Goal: Task Accomplishment & Management: Use online tool/utility

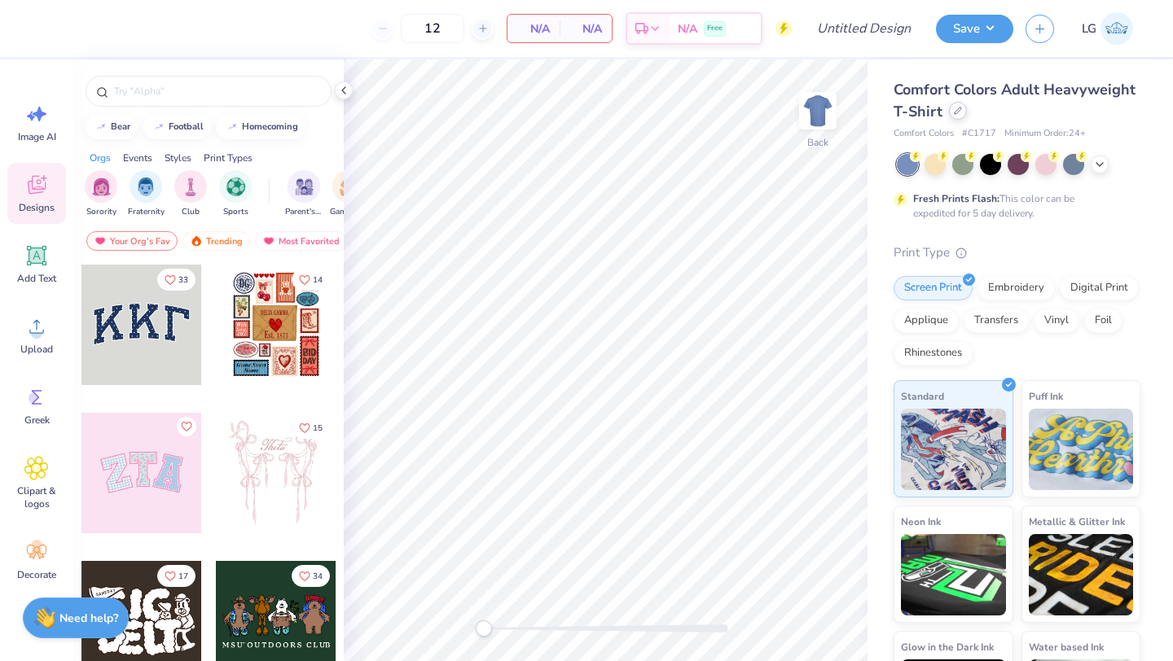
click at [962, 108] on div at bounding box center [958, 111] width 18 height 18
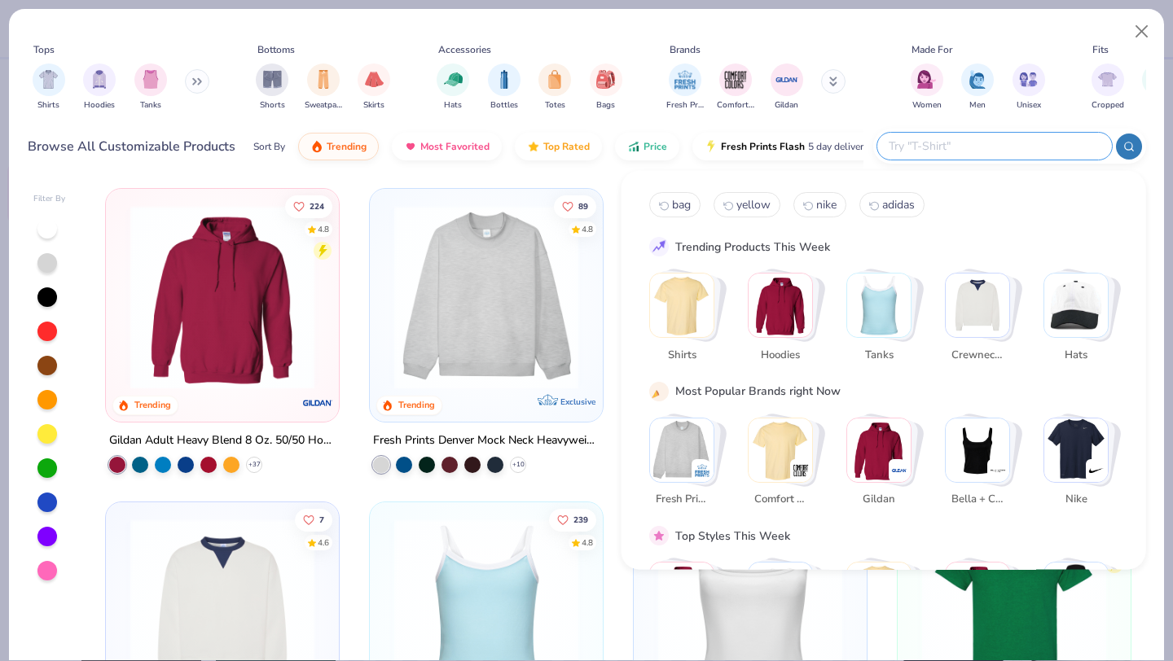
click at [986, 147] on input "text" at bounding box center [993, 146] width 213 height 19
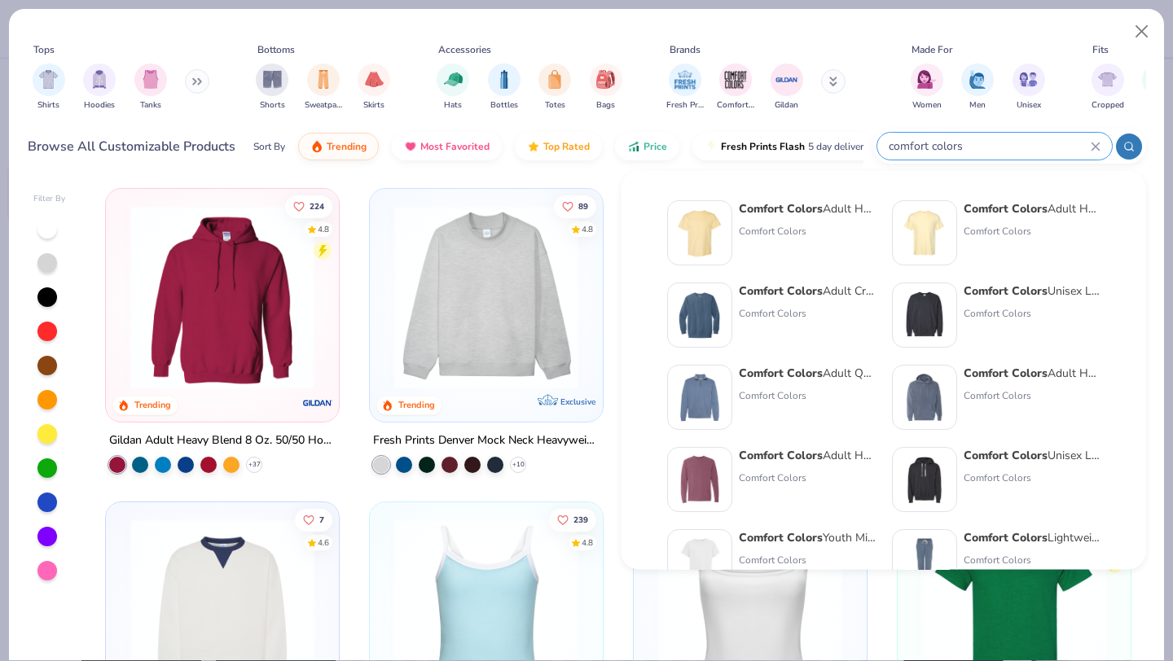
type input "comfort colors"
click at [1029, 297] on strong "Comfort Colors" at bounding box center [1006, 290] width 84 height 15
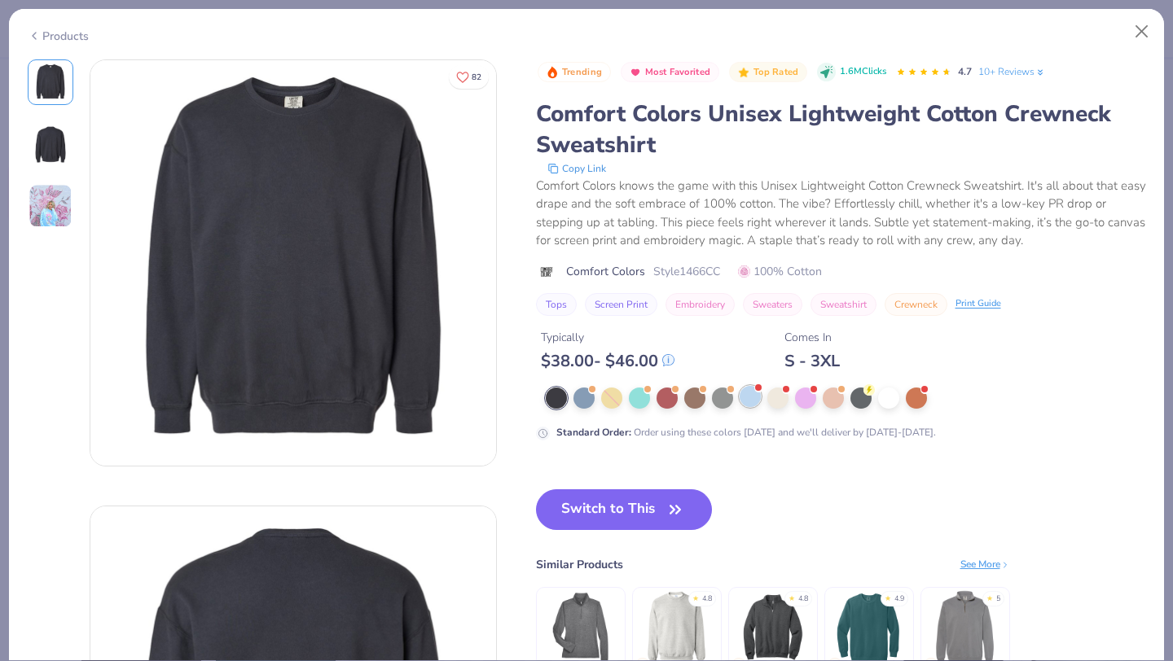
click at [750, 402] on div at bounding box center [750, 396] width 21 height 21
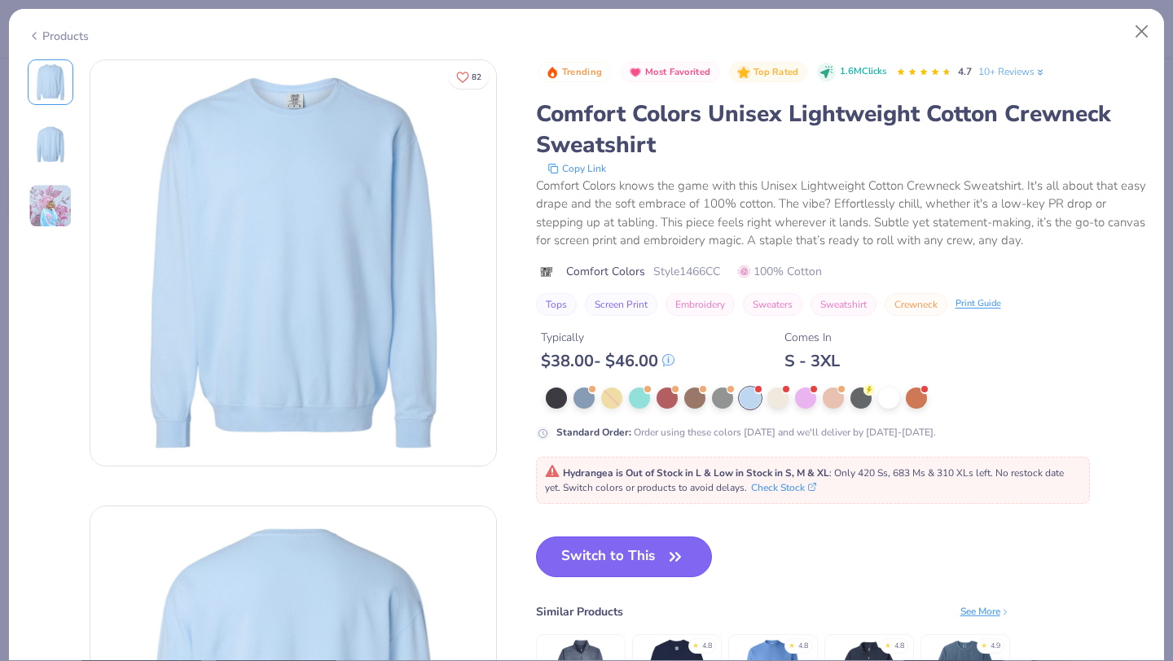
click at [668, 547] on icon "button" at bounding box center [675, 557] width 23 height 23
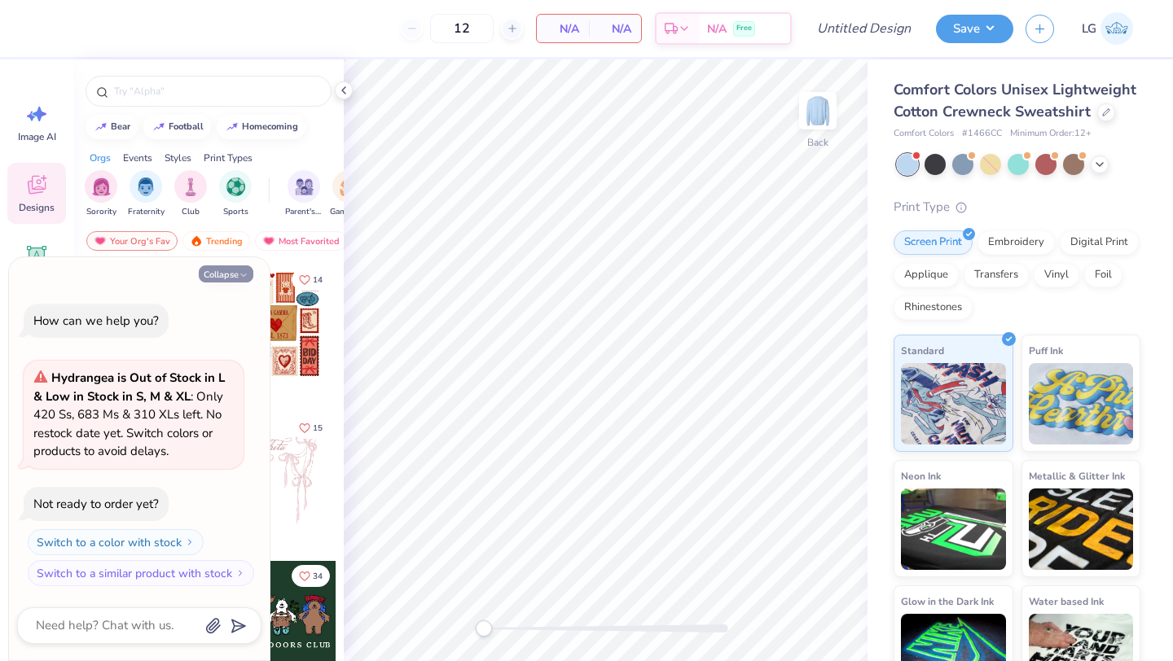
click at [244, 272] on icon "button" at bounding box center [244, 275] width 10 height 10
type textarea "x"
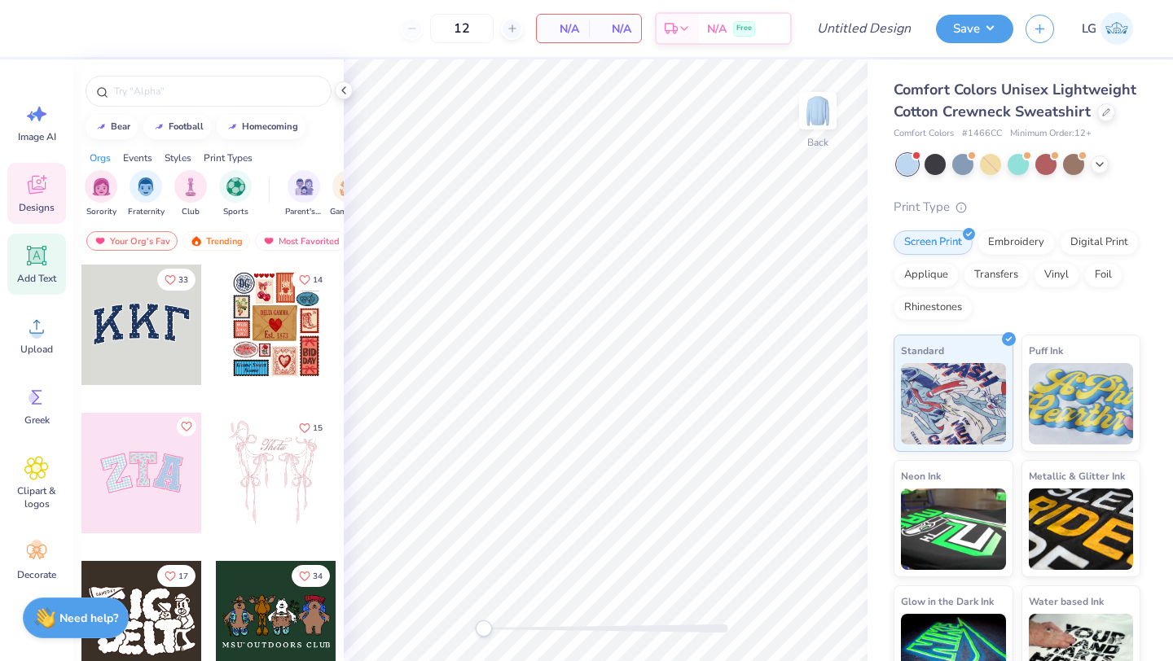
click at [31, 273] on span "Add Text" at bounding box center [36, 278] width 39 height 13
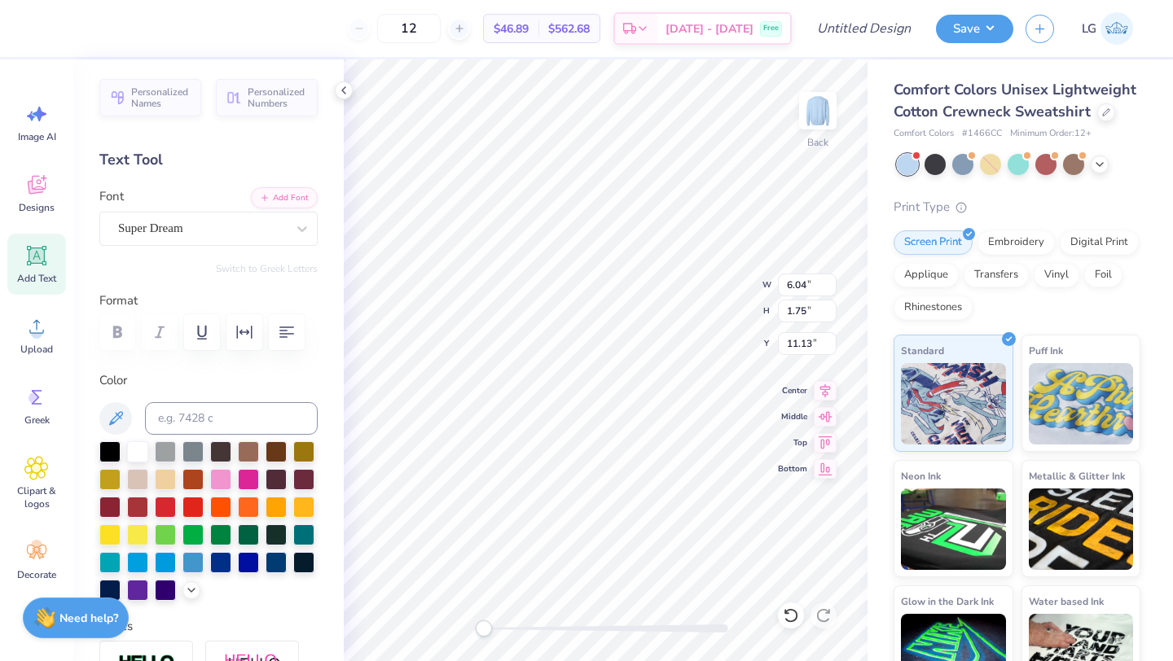
scroll to position [0, 2]
type textarea "DANCEBLUE"
click at [216, 238] on div at bounding box center [202, 228] width 168 height 22
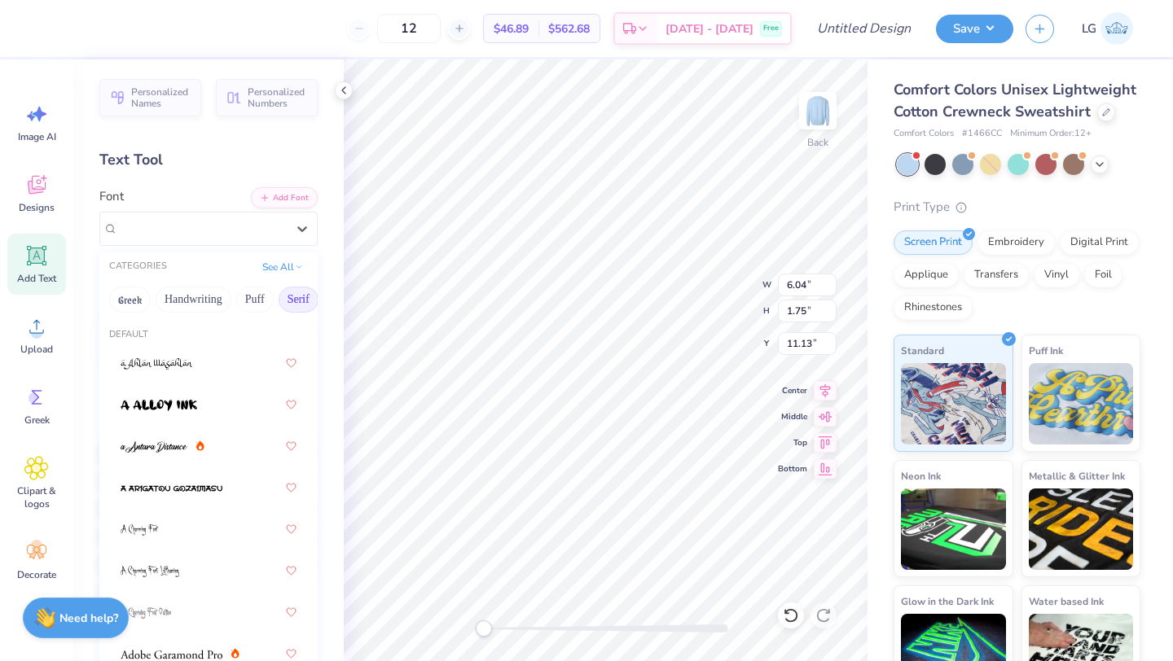
click at [293, 291] on button "Serif" at bounding box center [299, 300] width 40 height 26
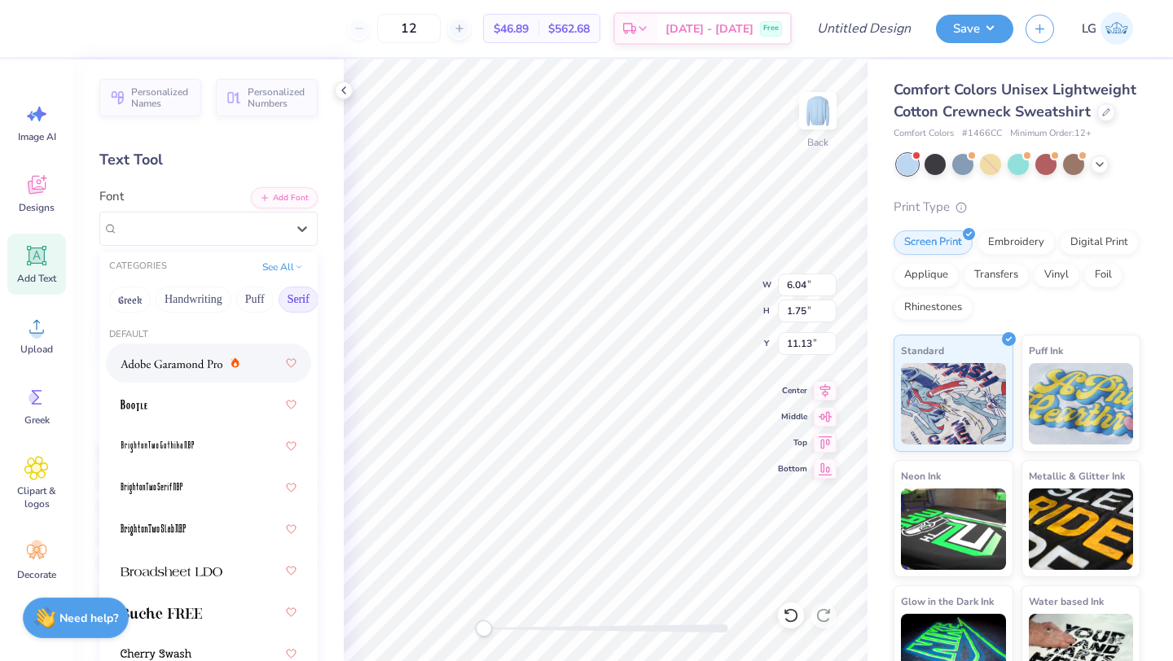
click at [199, 370] on span at bounding box center [172, 363] width 102 height 17
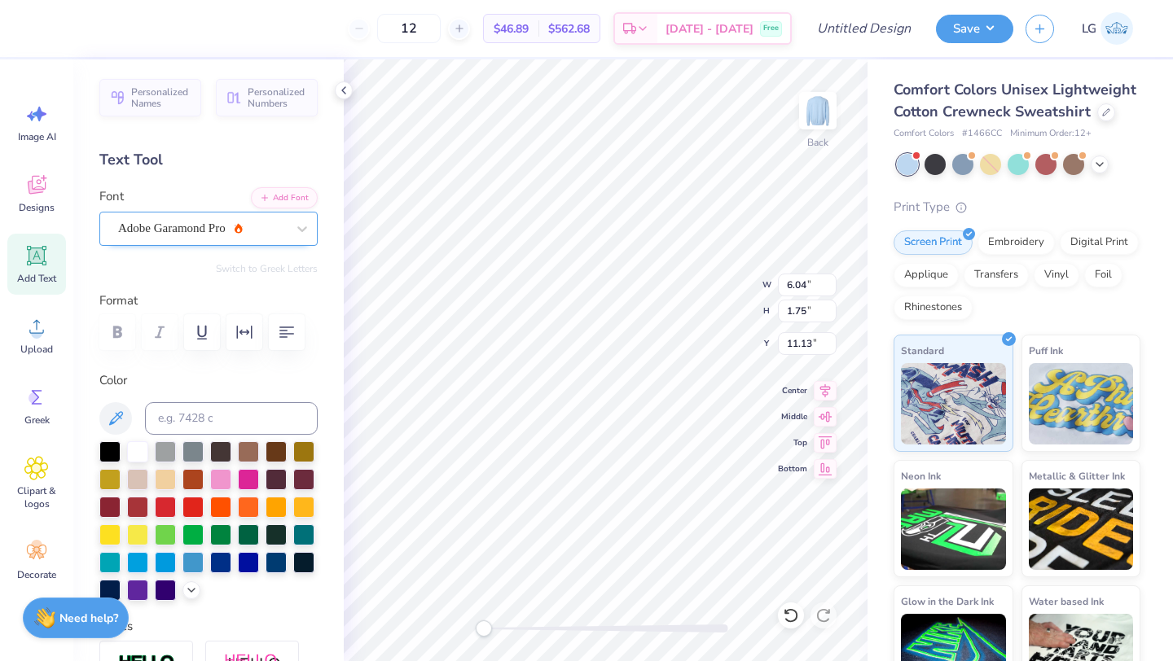
click at [214, 235] on div "Adobe Garamond Pro" at bounding box center [201, 228] width 171 height 25
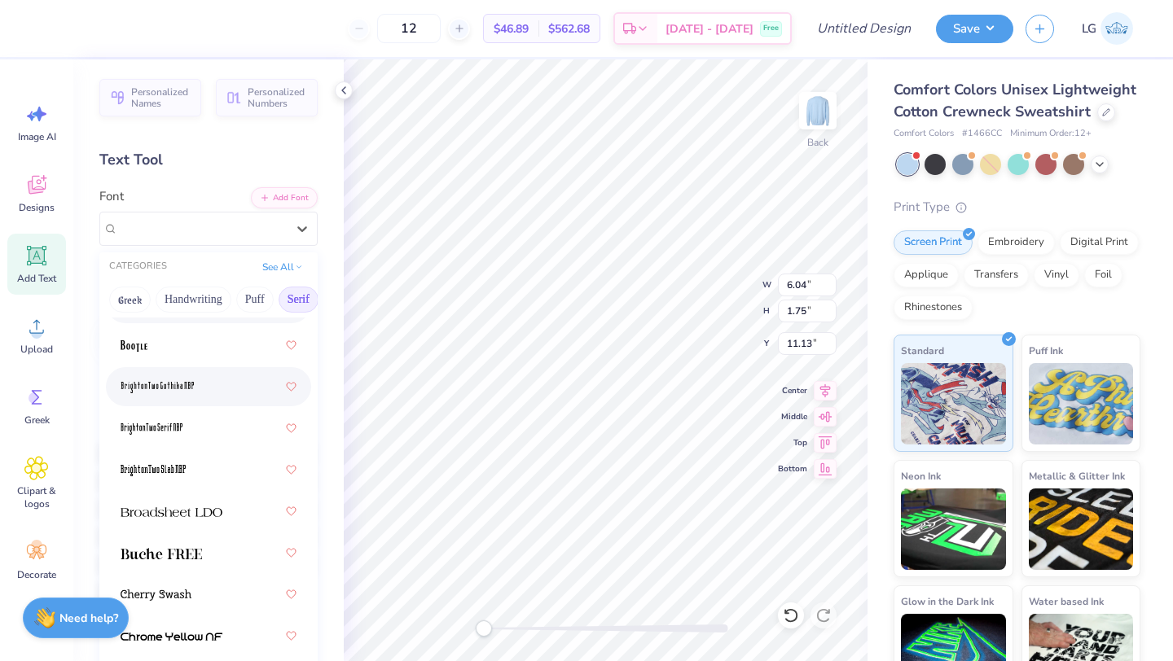
scroll to position [72, 0]
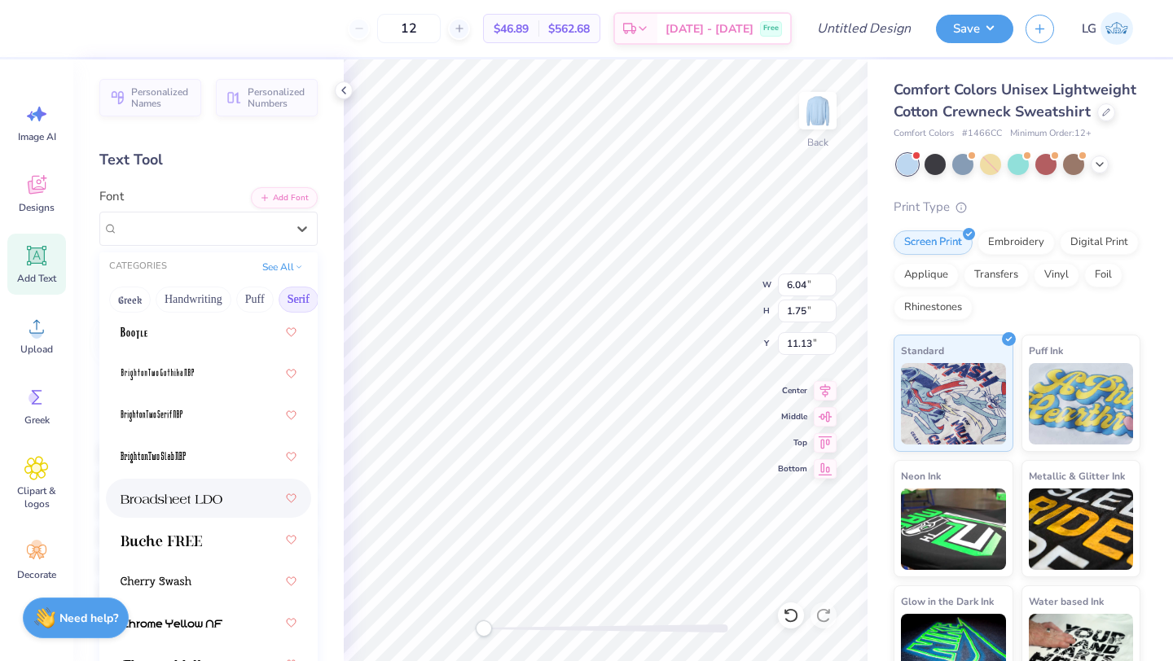
click at [214, 503] on img at bounding box center [172, 499] width 102 height 11
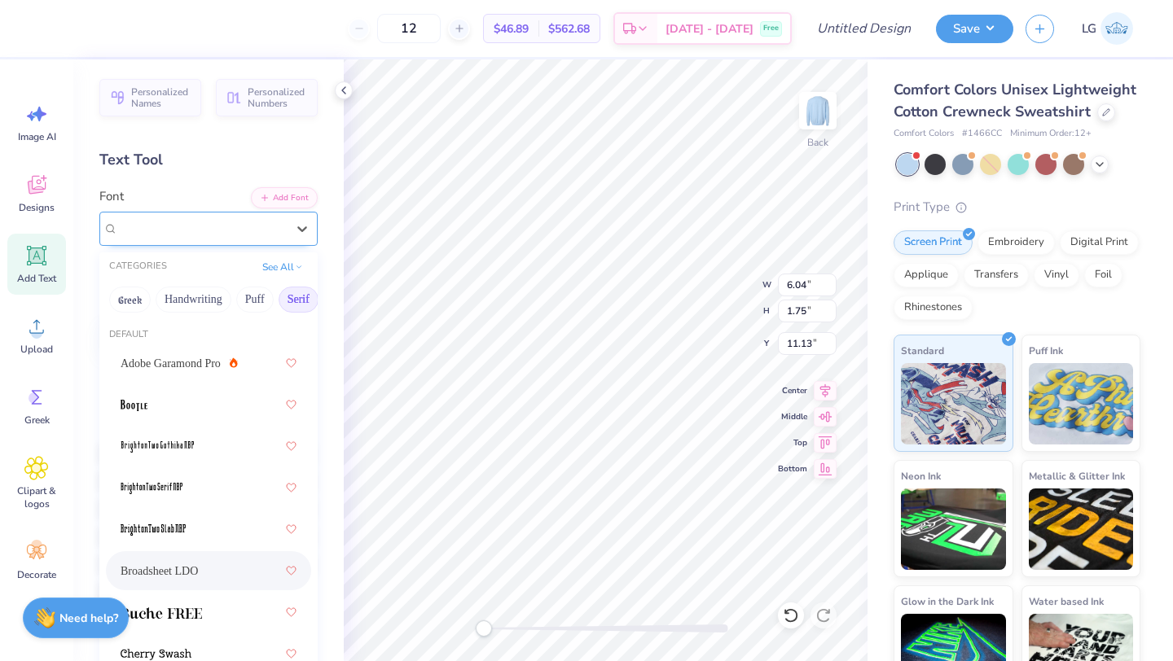
click at [255, 231] on div "Broadsheet LDO" at bounding box center [201, 228] width 171 height 25
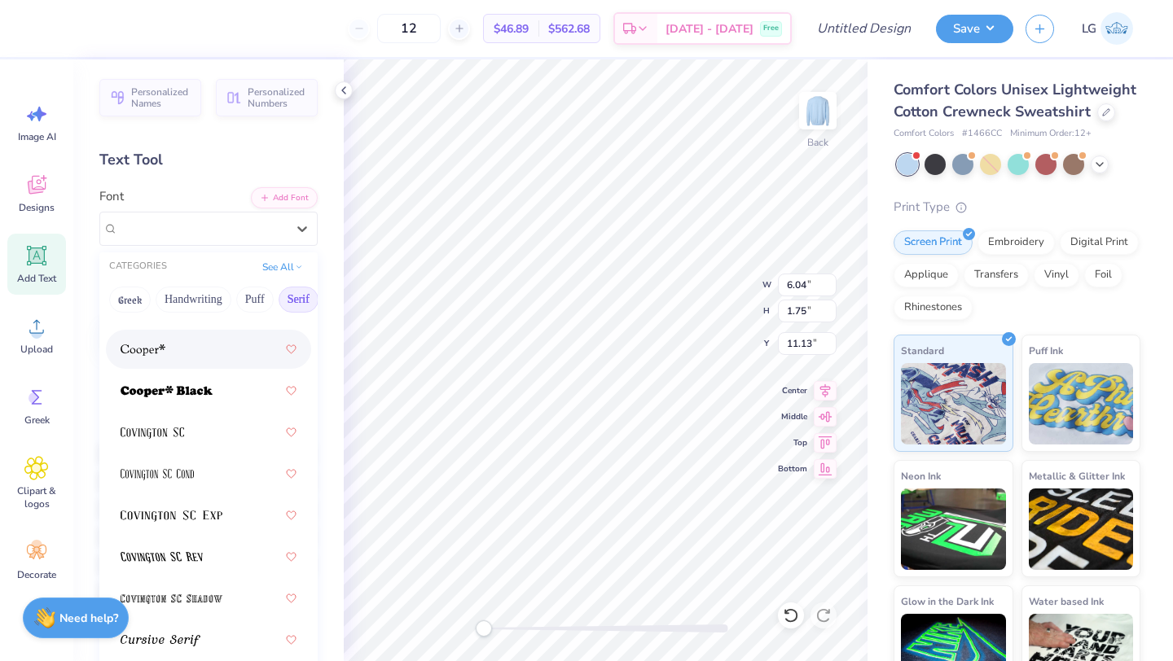
scroll to position [1104, 0]
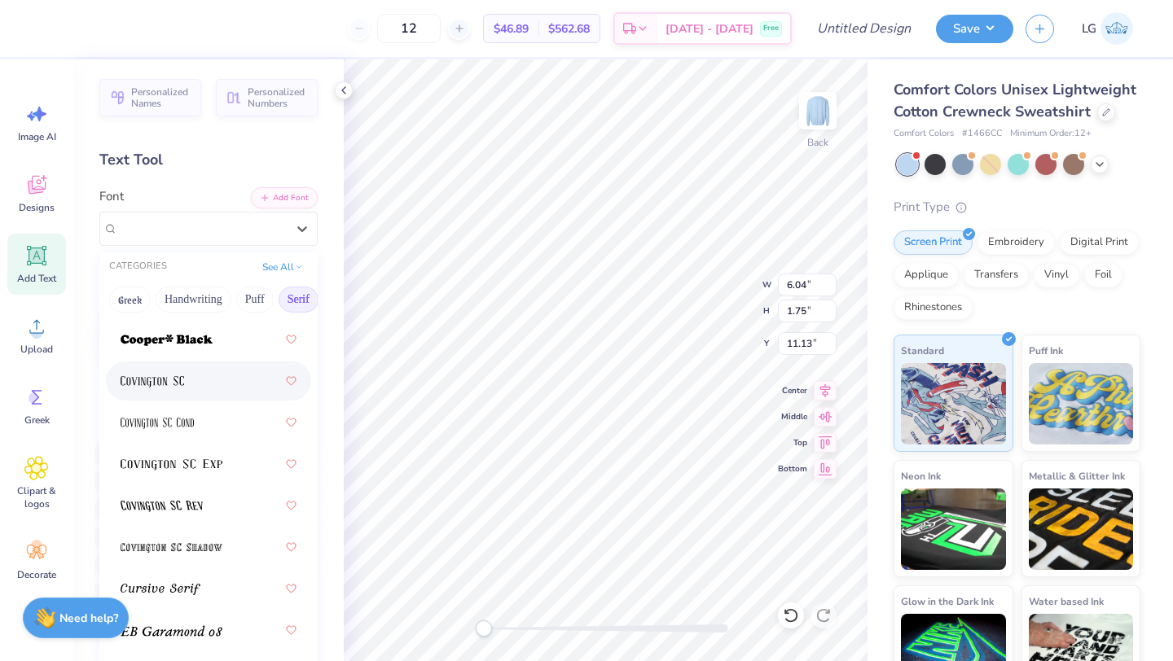
click at [186, 383] on div at bounding box center [209, 381] width 176 height 29
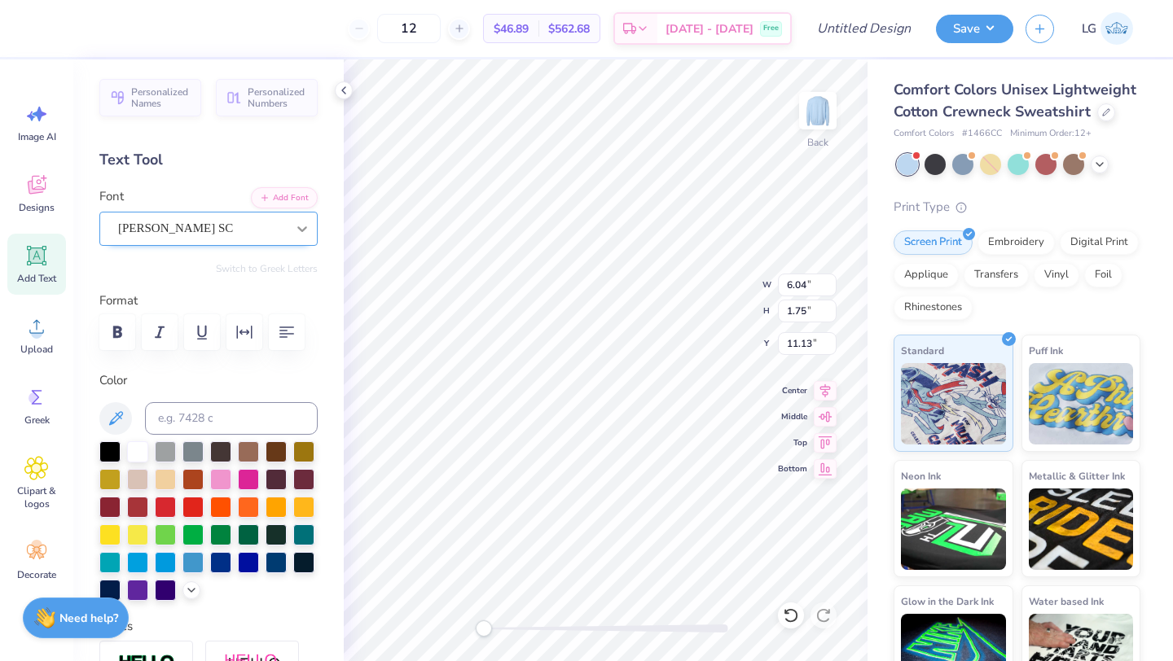
click at [306, 226] on icon at bounding box center [302, 229] width 10 height 6
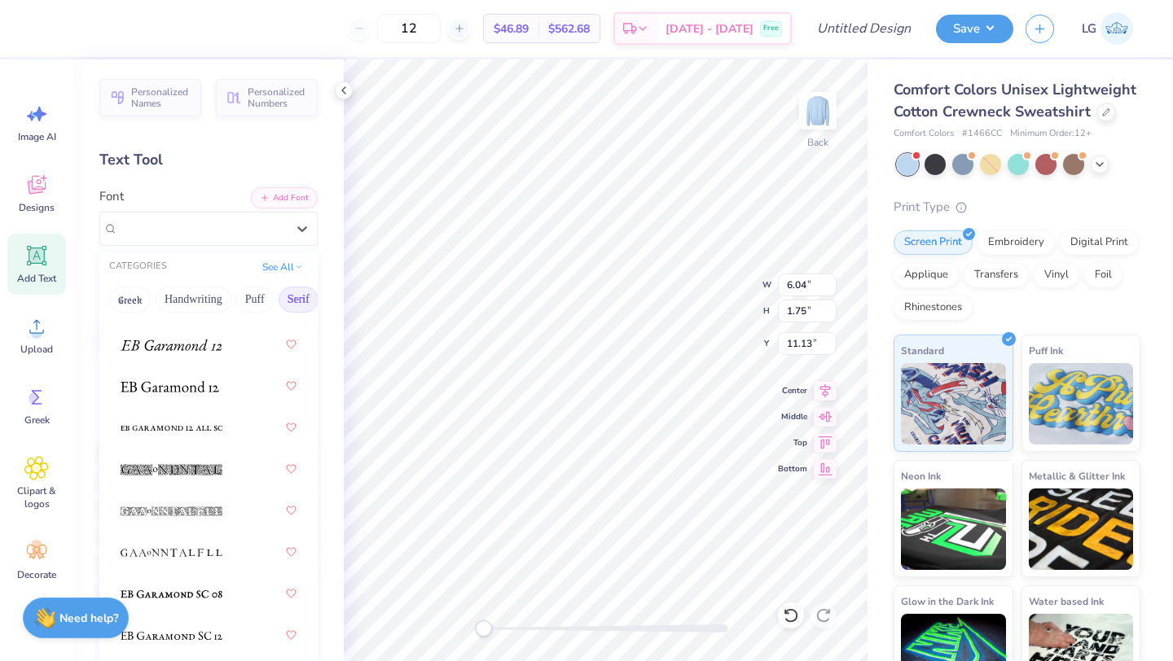
scroll to position [1832, 0]
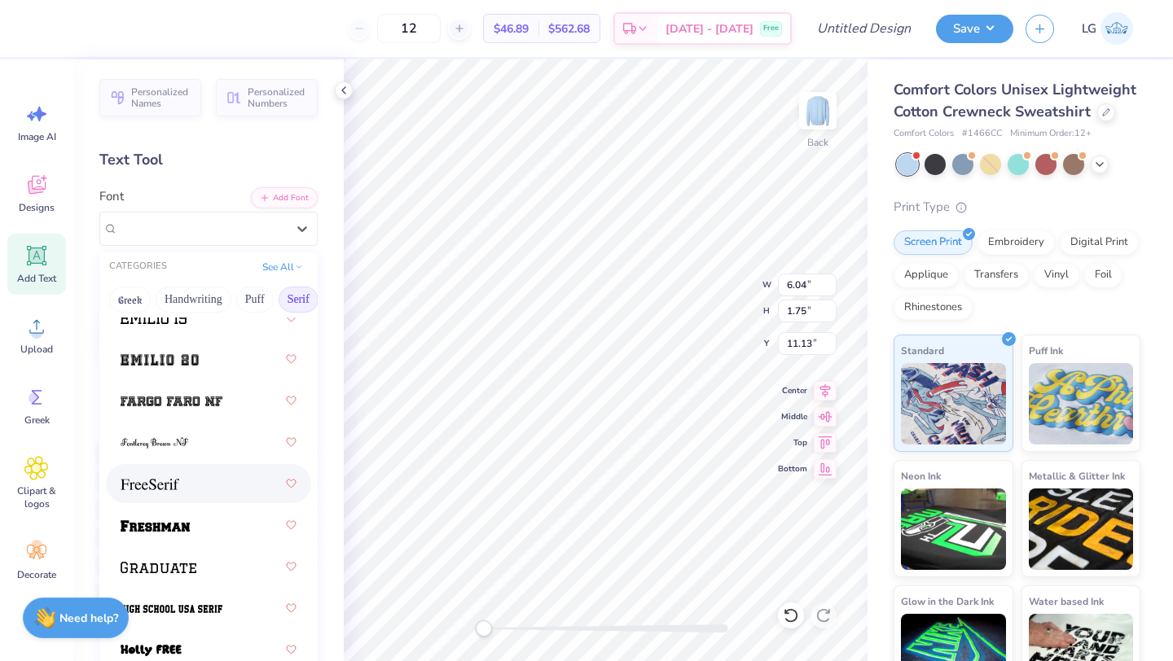
click at [184, 500] on div at bounding box center [208, 483] width 205 height 39
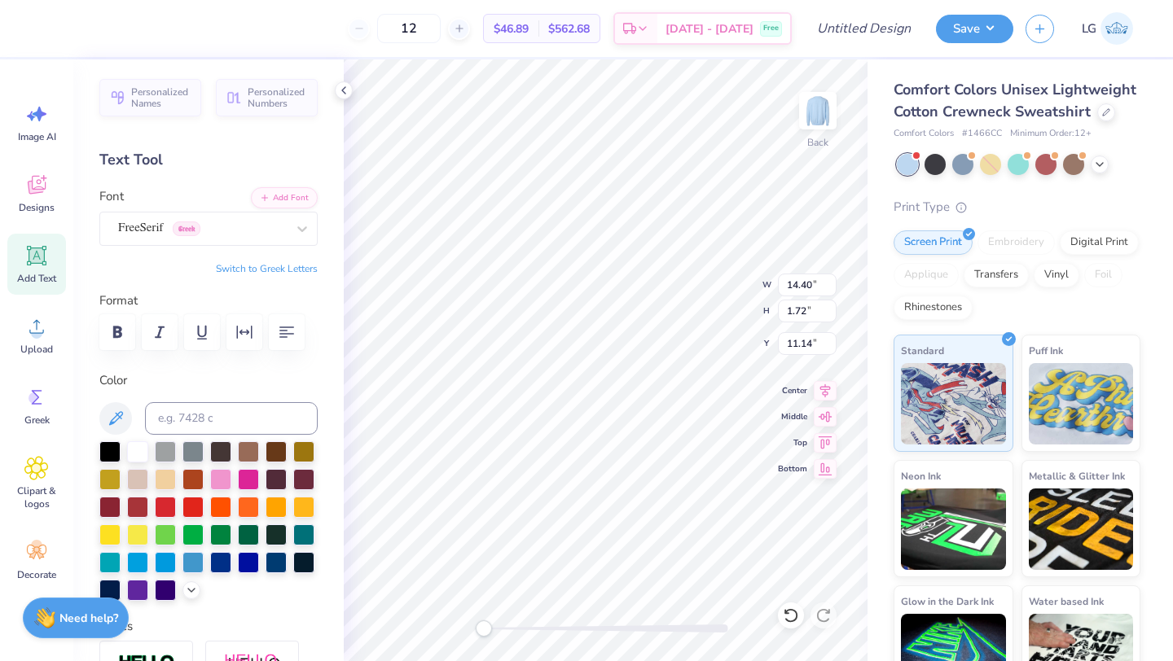
type input "3.00"
type textarea "family relations"
type input "10.37"
type input "1.56"
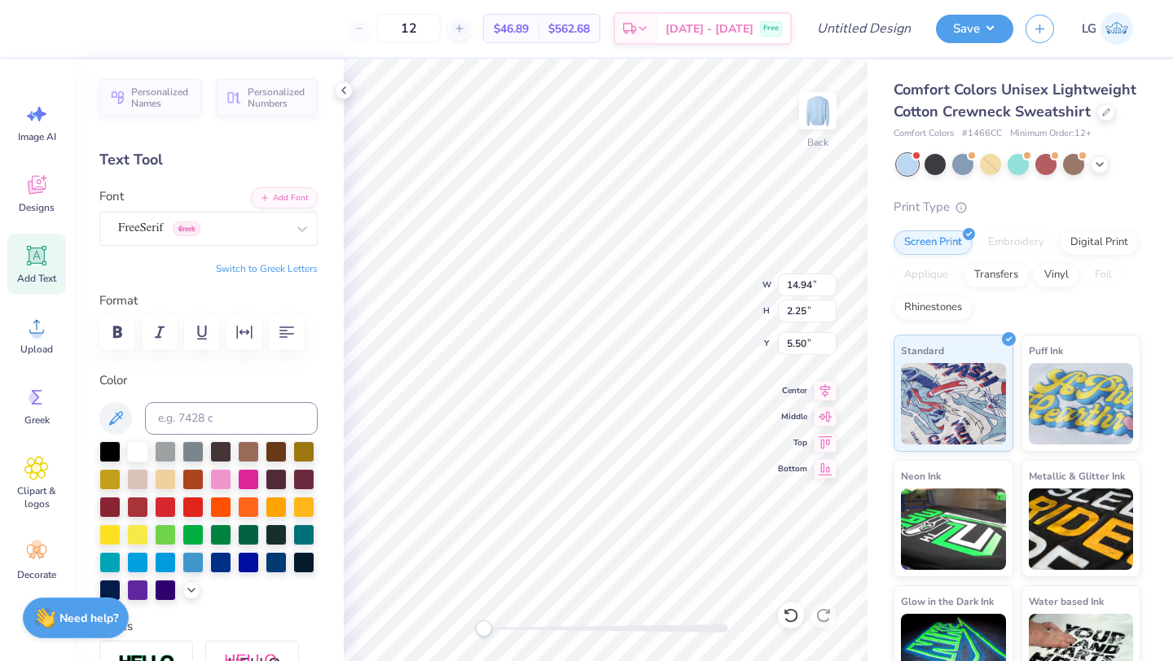
type input "5.47"
type input "10.67"
type input "2.58"
click at [1007, 241] on div "Embroidery" at bounding box center [1016, 240] width 77 height 24
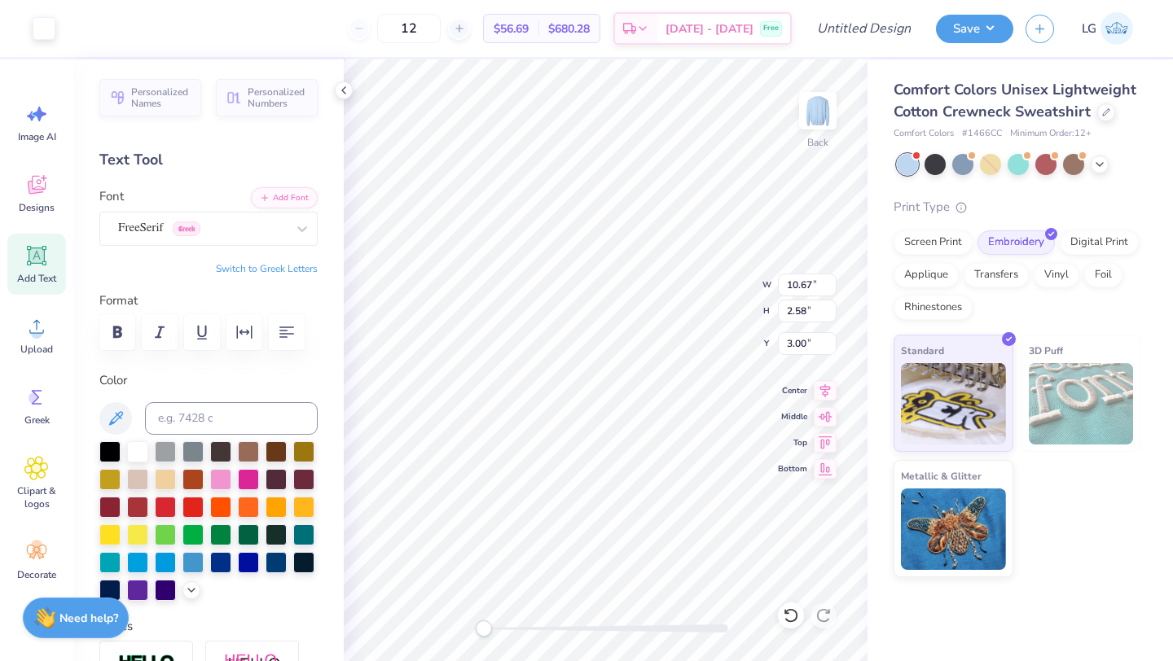
click at [132, 425] on div at bounding box center [208, 418] width 218 height 33
click at [125, 424] on icon at bounding box center [116, 419] width 20 height 20
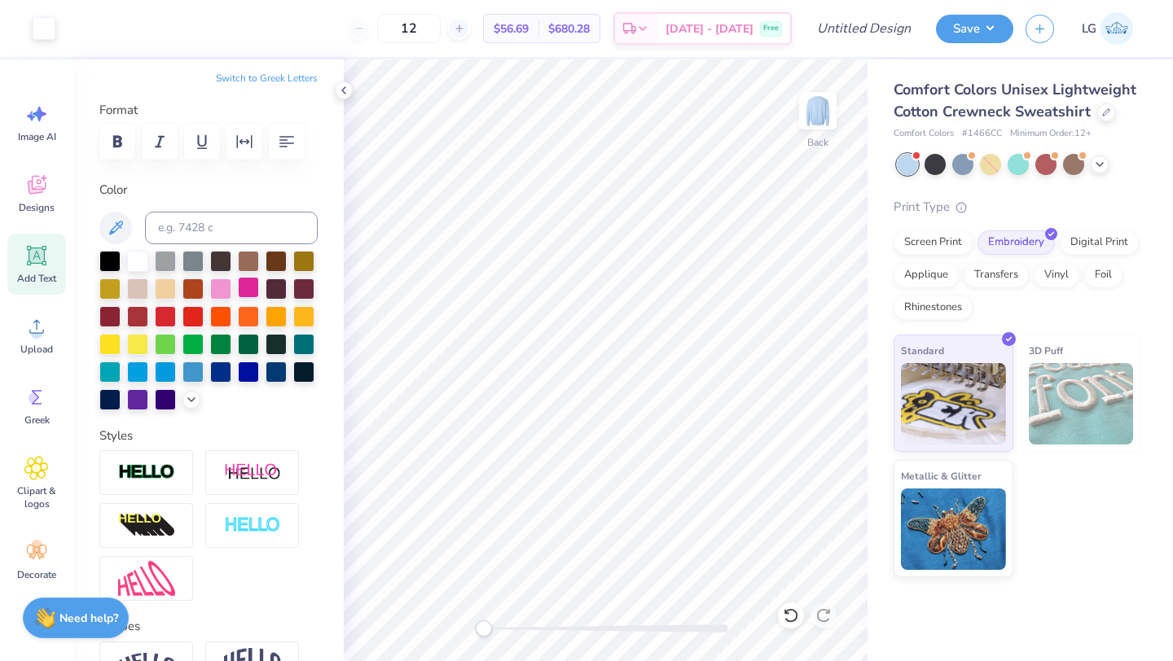
scroll to position [192, 0]
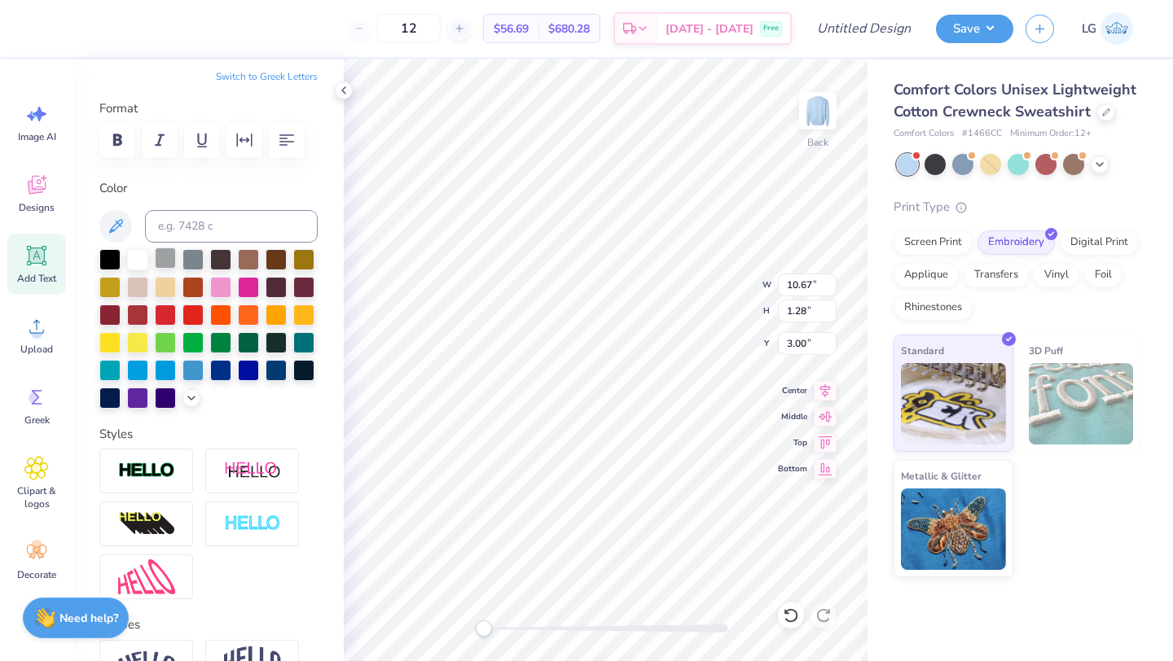
click at [162, 260] on div at bounding box center [165, 258] width 21 height 21
click at [121, 225] on icon at bounding box center [116, 226] width 14 height 14
click at [265, 227] on input at bounding box center [231, 226] width 173 height 33
click at [45, 24] on div at bounding box center [44, 26] width 23 height 23
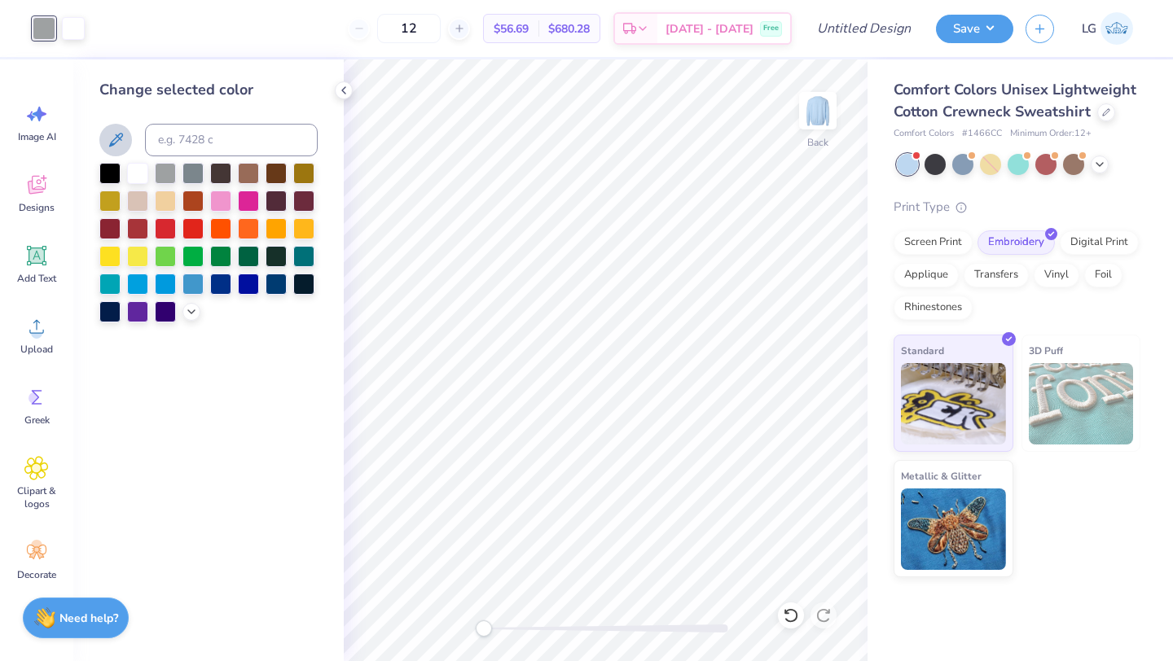
click at [127, 132] on button at bounding box center [115, 140] width 33 height 33
click at [246, 389] on div "Change selected color" at bounding box center [208, 360] width 270 height 602
click at [186, 308] on icon at bounding box center [191, 310] width 13 height 13
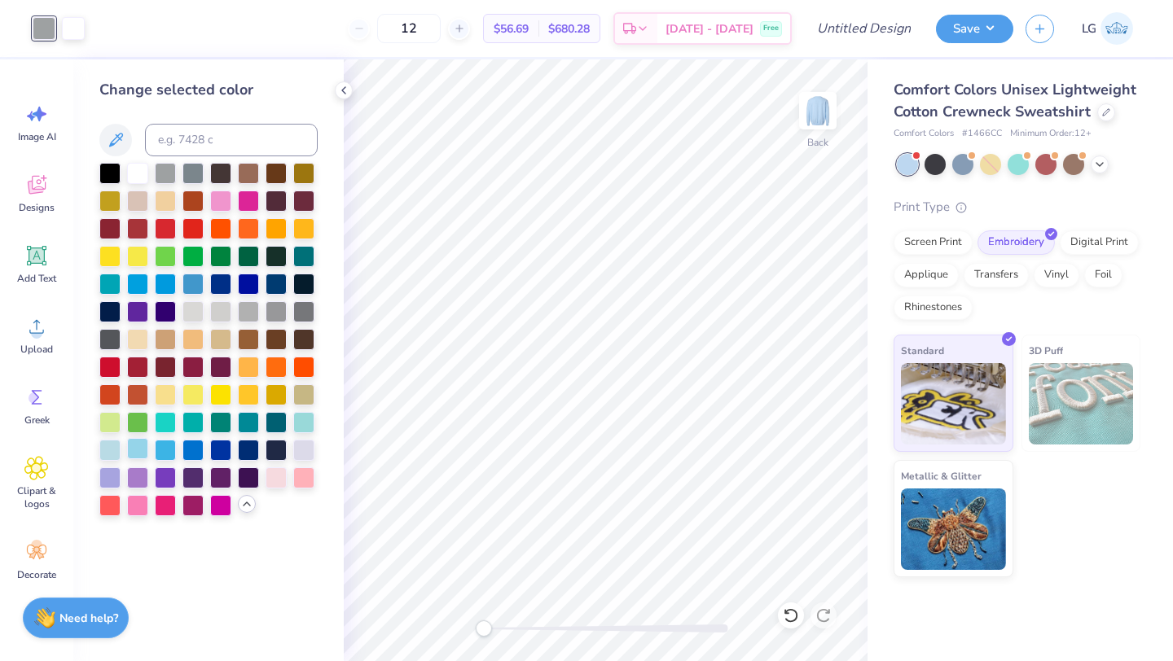
click at [136, 448] on div at bounding box center [137, 448] width 21 height 21
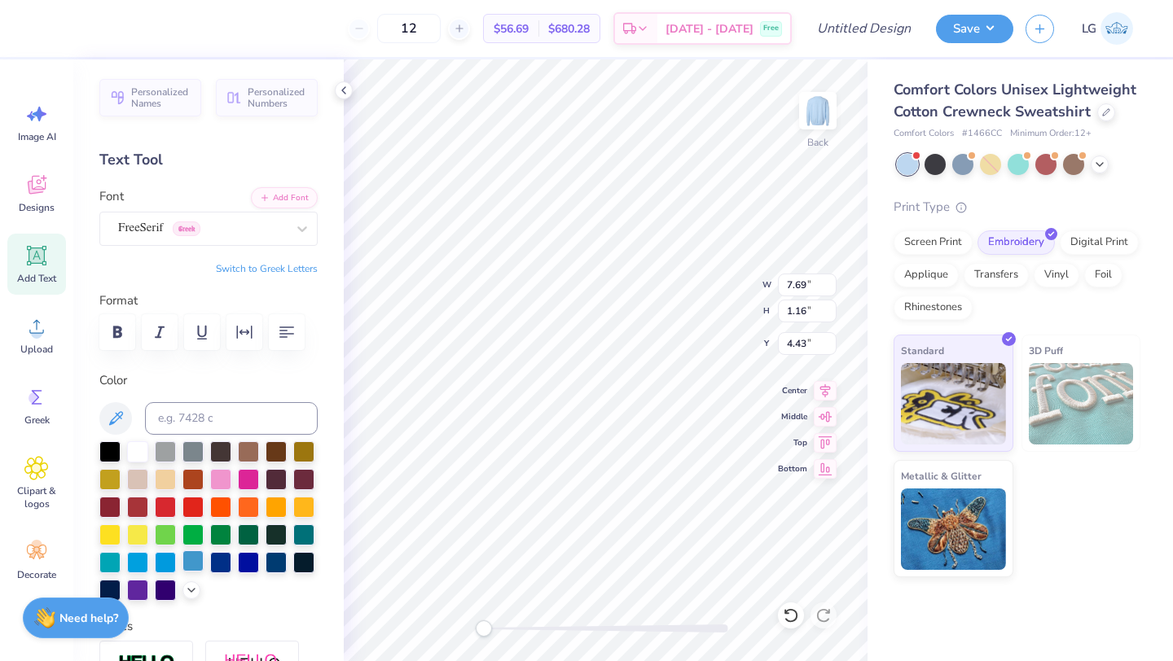
click at [184, 560] on div at bounding box center [192, 561] width 21 height 21
type input "10.67"
type input "1.28"
type input "3.00"
click at [194, 569] on div at bounding box center [192, 561] width 21 height 21
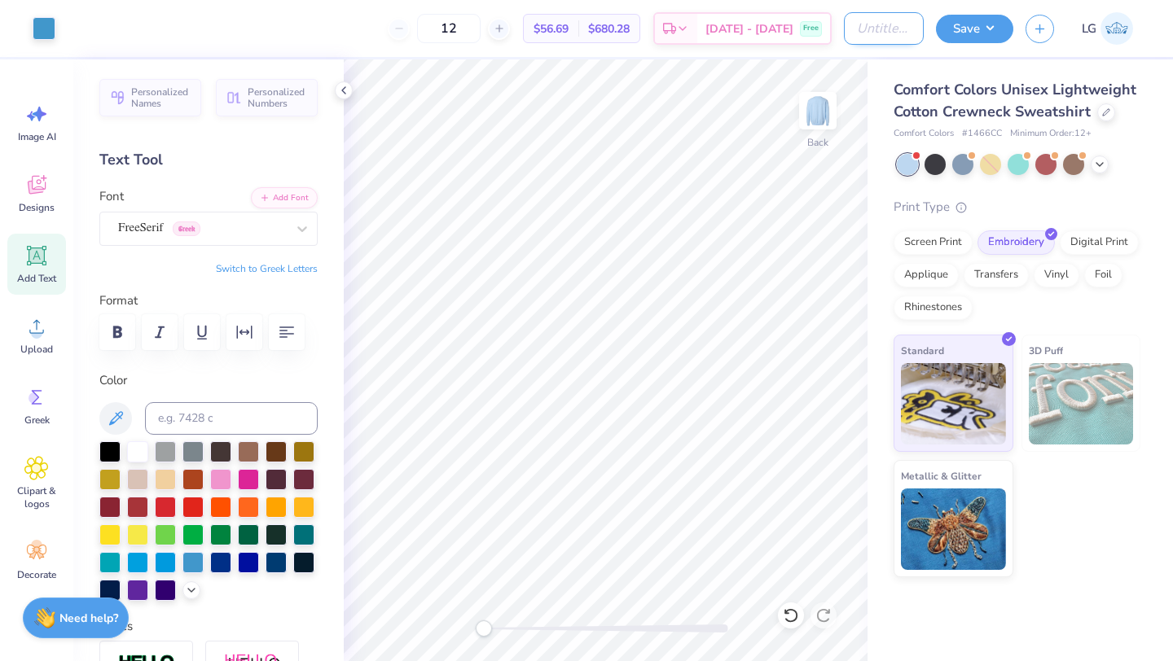
click at [867, 29] on input "Design Title" at bounding box center [884, 28] width 80 height 33
type input "DBFR Merch"
click at [1005, 35] on button "Save" at bounding box center [974, 26] width 77 height 29
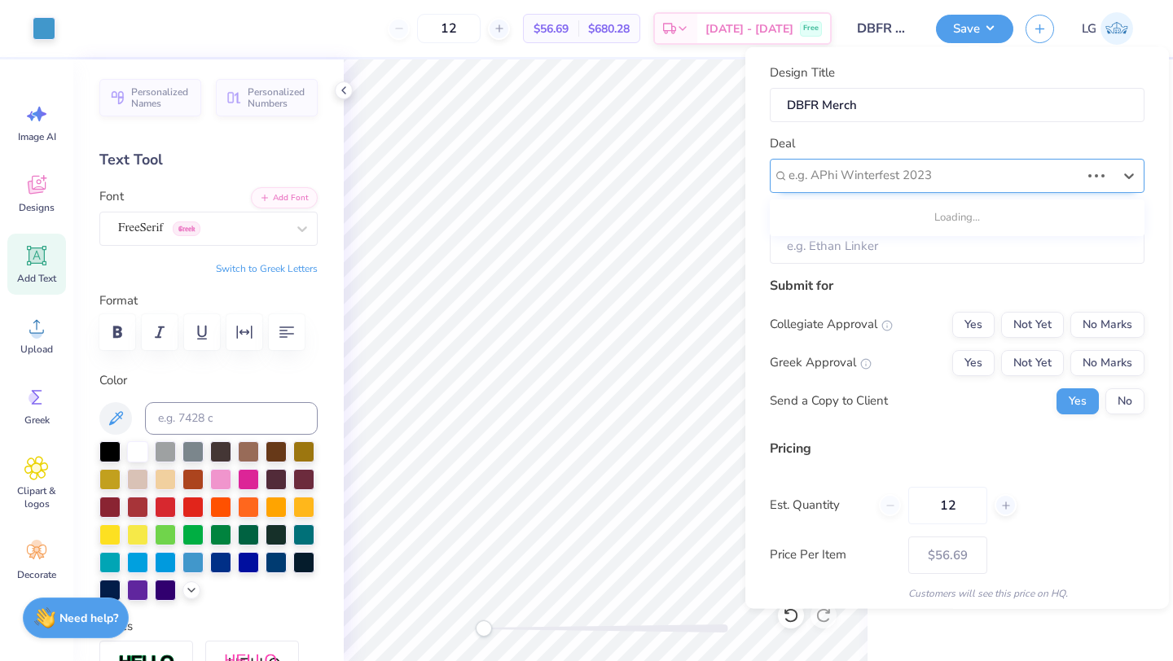
click at [953, 167] on div at bounding box center [935, 176] width 292 height 22
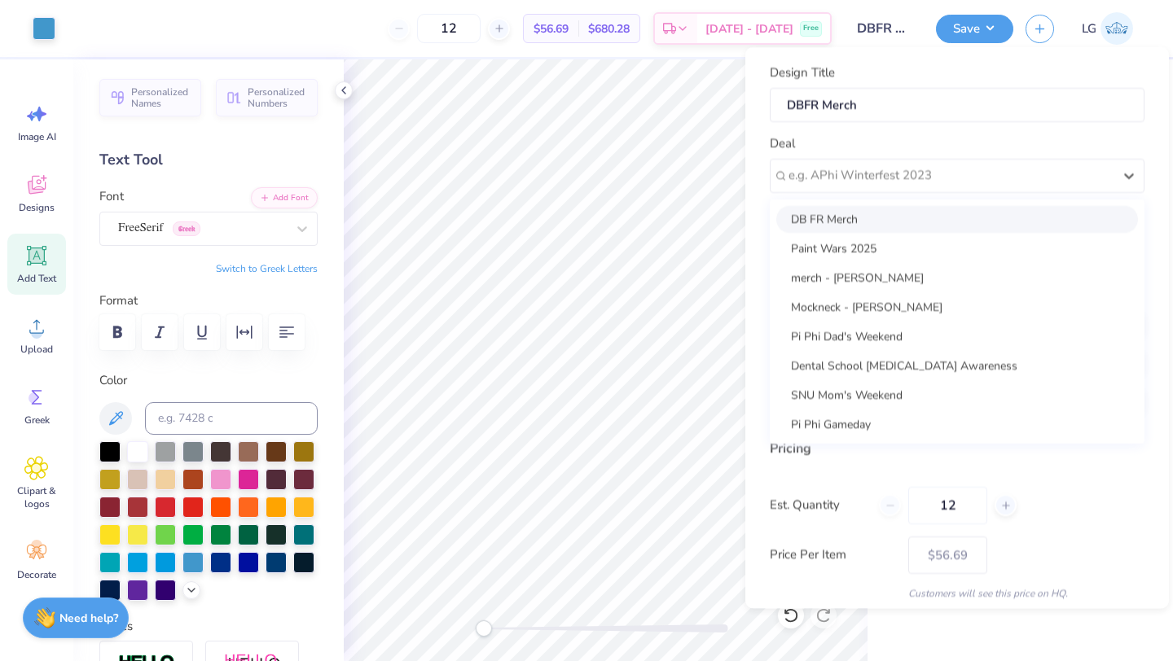
click at [917, 220] on div "DB FR Merch" at bounding box center [957, 218] width 362 height 27
type input "[PERSON_NAME]"
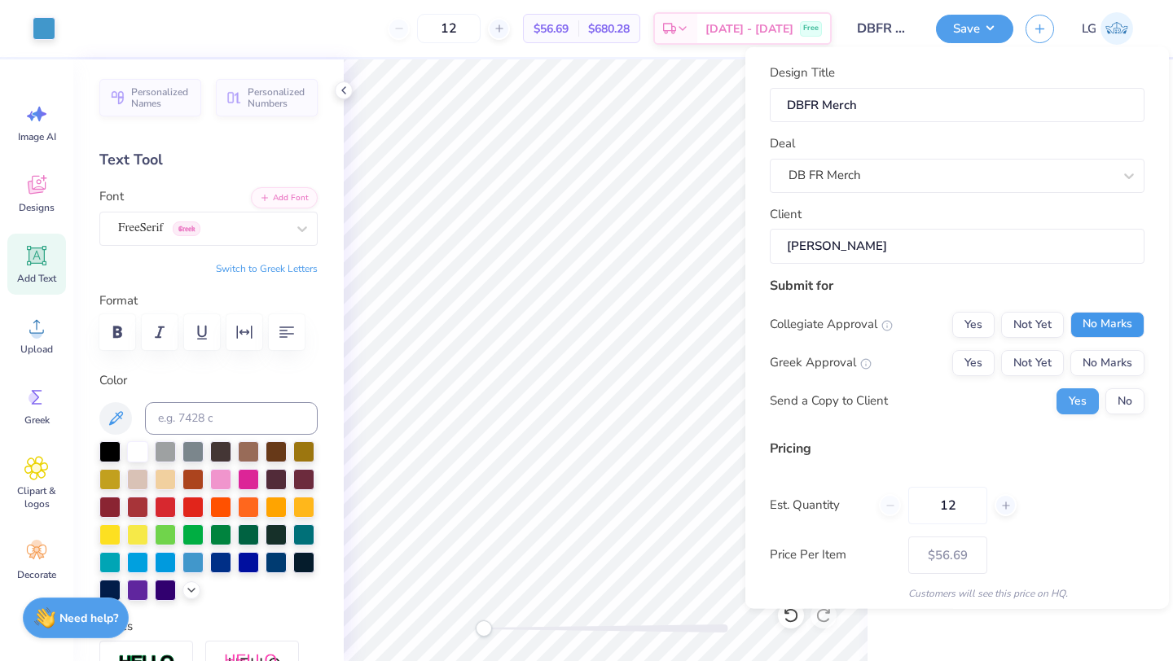
click at [1122, 327] on button "No Marks" at bounding box center [1107, 324] width 74 height 26
click at [1120, 359] on button "No Marks" at bounding box center [1107, 362] width 74 height 26
type input "$56.69"
click at [955, 504] on input "12" at bounding box center [947, 504] width 79 height 37
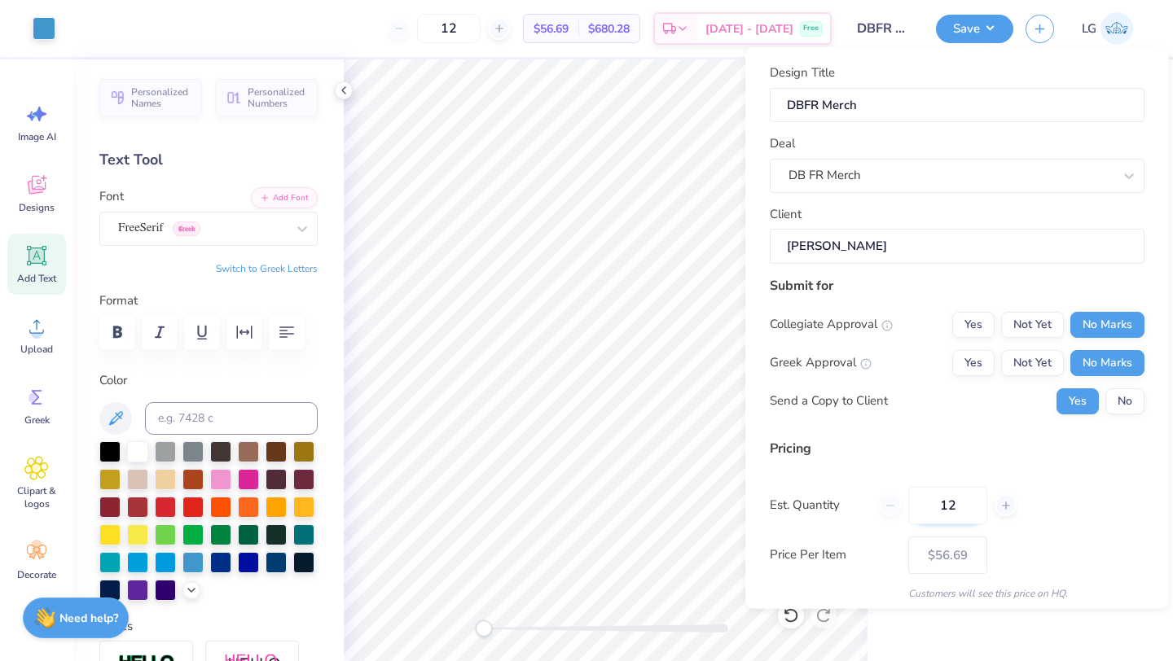
type input "1"
type input "30"
type input "$50.26"
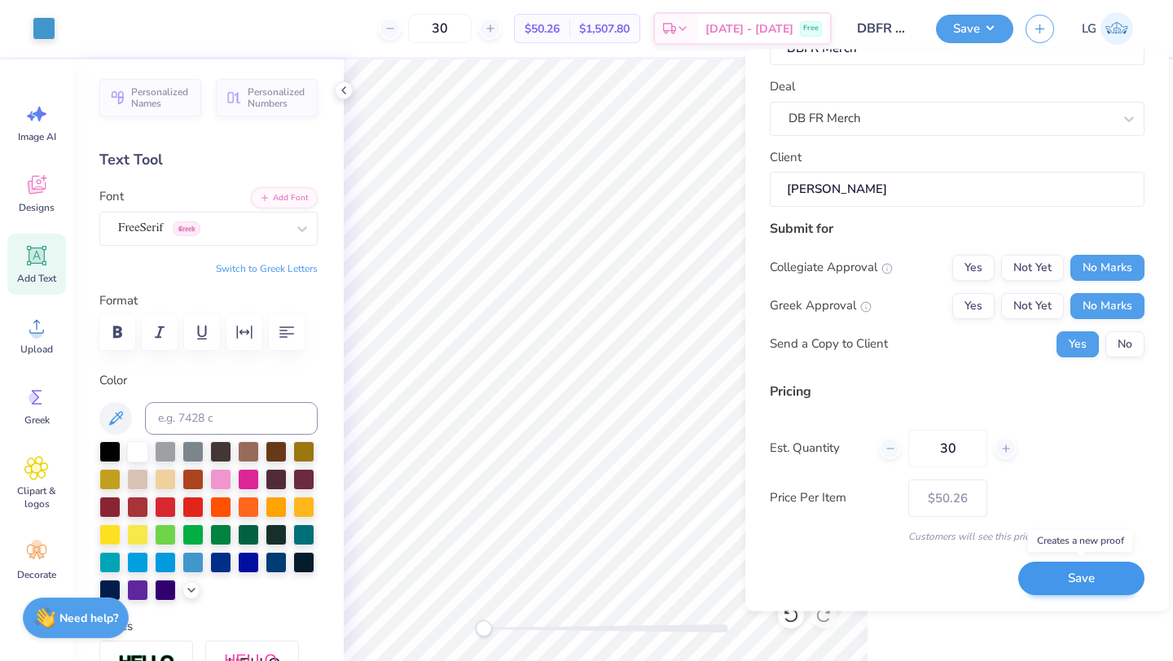
type input "30"
click at [1065, 578] on button "Save" at bounding box center [1081, 579] width 126 height 33
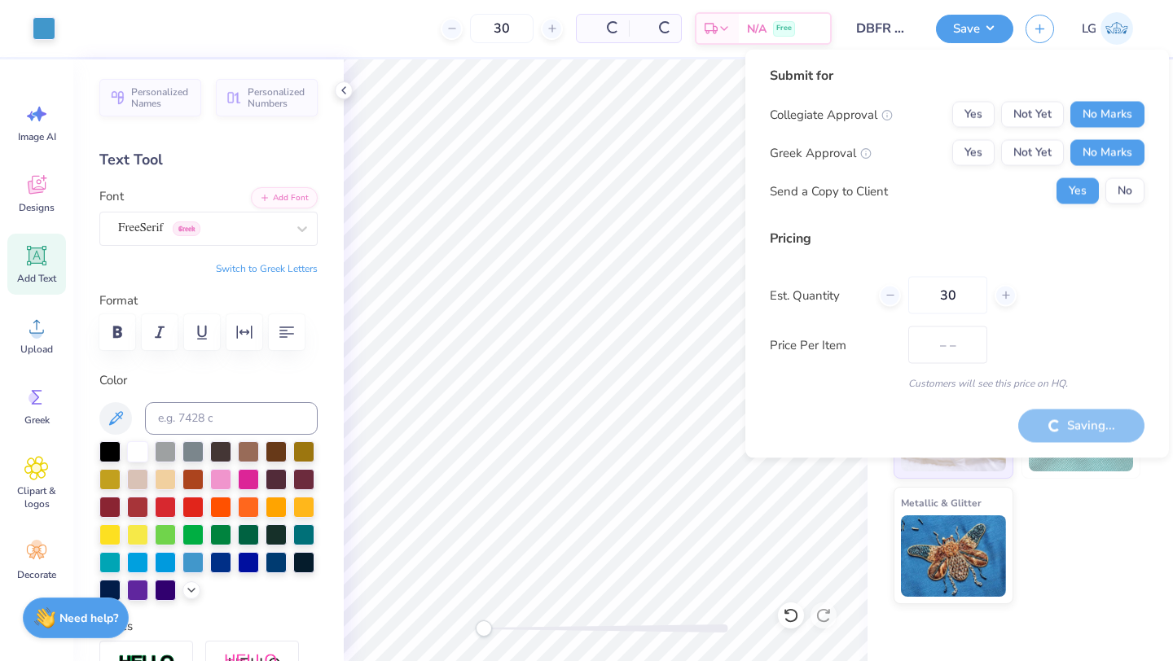
type input "$50.26"
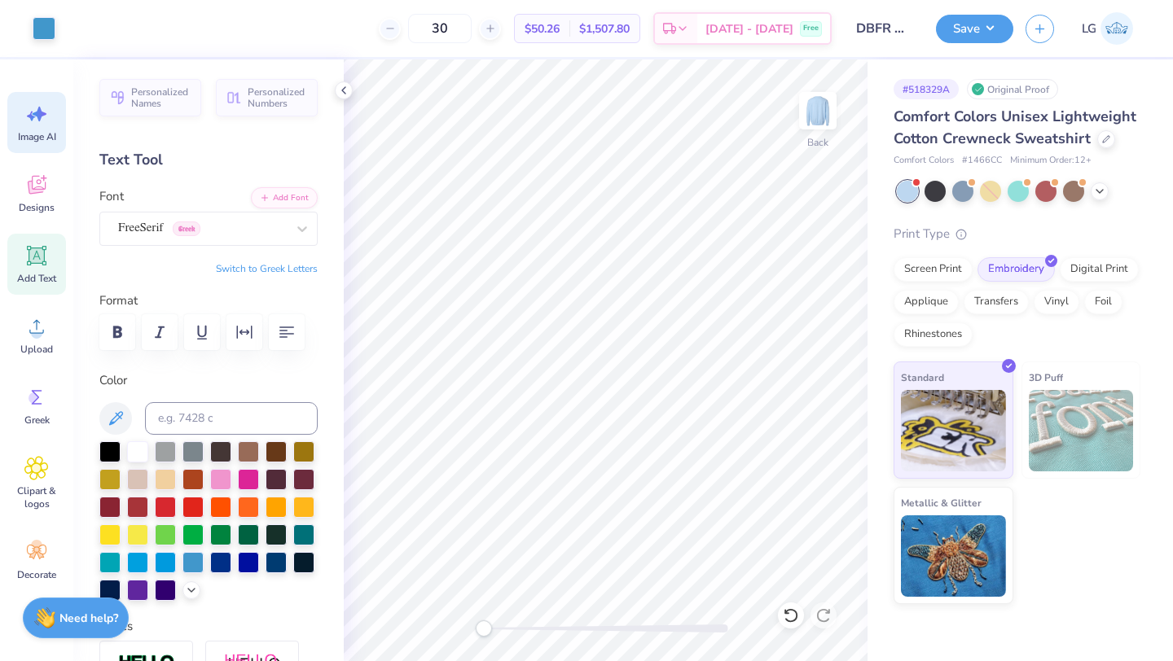
click at [45, 137] on span "Image AI" at bounding box center [37, 136] width 38 height 13
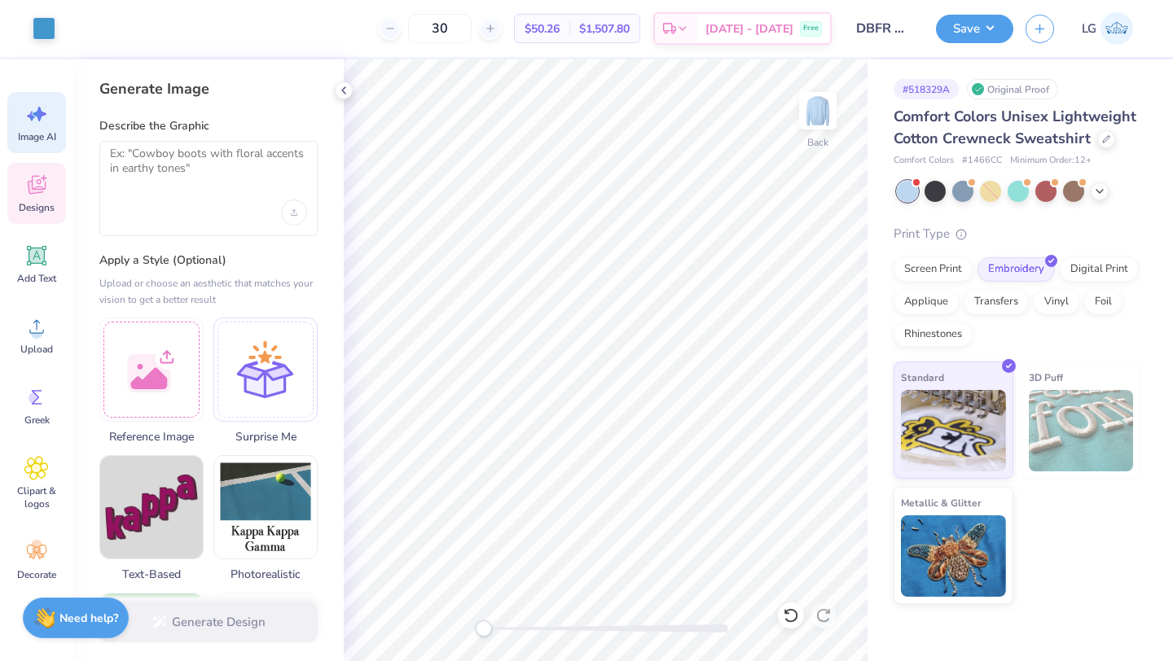
click at [48, 186] on icon at bounding box center [36, 185] width 24 height 24
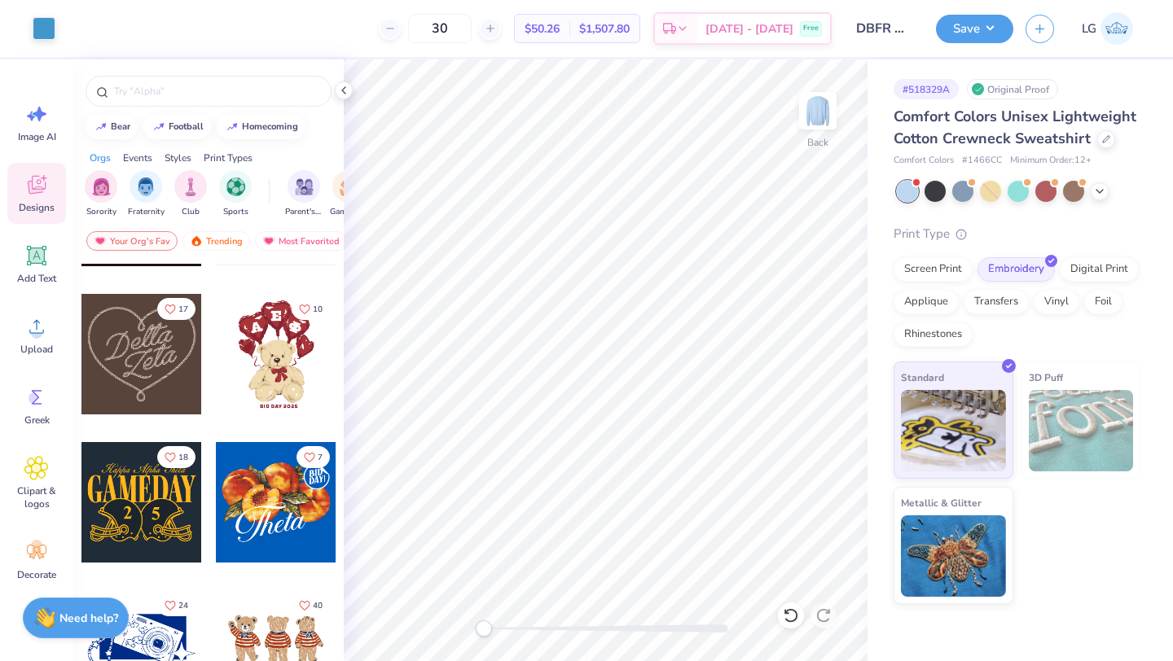
scroll to position [583, 0]
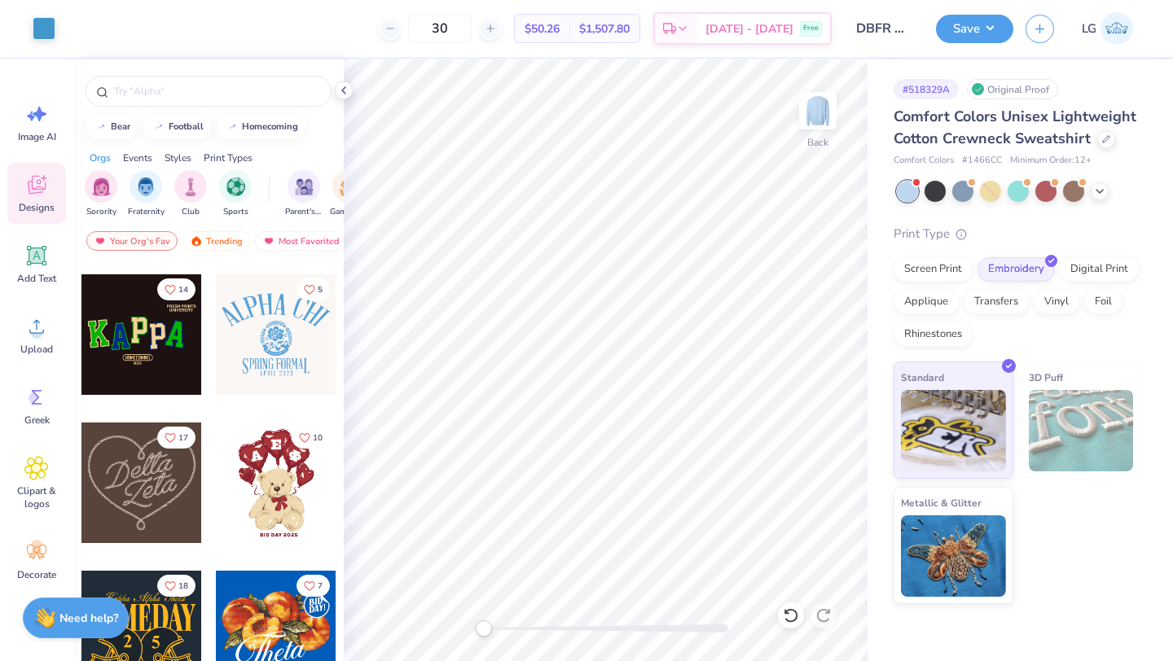
click at [130, 364] on div at bounding box center [141, 335] width 121 height 121
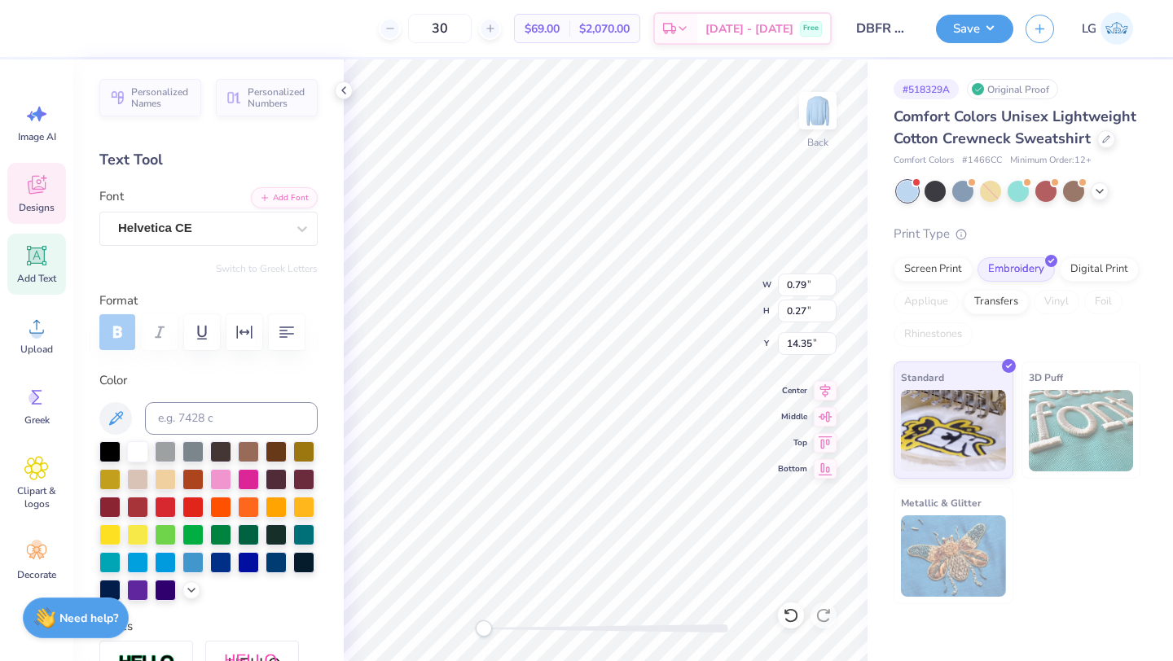
scroll to position [0, 0]
type textarea "FAMILY RELATIONS"
click at [226, 561] on div at bounding box center [220, 561] width 21 height 21
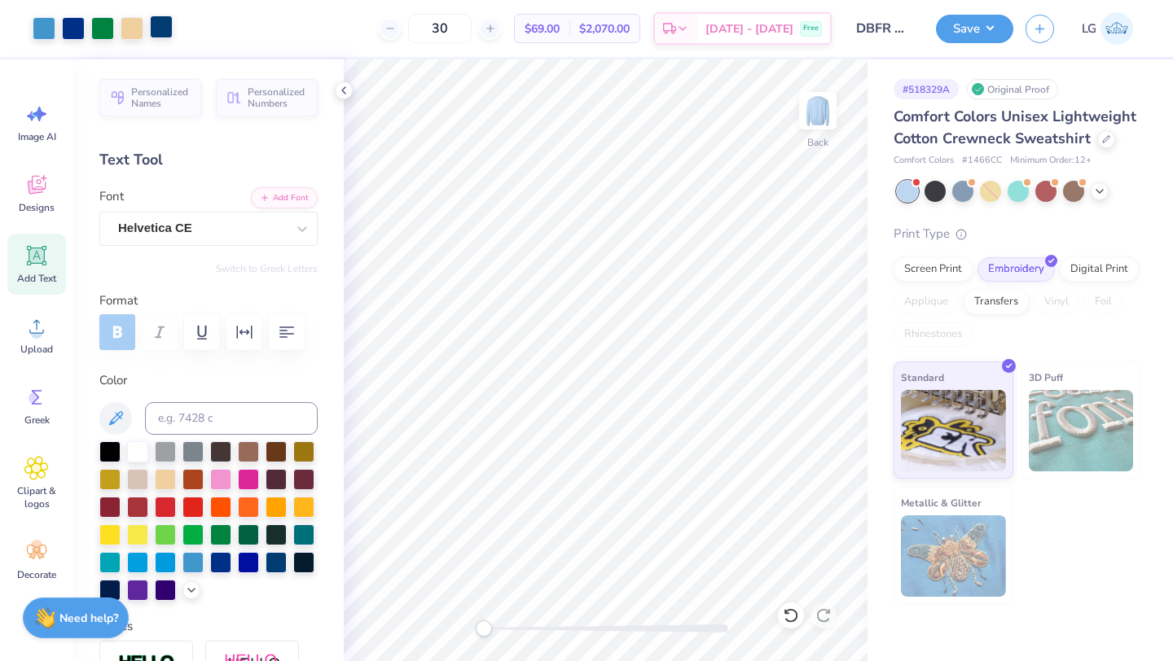
click at [168, 28] on div at bounding box center [161, 26] width 23 height 23
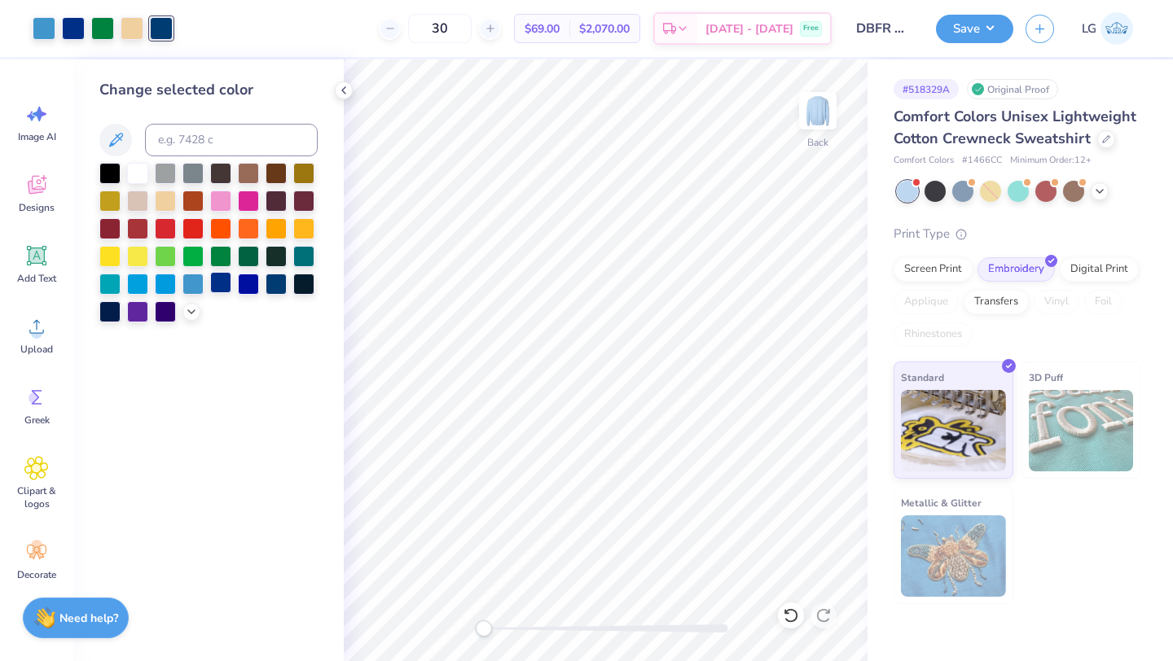
click at [225, 285] on div at bounding box center [220, 282] width 21 height 21
click at [98, 25] on div at bounding box center [102, 26] width 23 height 23
click at [306, 221] on div at bounding box center [303, 227] width 21 height 21
click at [128, 31] on div at bounding box center [132, 26] width 23 height 23
click at [163, 281] on div at bounding box center [165, 282] width 21 height 21
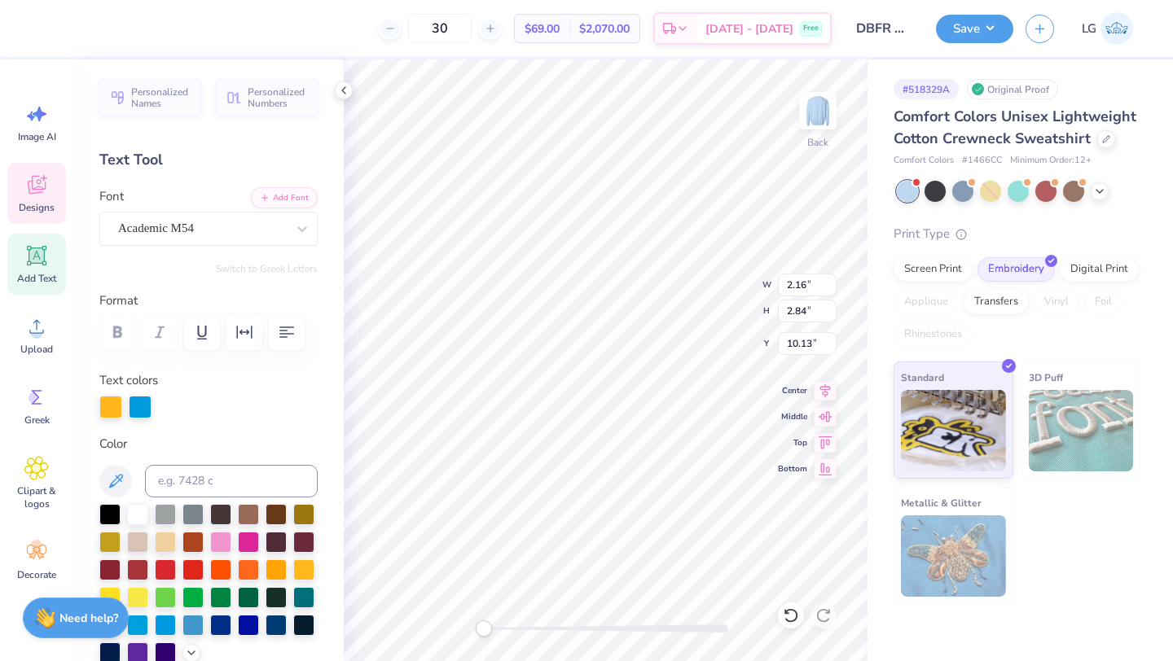
type textarea "D"
type input "1.88"
type input "2.74"
type input "10.45"
type textarea "B"
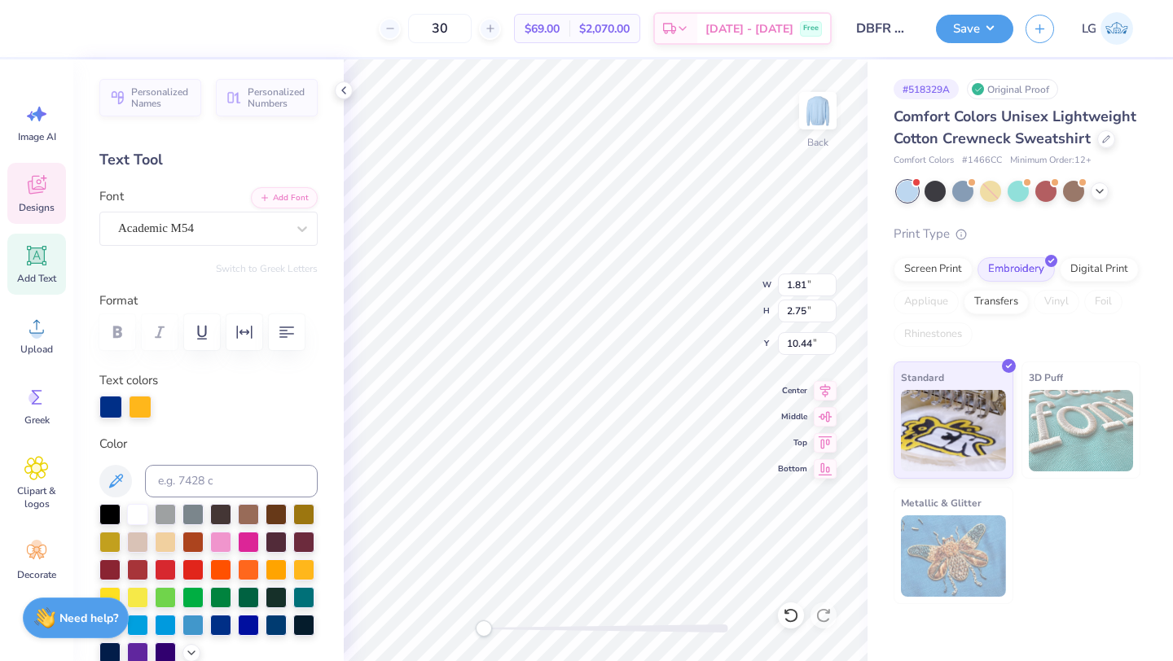
type input "1.92"
type input "2.79"
type input "10.40"
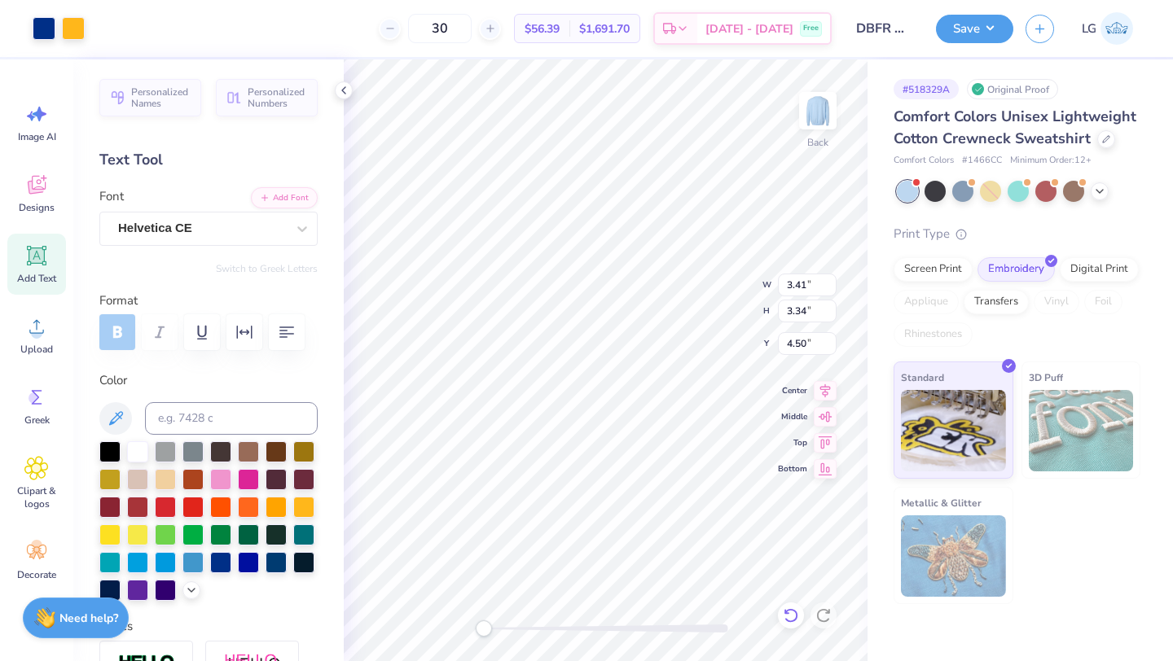
click at [785, 613] on icon at bounding box center [786, 611] width 3 height 3
type input "11.22"
type input "3.00"
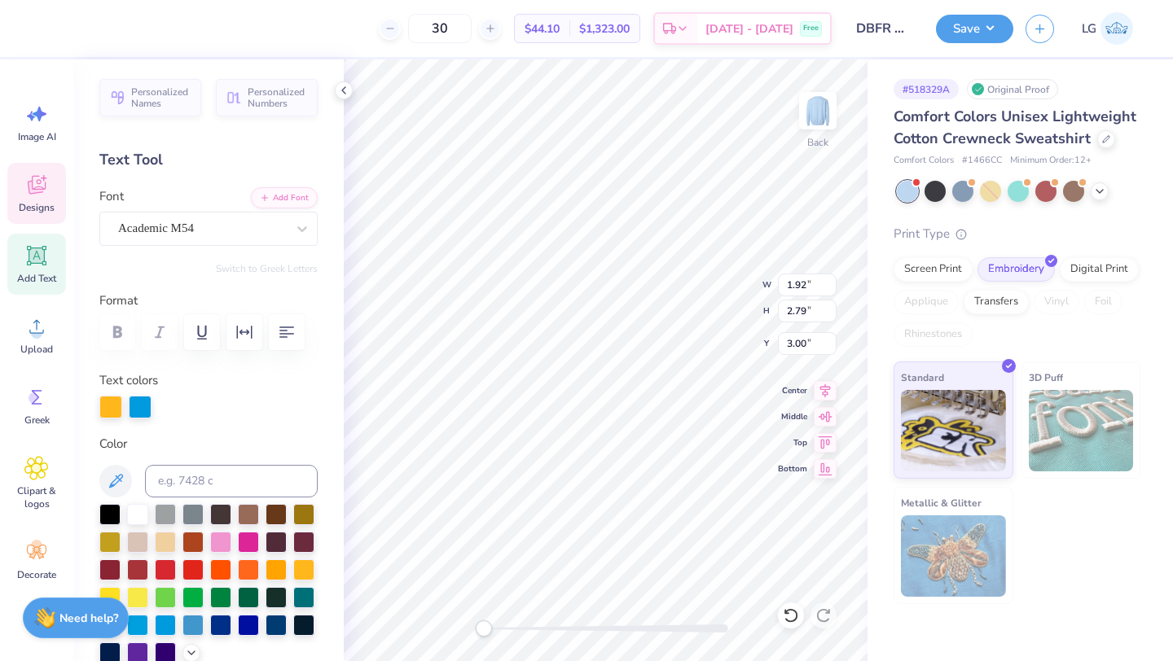
type input "1.98"
type input "2.83"
type input "3.61"
click at [130, 403] on div at bounding box center [140, 405] width 23 height 23
click at [112, 592] on div at bounding box center [109, 596] width 21 height 21
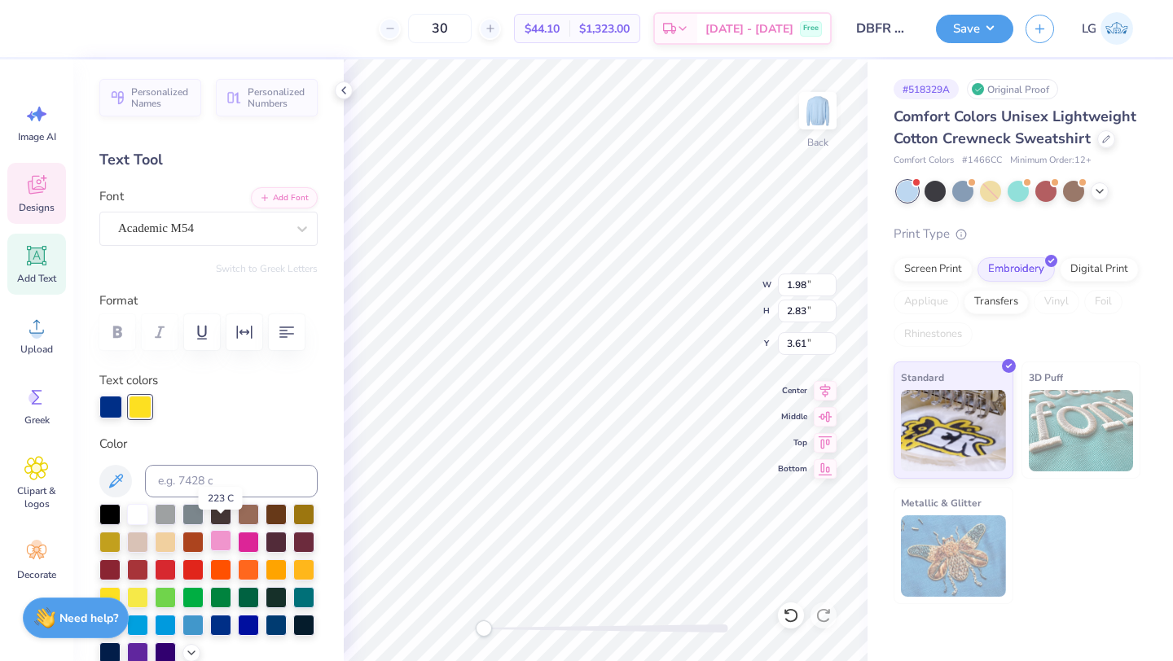
scroll to position [59, 0]
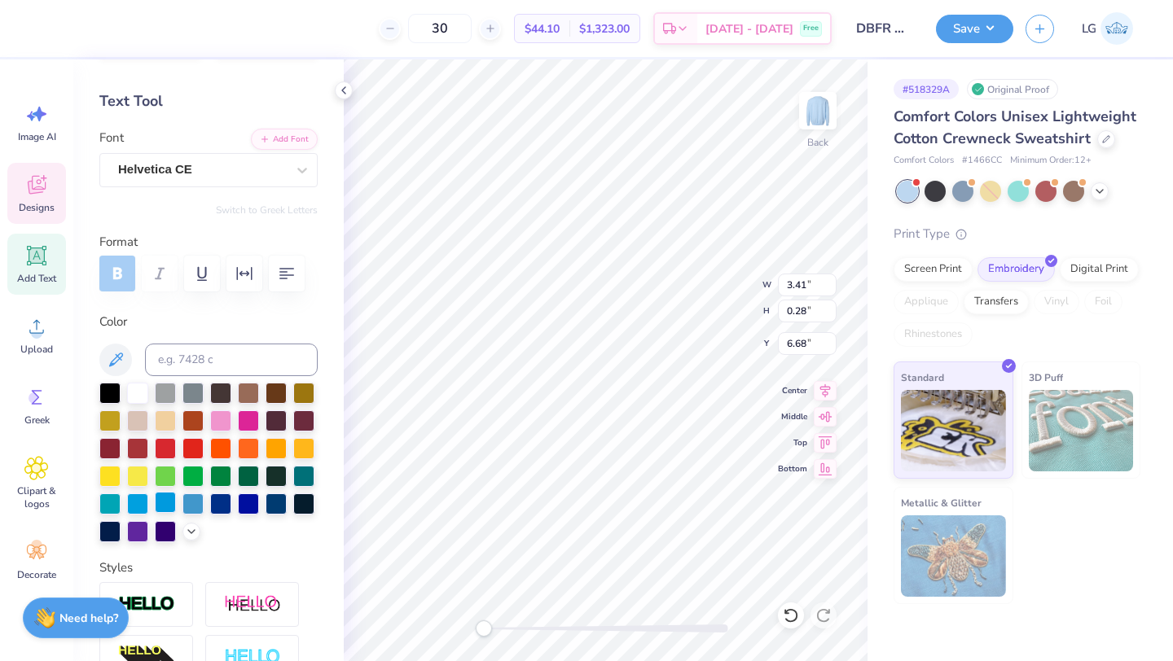
click at [166, 500] on div at bounding box center [165, 502] width 21 height 21
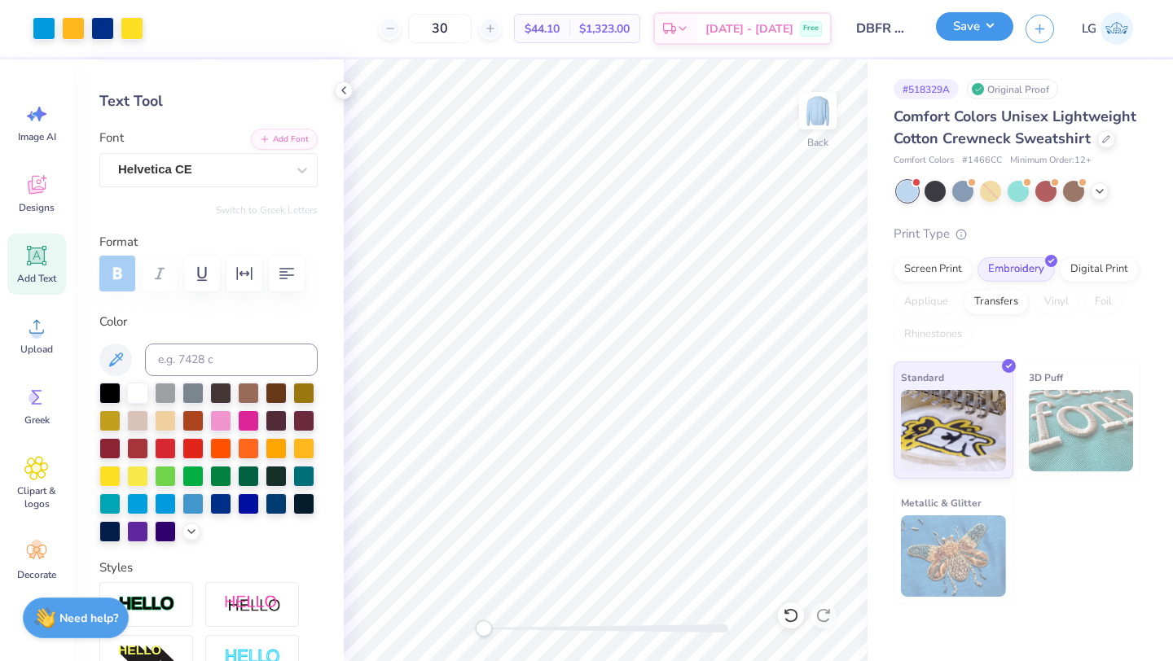
click at [977, 24] on button "Save" at bounding box center [974, 26] width 77 height 29
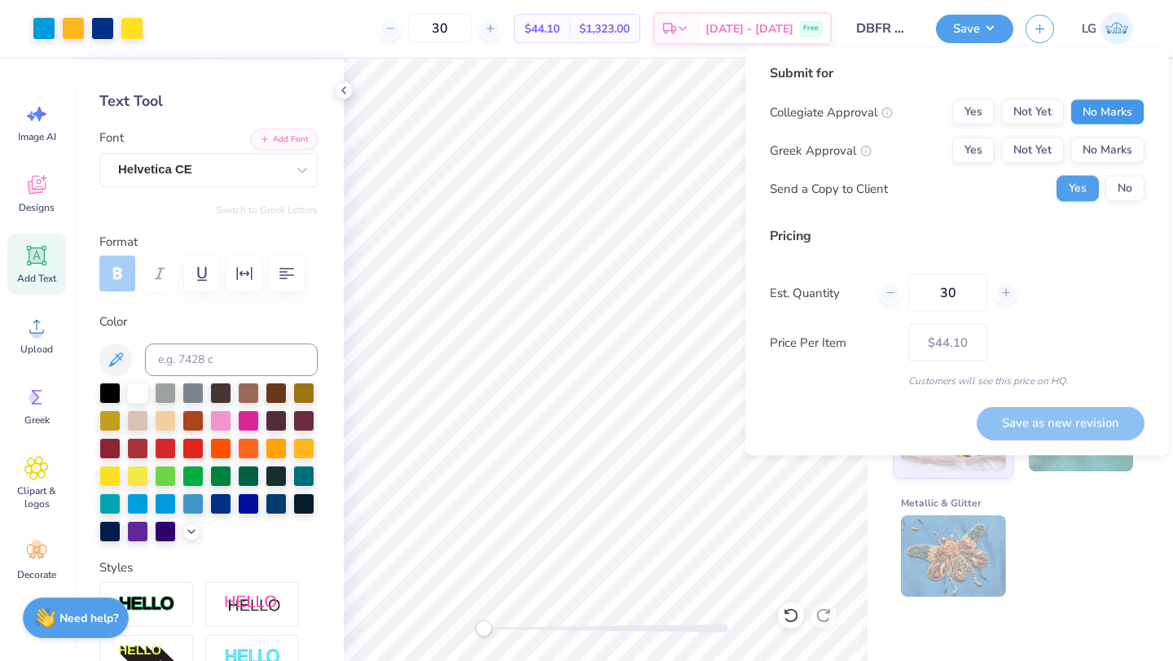
click at [1134, 125] on button "No Marks" at bounding box center [1107, 112] width 74 height 26
click at [1113, 157] on button "No Marks" at bounding box center [1107, 151] width 74 height 26
click at [1054, 415] on button "Save as new revision" at bounding box center [1061, 422] width 168 height 33
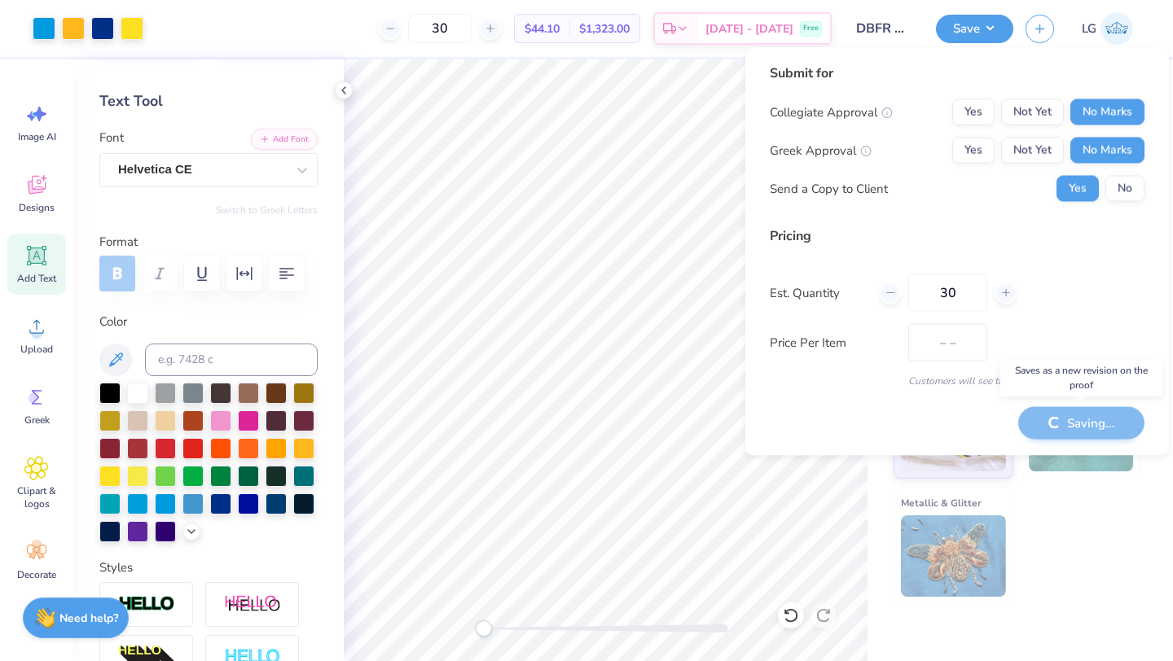
type input "$44.10"
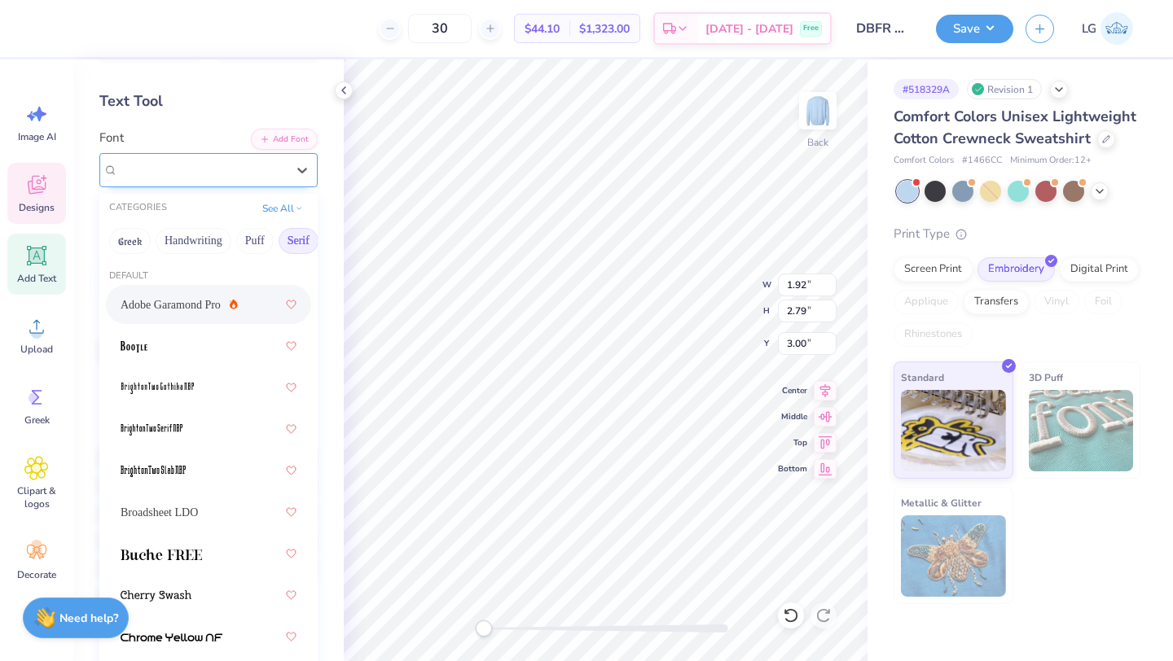
click at [194, 169] on div "Academic M54" at bounding box center [201, 169] width 171 height 25
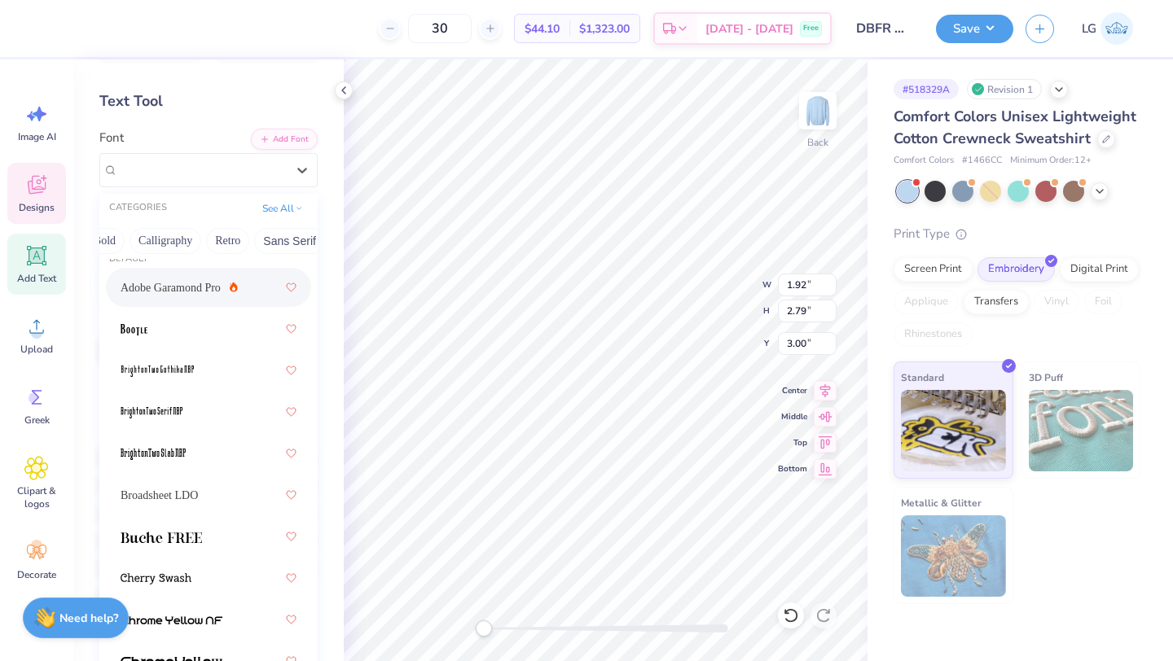
scroll to position [0, 323]
click at [146, 238] on button "Retro" at bounding box center [143, 241] width 43 height 26
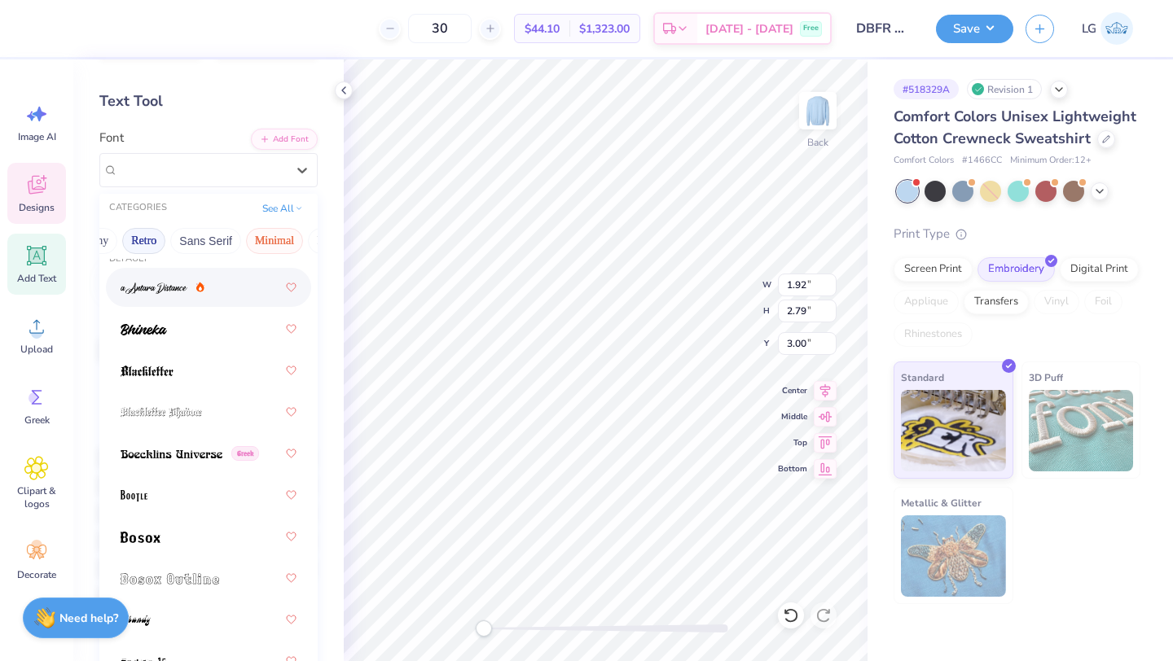
click at [273, 237] on button "Minimal" at bounding box center [274, 241] width 57 height 26
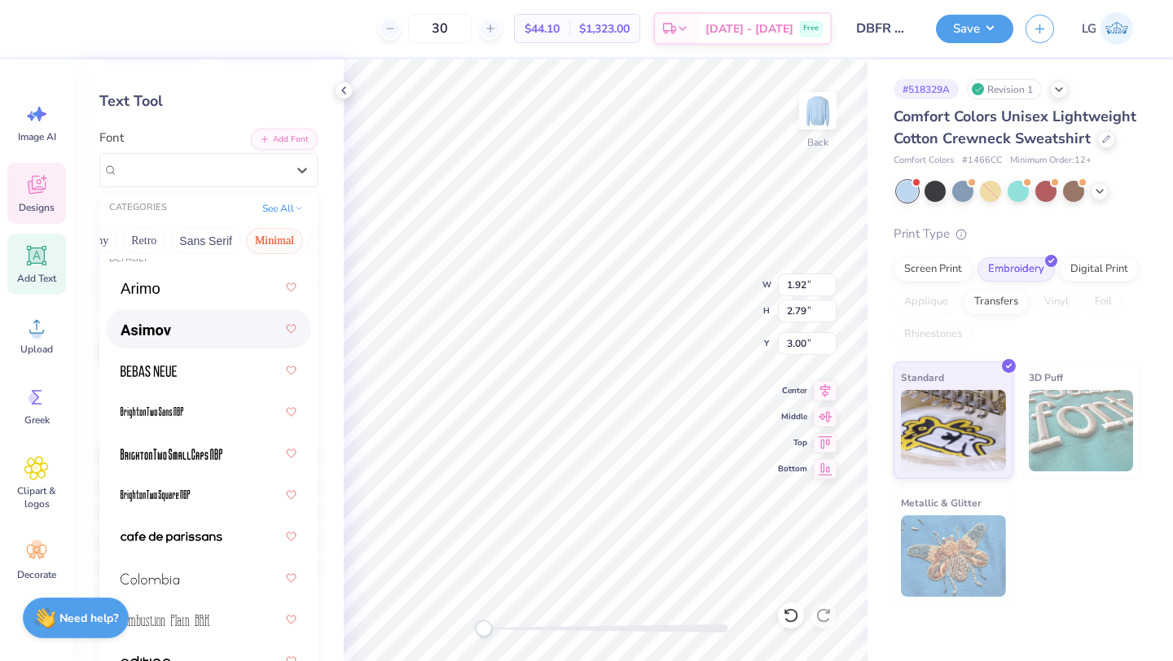
click at [209, 324] on div at bounding box center [209, 328] width 176 height 29
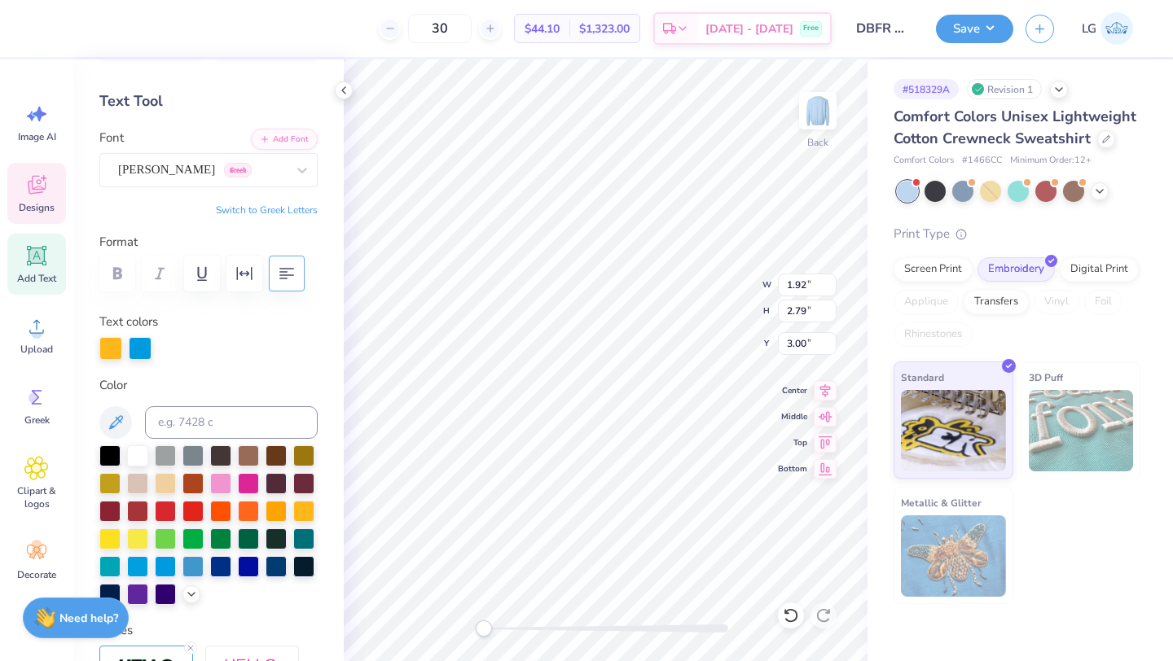
type input "1.98"
type input "2.83"
type input "3.61"
click at [246, 171] on div "Academic M54" at bounding box center [201, 169] width 171 height 25
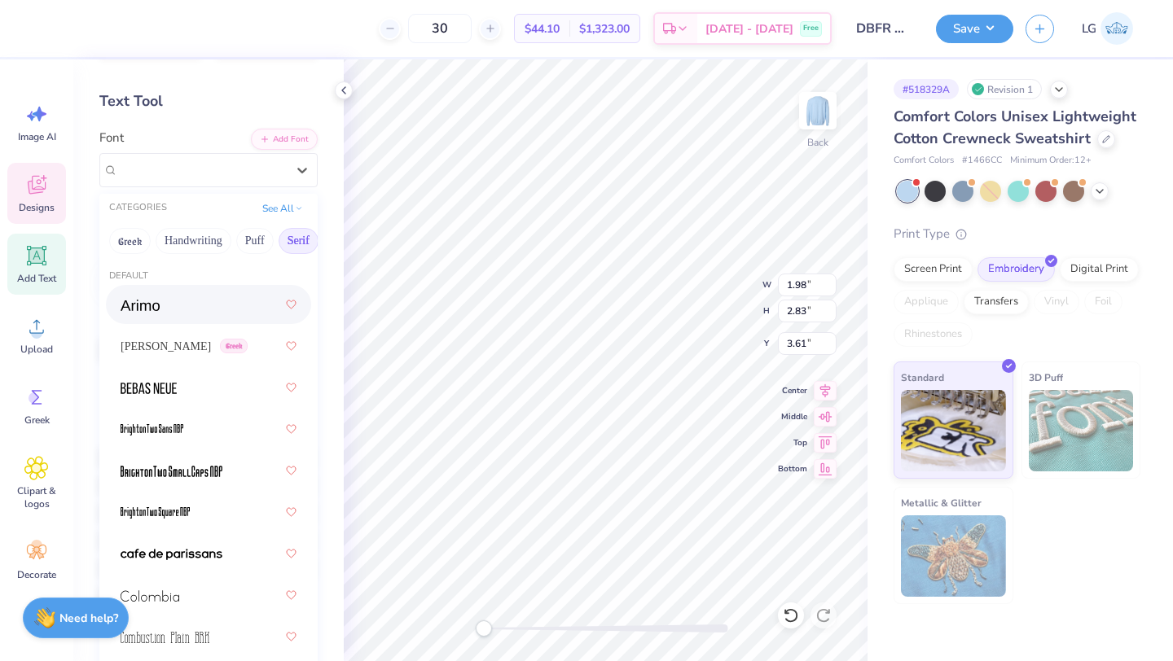
scroll to position [58, 0]
click at [220, 346] on span "Greek" at bounding box center [234, 347] width 28 height 15
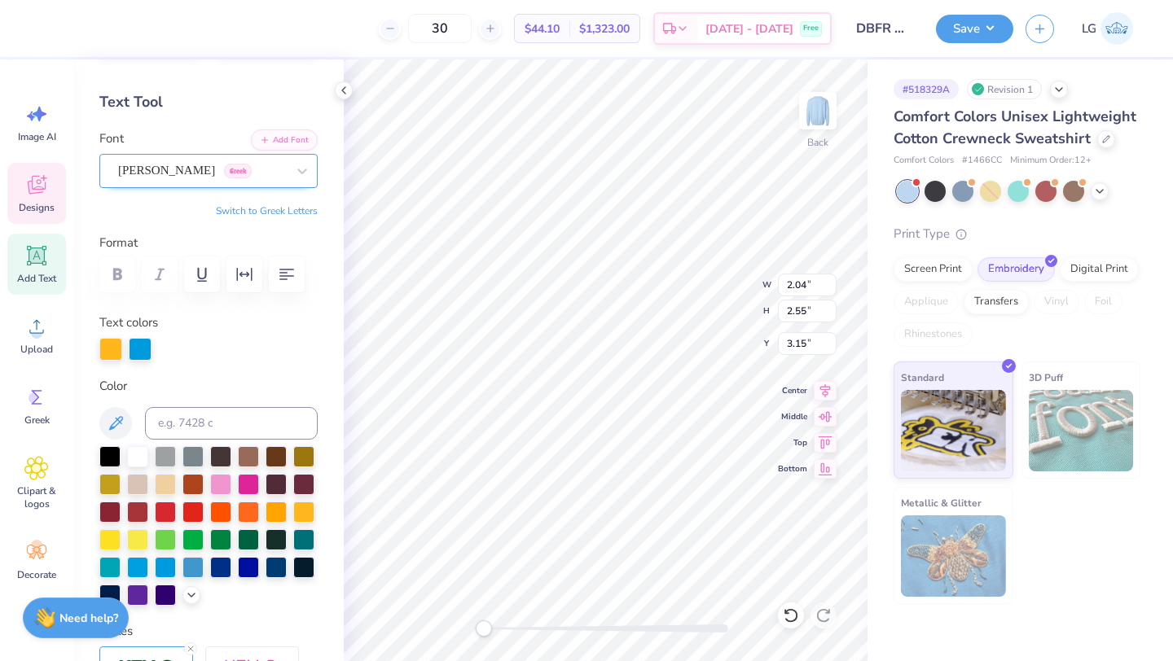
click at [221, 158] on div "[PERSON_NAME] Greek" at bounding box center [201, 170] width 171 height 25
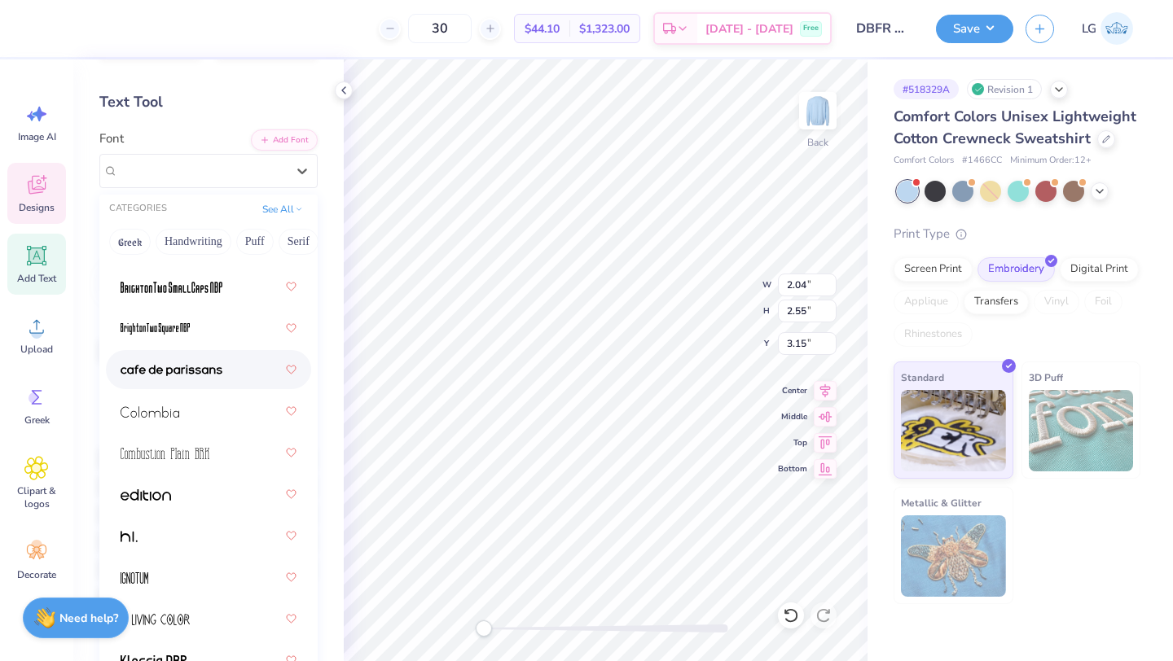
scroll to position [240, 0]
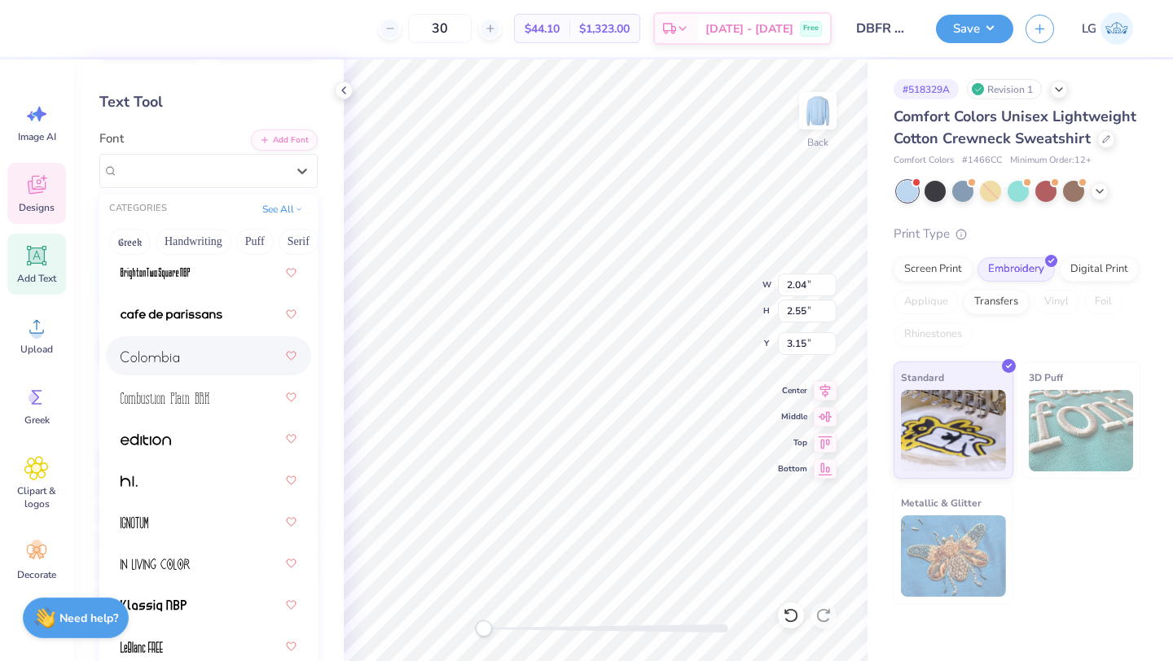
click at [205, 349] on div at bounding box center [209, 355] width 176 height 29
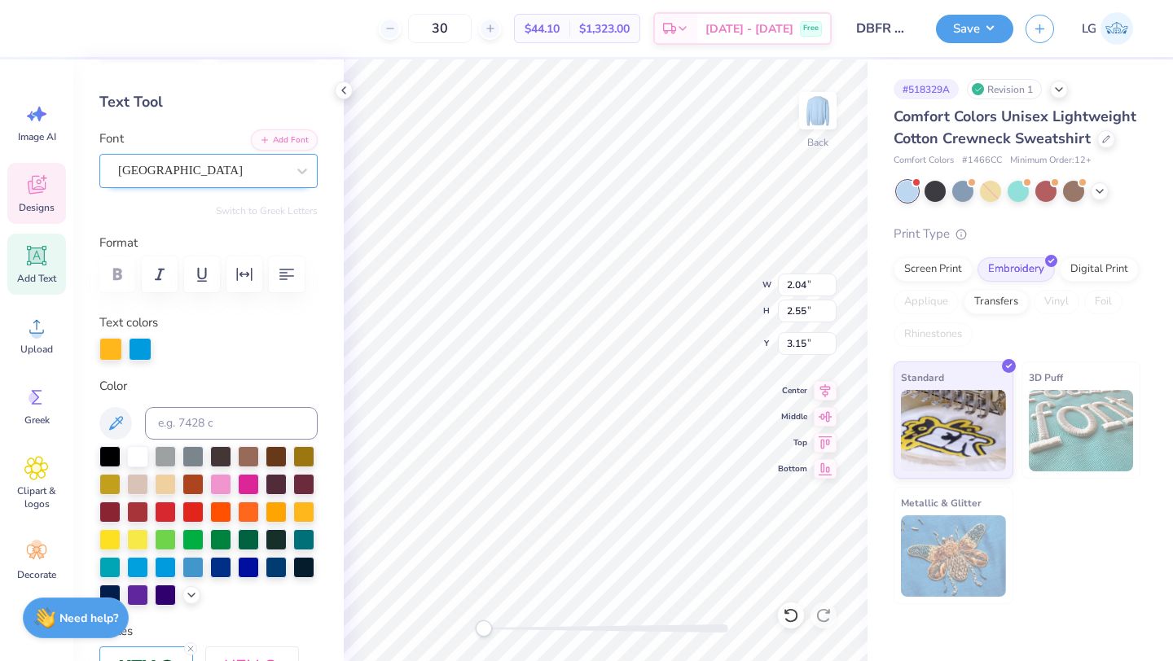
click at [255, 165] on div "[GEOGRAPHIC_DATA]" at bounding box center [201, 170] width 171 height 25
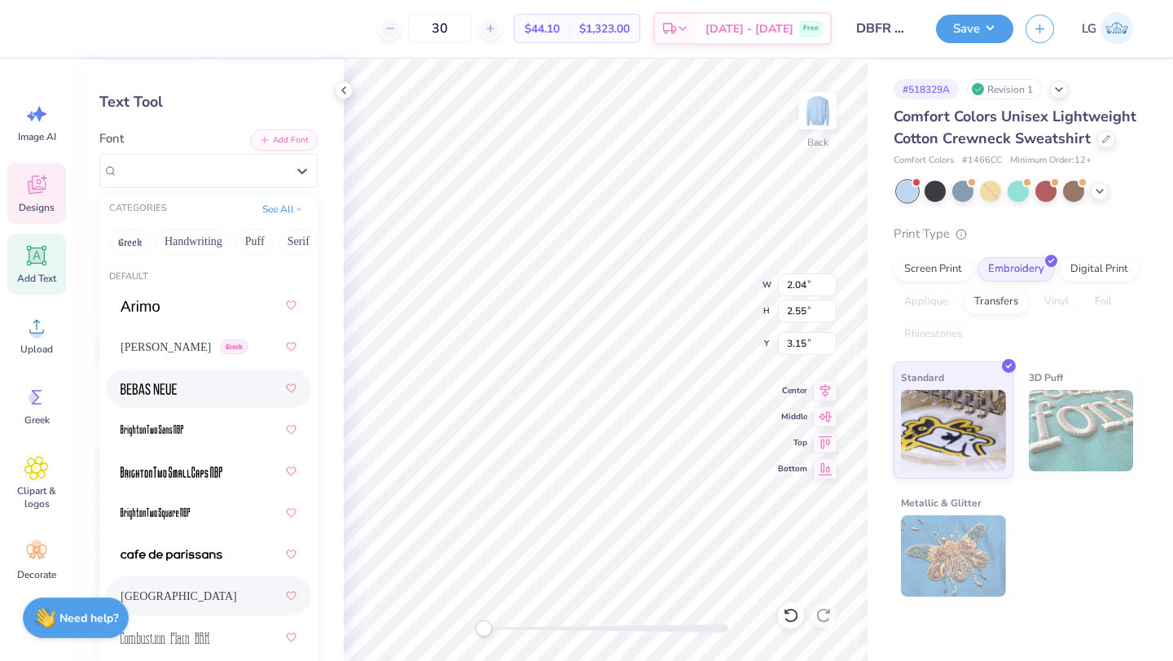
click at [213, 394] on div at bounding box center [209, 388] width 176 height 29
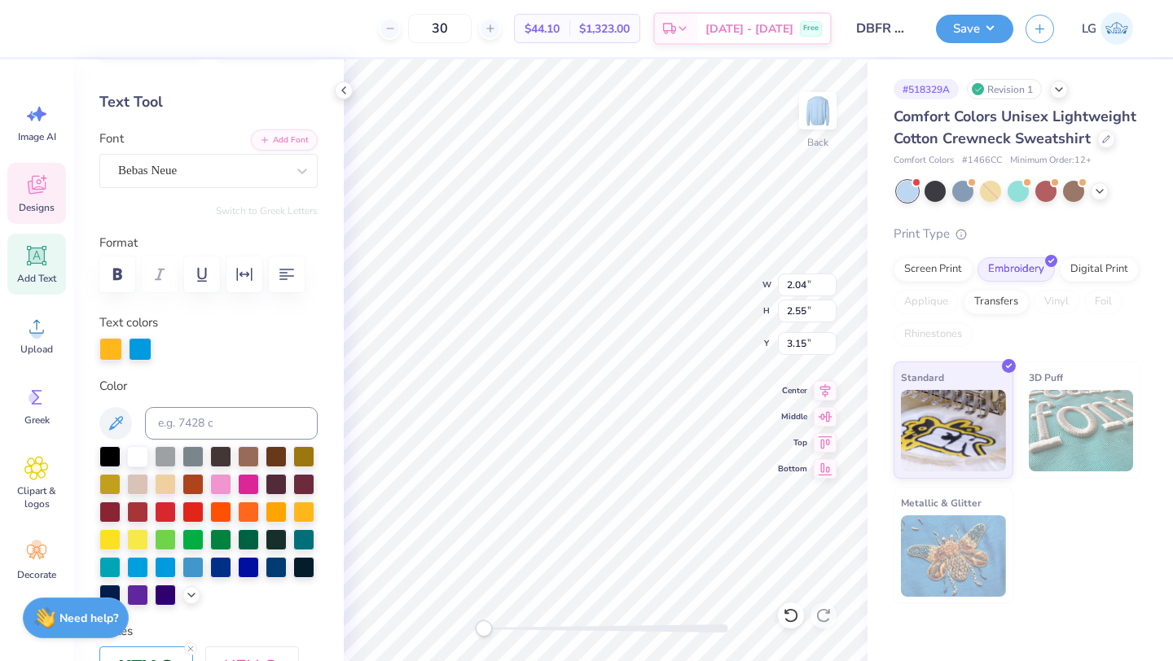
type input "2.05"
type input "2.60"
type input "3.70"
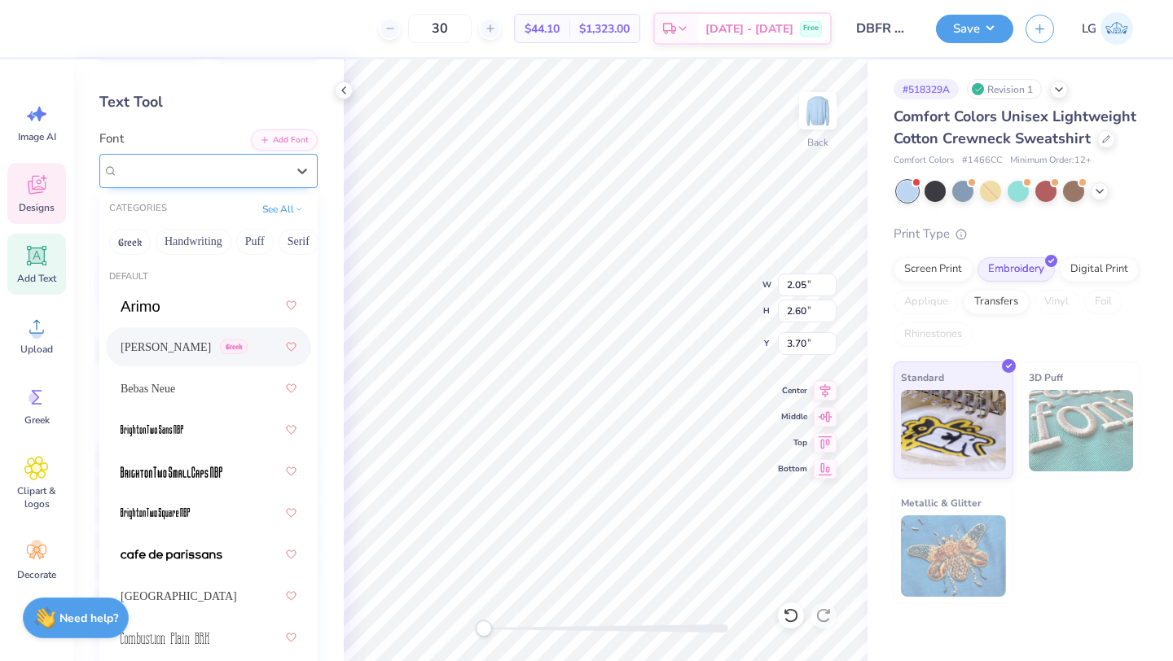
click at [218, 169] on div "[PERSON_NAME] Greek" at bounding box center [201, 170] width 171 height 25
click at [297, 247] on button "Serif" at bounding box center [299, 242] width 40 height 26
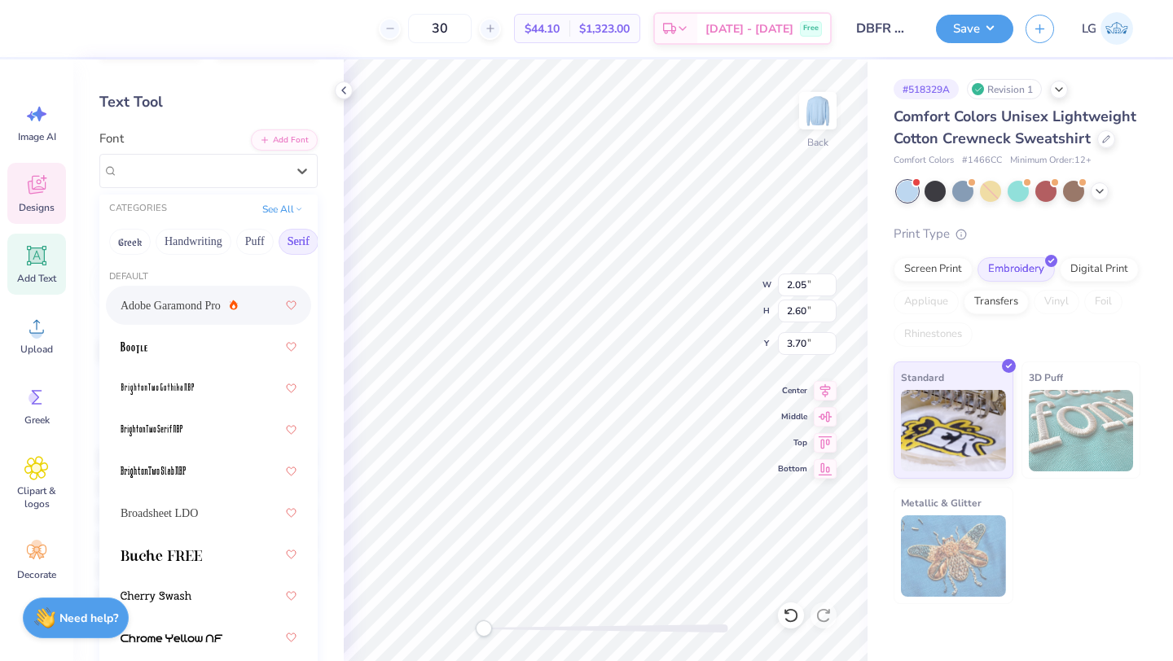
click at [212, 302] on span "Adobe Garamond Pro" at bounding box center [171, 305] width 100 height 17
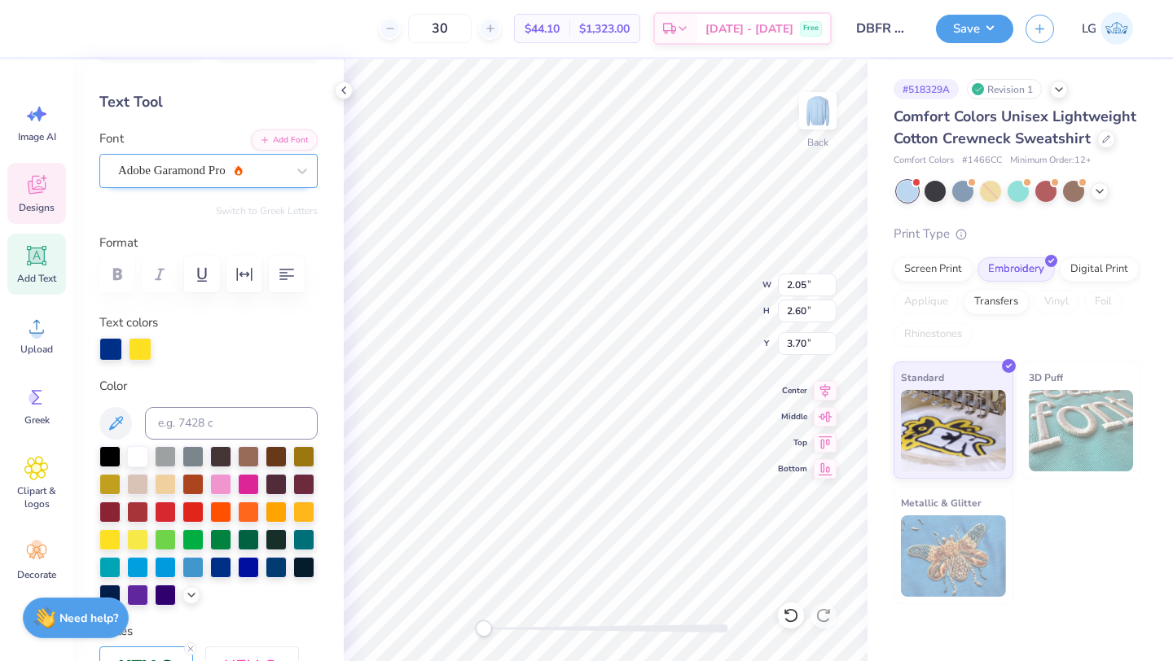
click at [258, 164] on div "Adobe Garamond Pro" at bounding box center [201, 170] width 171 height 25
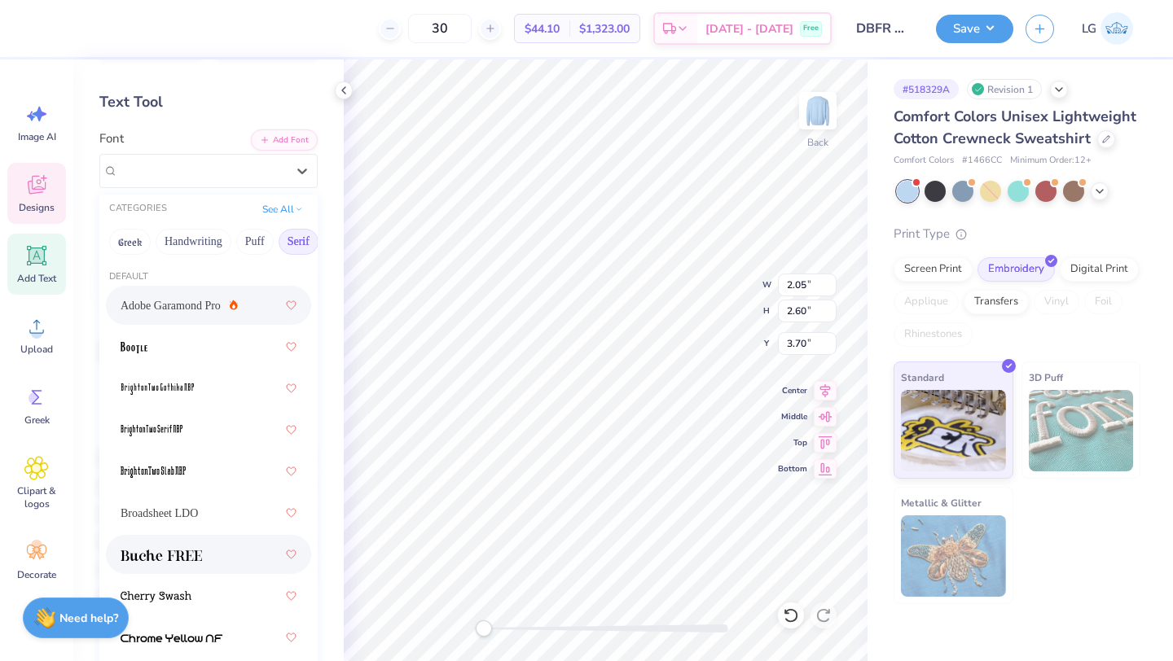
click at [190, 563] on span at bounding box center [161, 555] width 81 height 17
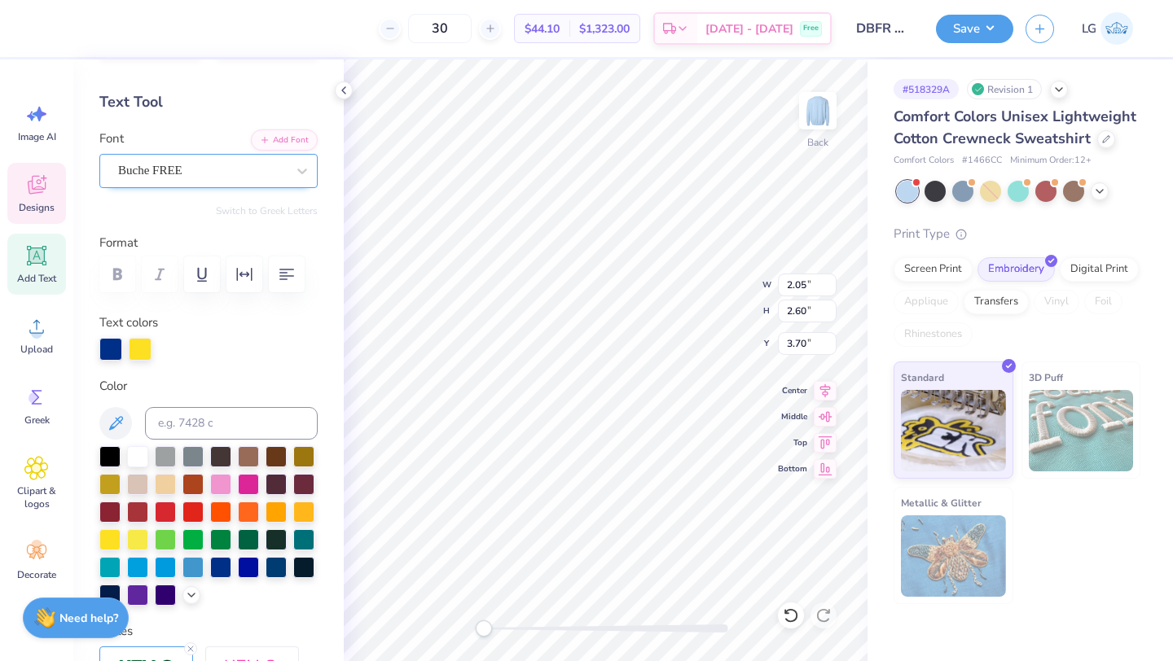
click at [275, 165] on div "Buche FREE" at bounding box center [201, 170] width 171 height 25
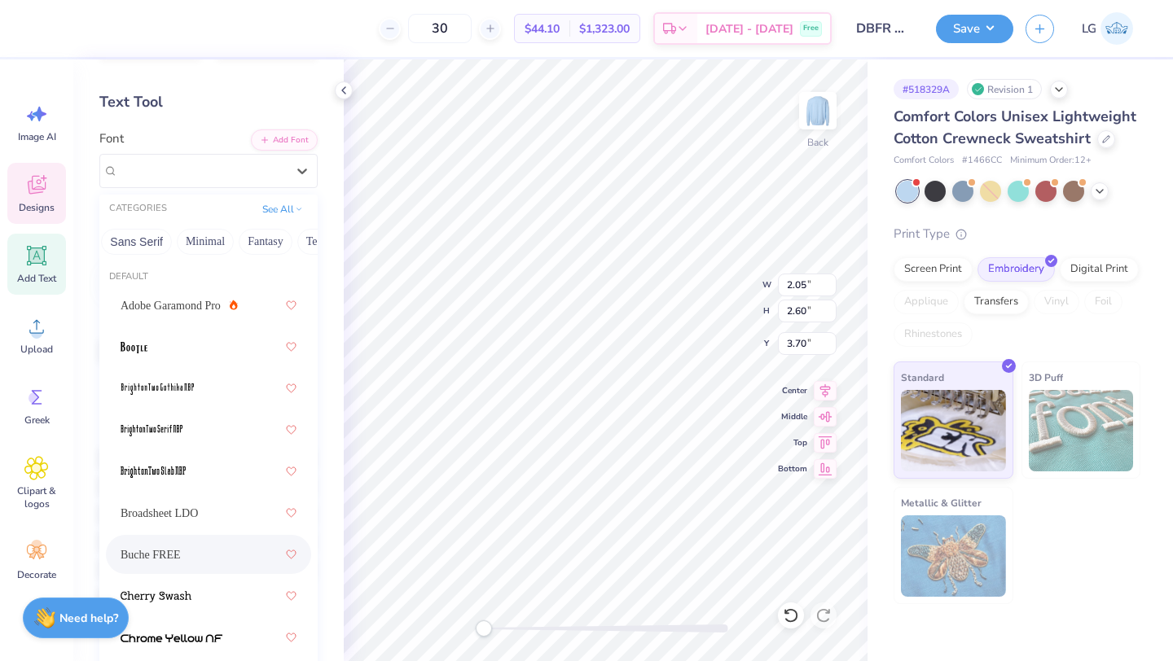
scroll to position [0, 446]
click at [272, 239] on button "Techno" at bounding box center [269, 242] width 51 height 26
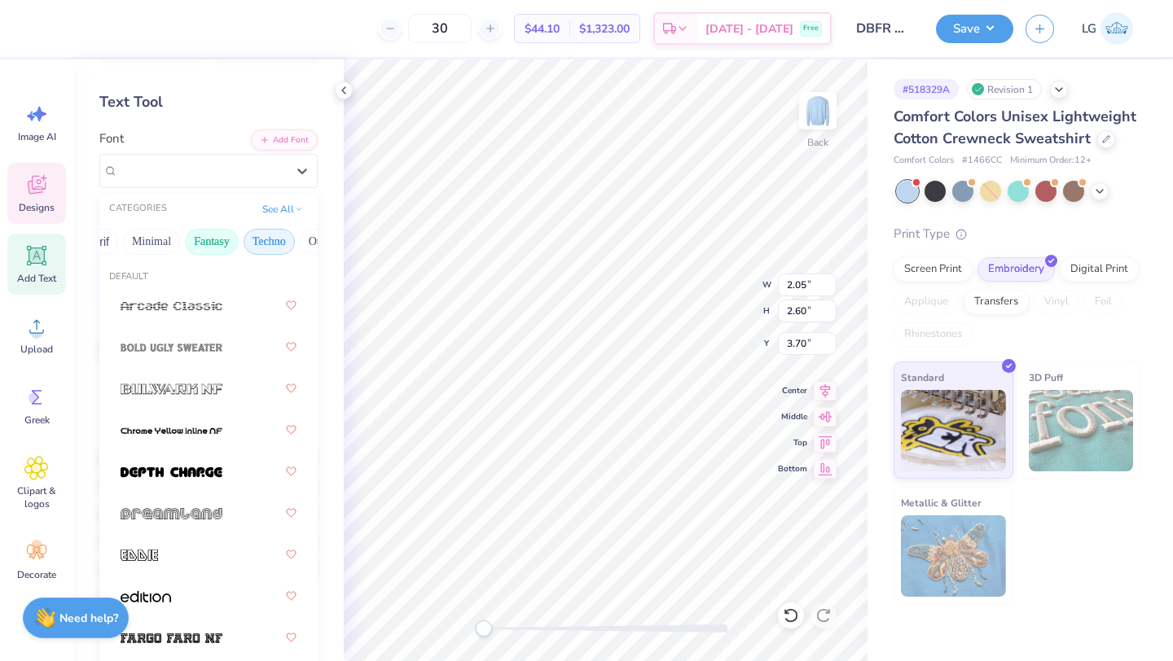
click at [230, 241] on button "Fantasy" at bounding box center [212, 242] width 54 height 26
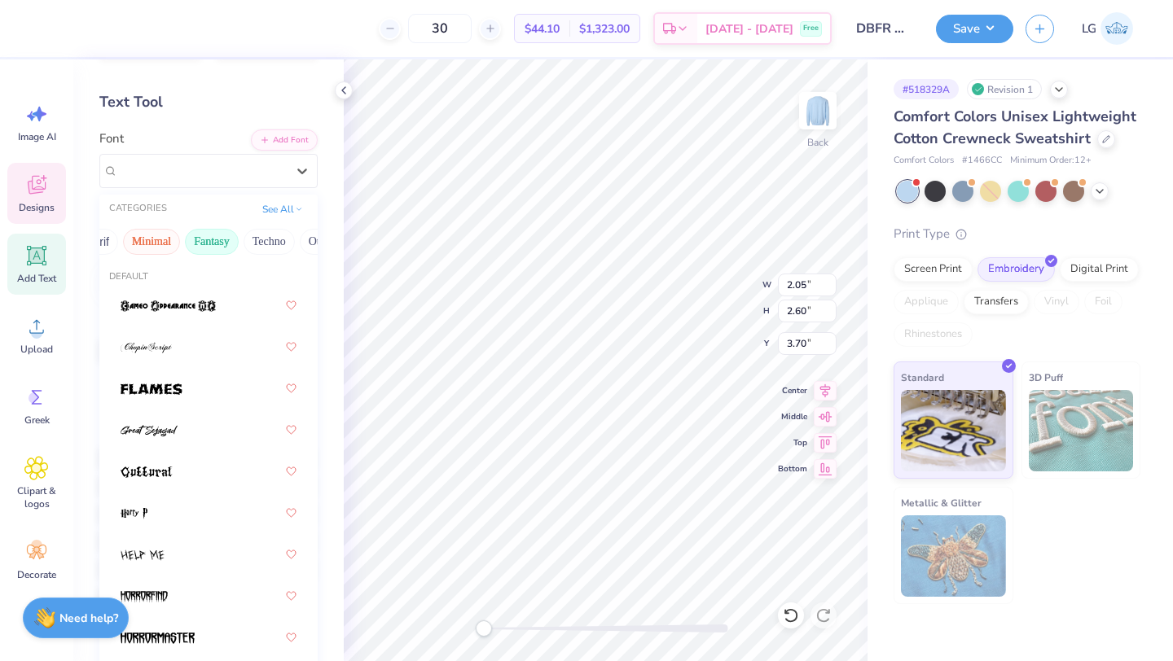
click at [147, 241] on button "Minimal" at bounding box center [151, 242] width 57 height 26
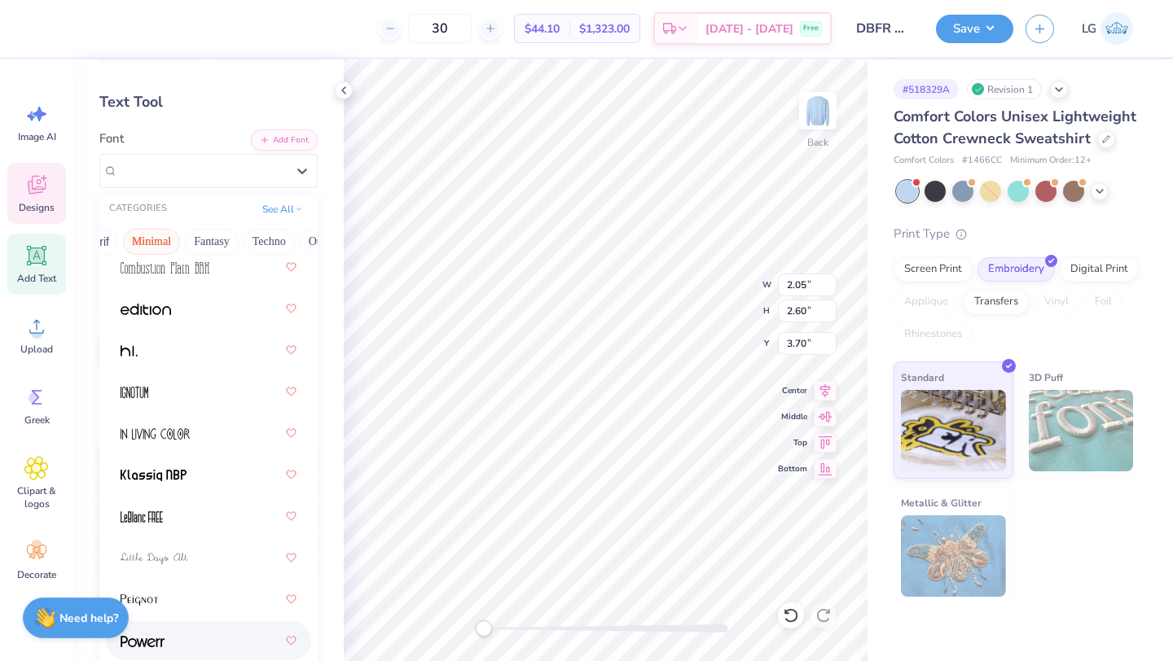
scroll to position [629, 0]
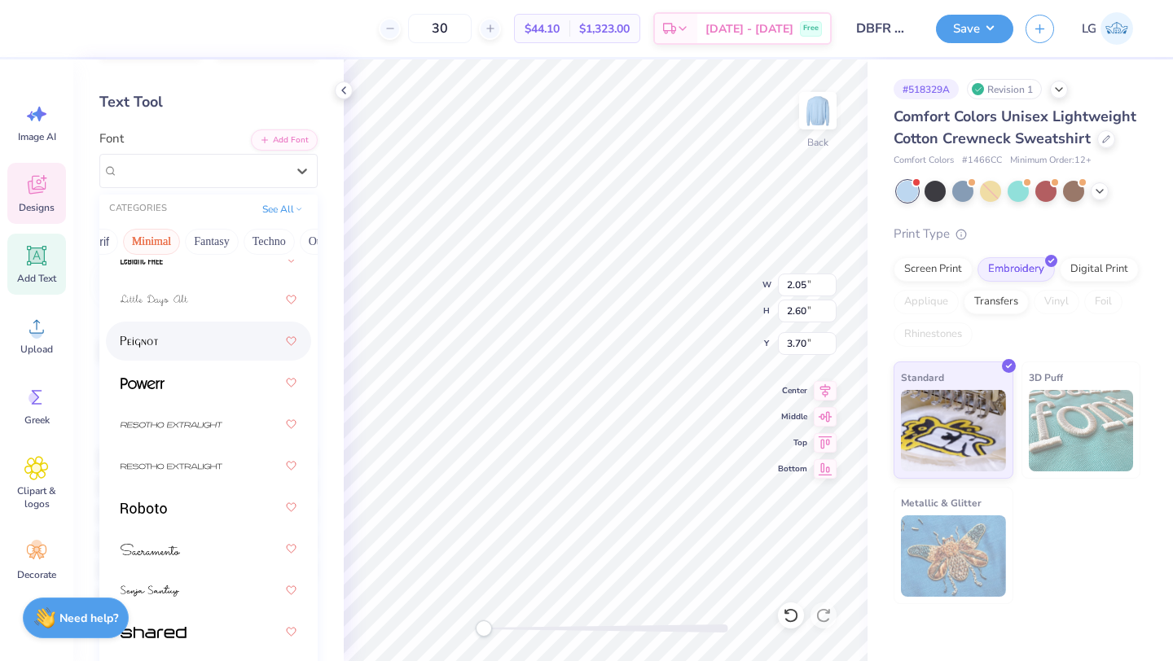
click at [166, 342] on div at bounding box center [209, 341] width 176 height 29
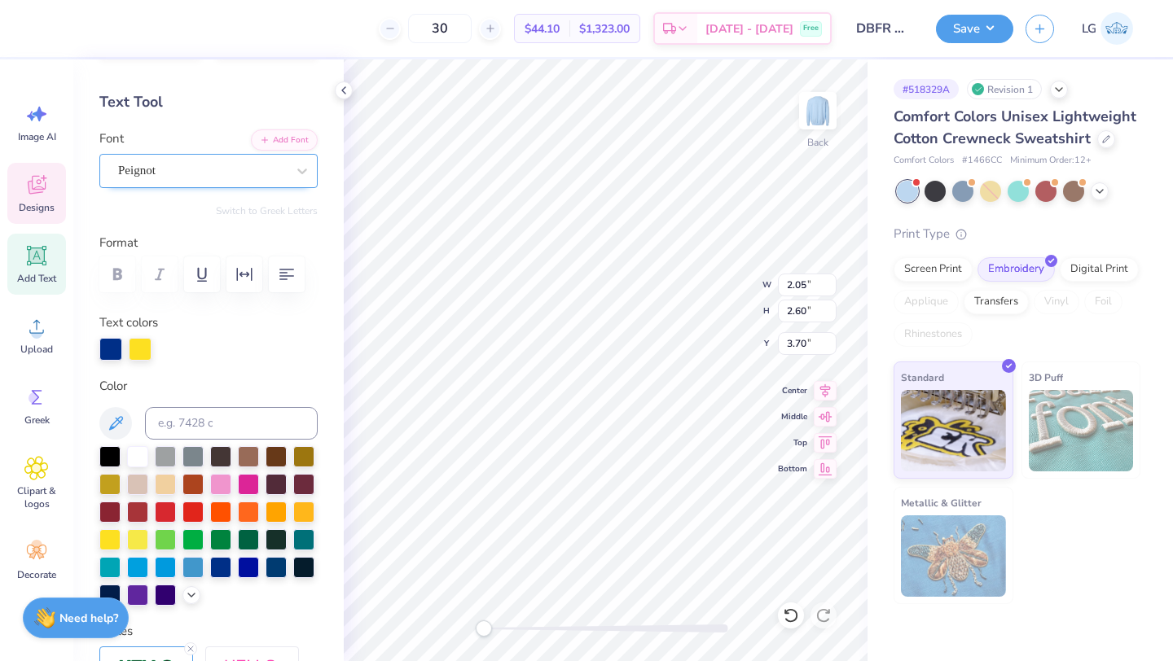
click at [218, 160] on div at bounding box center [202, 171] width 168 height 22
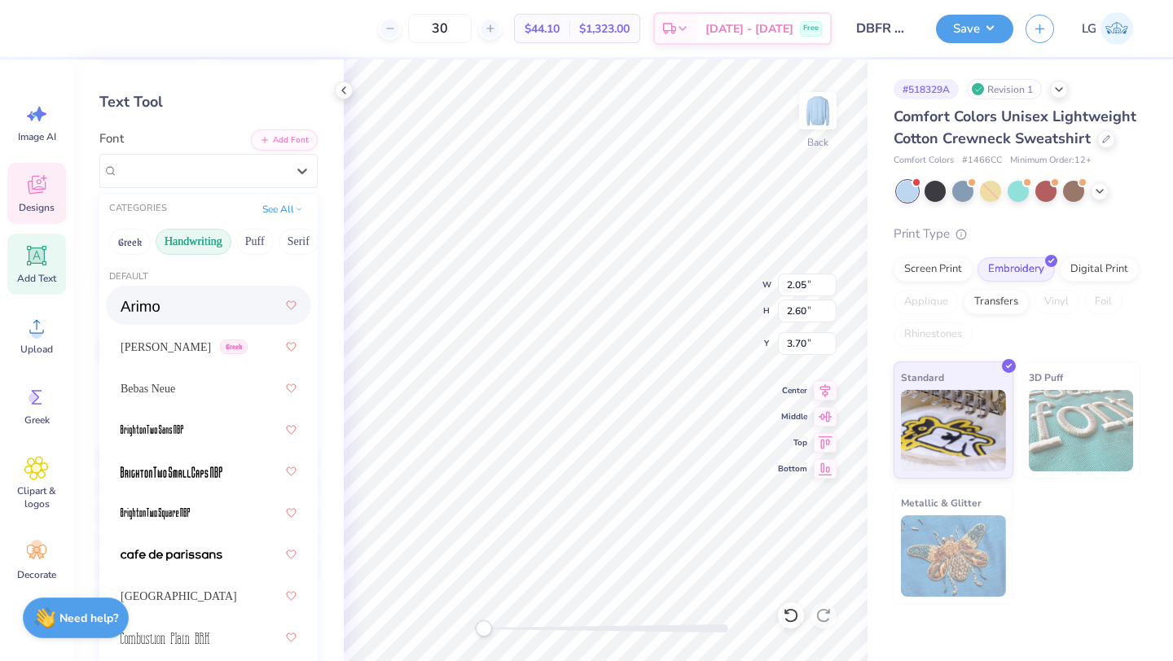
click at [169, 242] on button "Handwriting" at bounding box center [194, 242] width 76 height 26
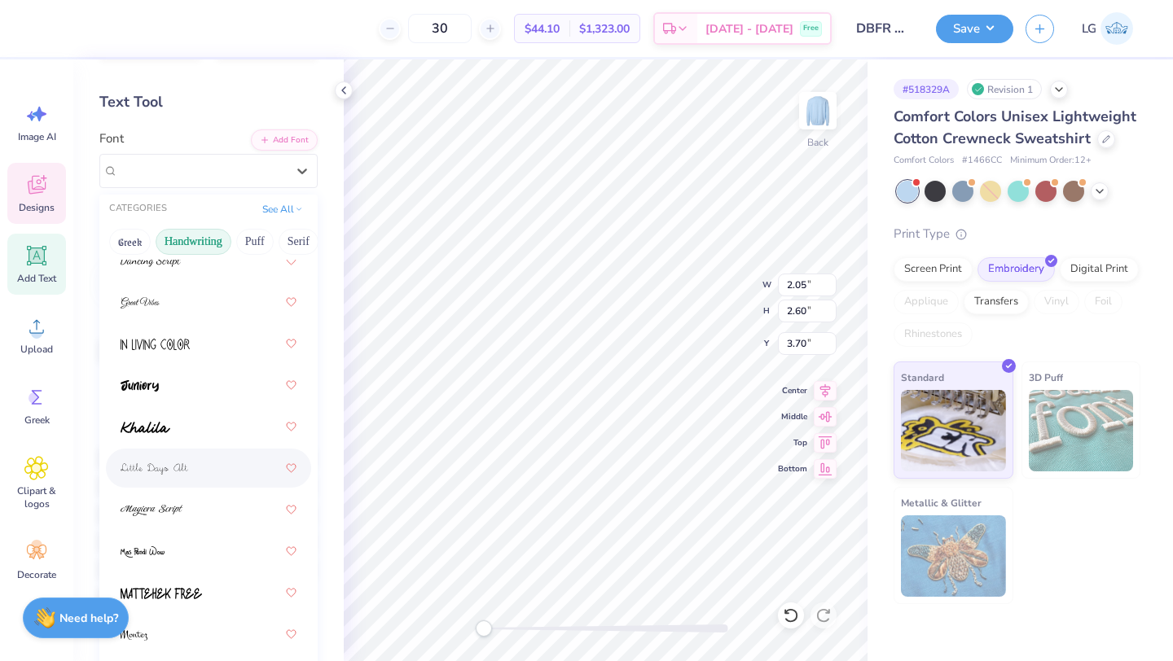
scroll to position [543, 0]
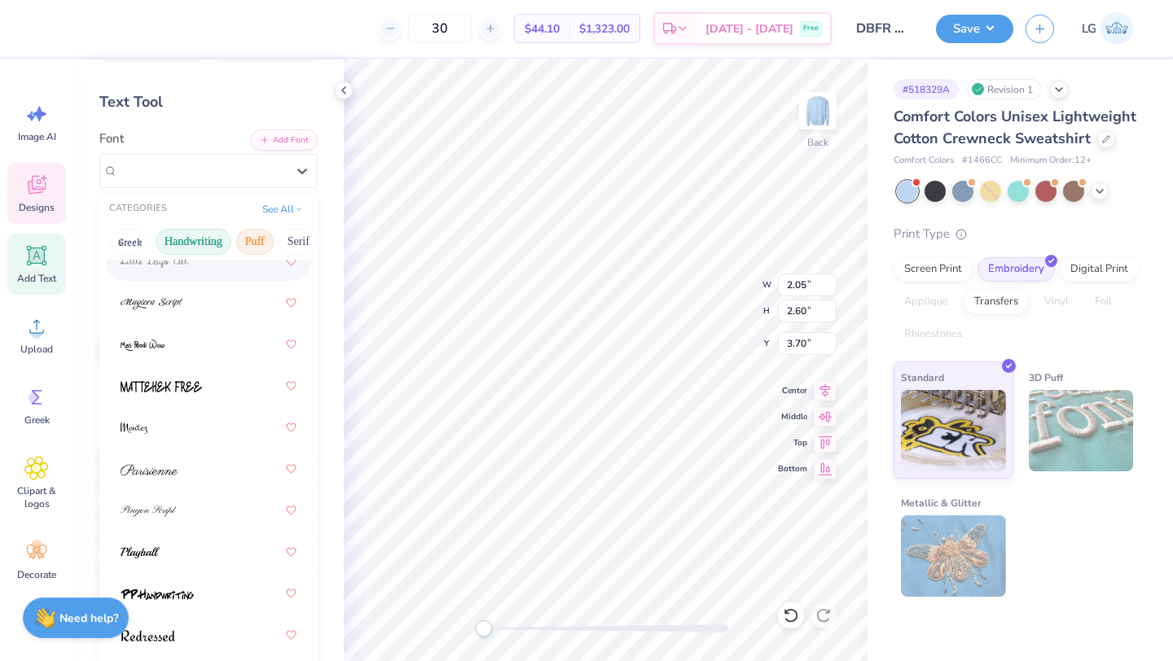
click at [253, 231] on button "Puff" at bounding box center [254, 242] width 37 height 26
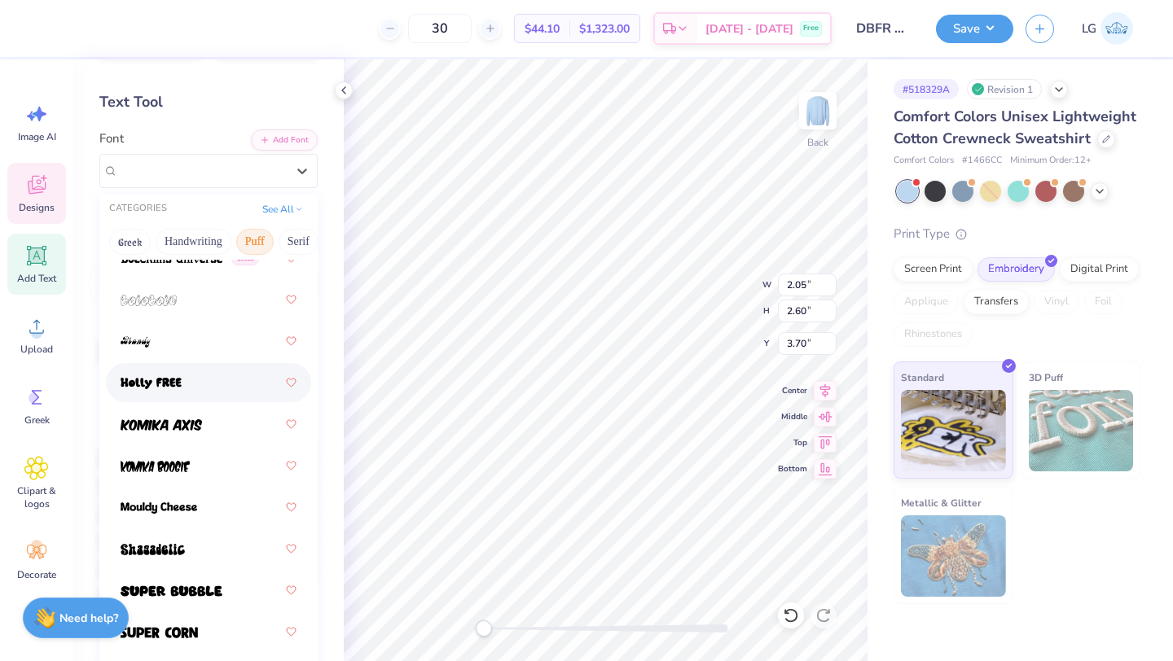
click at [229, 380] on div at bounding box center [209, 382] width 176 height 29
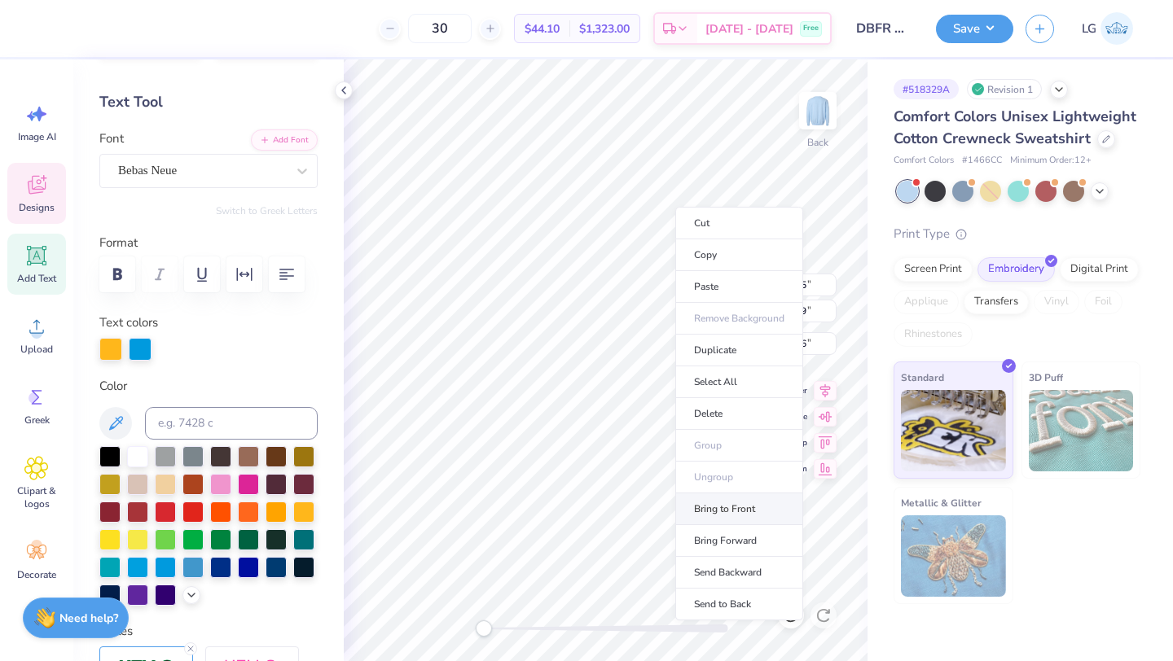
click at [750, 508] on li "Bring to Front" at bounding box center [739, 510] width 128 height 32
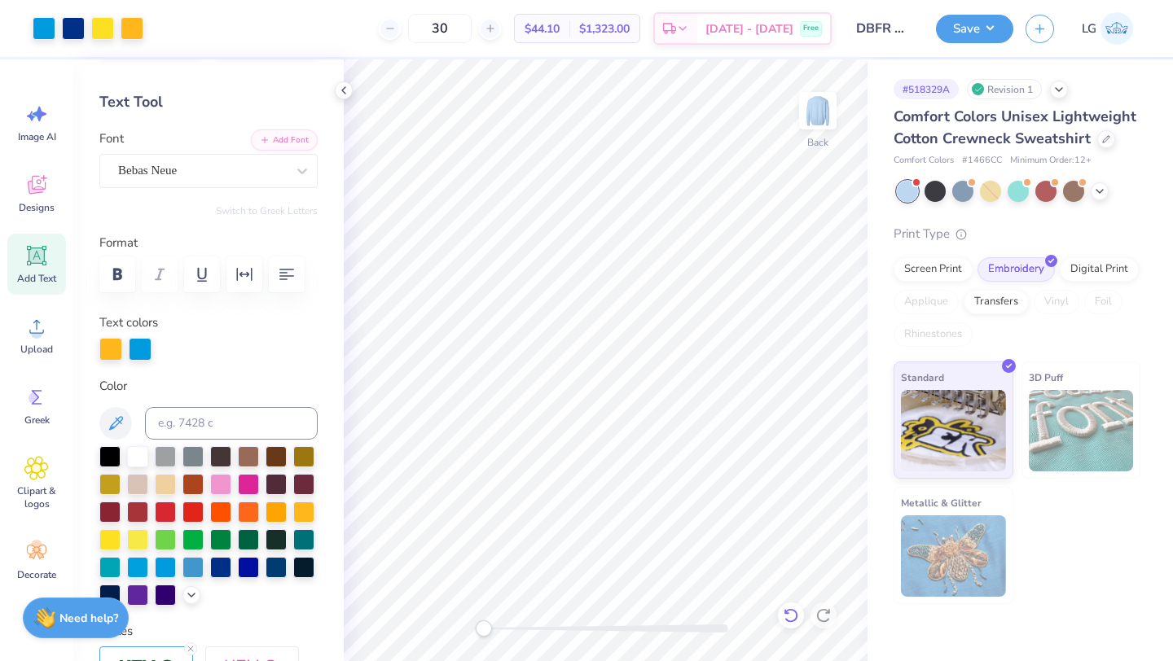
click at [793, 611] on icon at bounding box center [791, 616] width 16 height 16
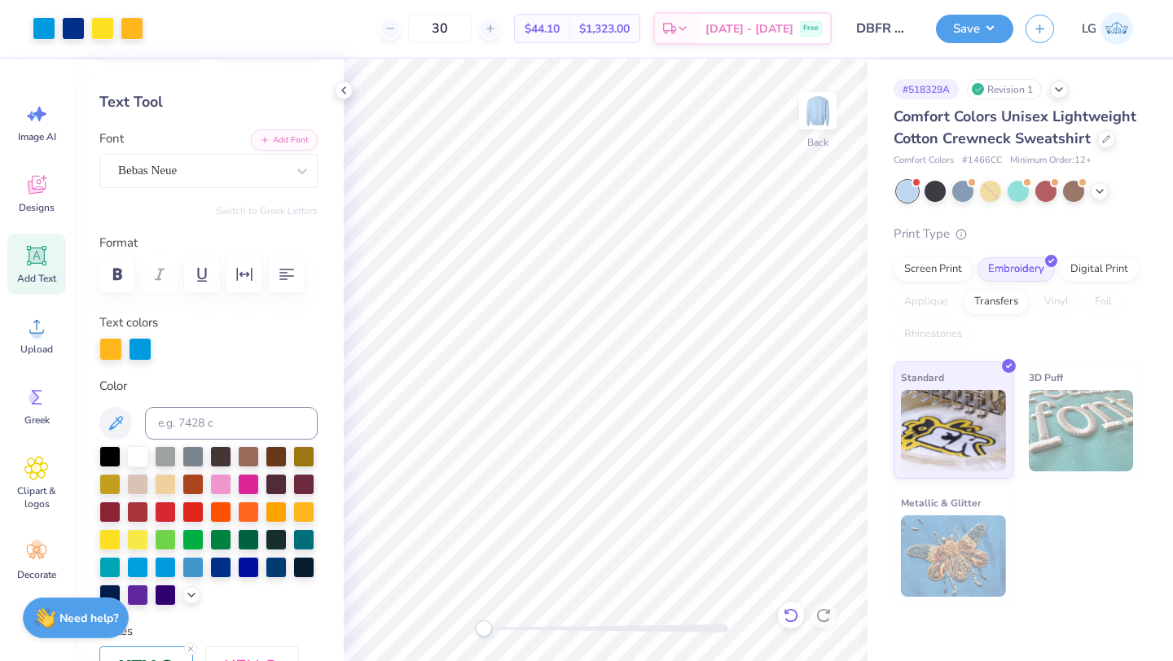
click at [793, 611] on icon at bounding box center [791, 616] width 16 height 16
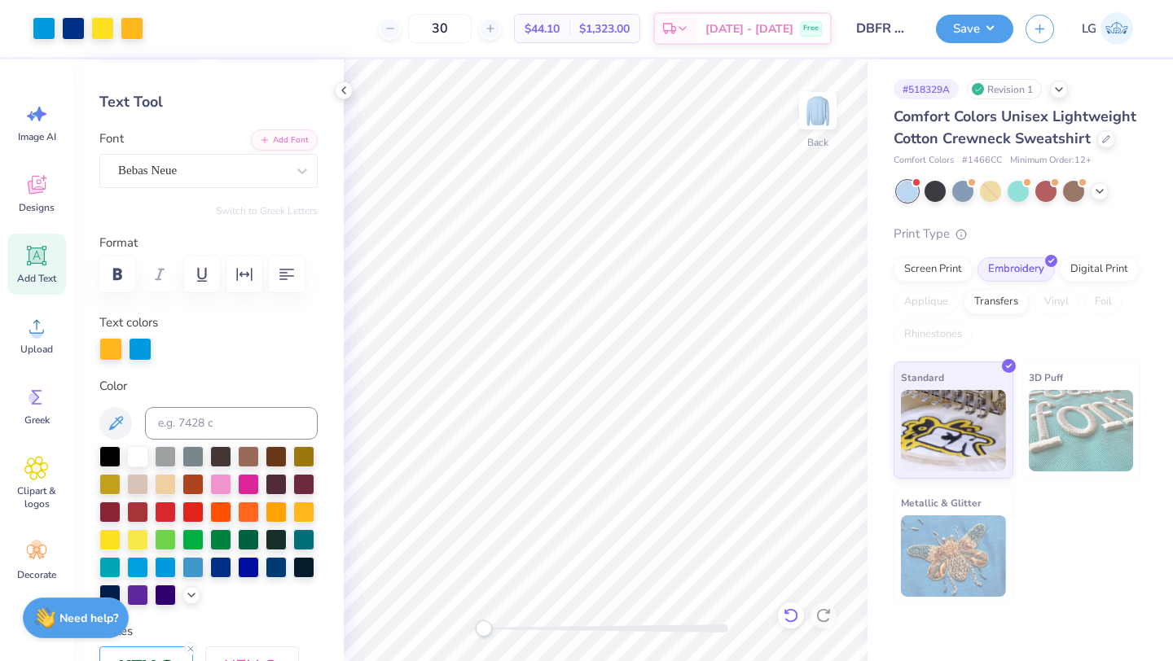
click at [793, 611] on icon at bounding box center [791, 616] width 16 height 16
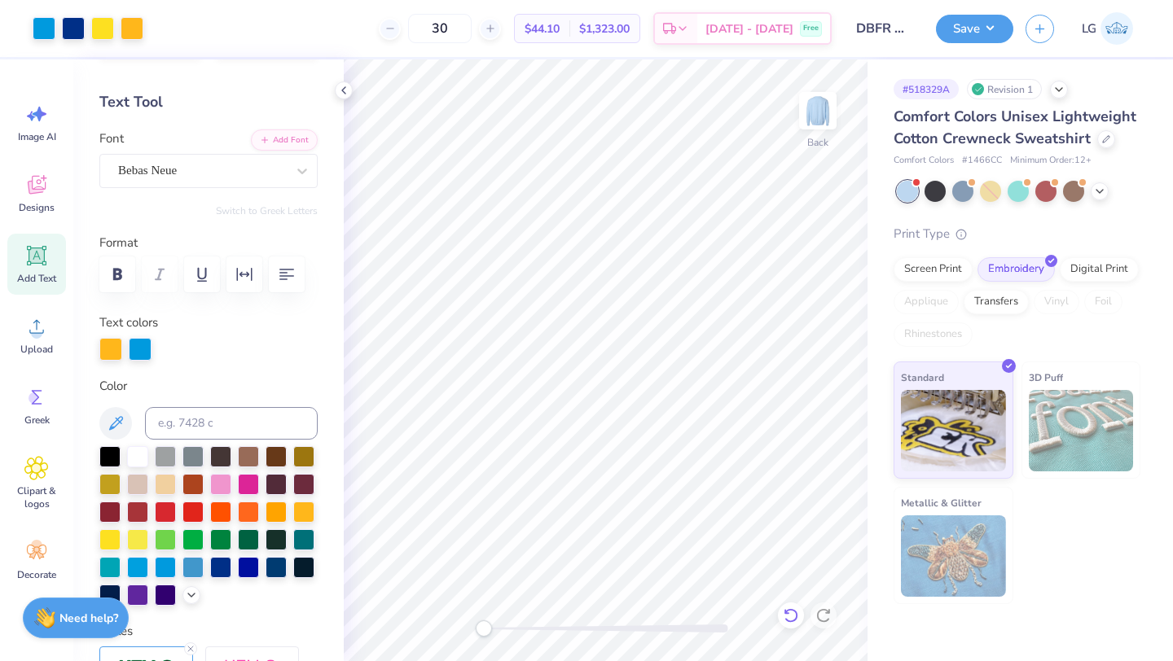
click at [793, 611] on icon at bounding box center [791, 616] width 16 height 16
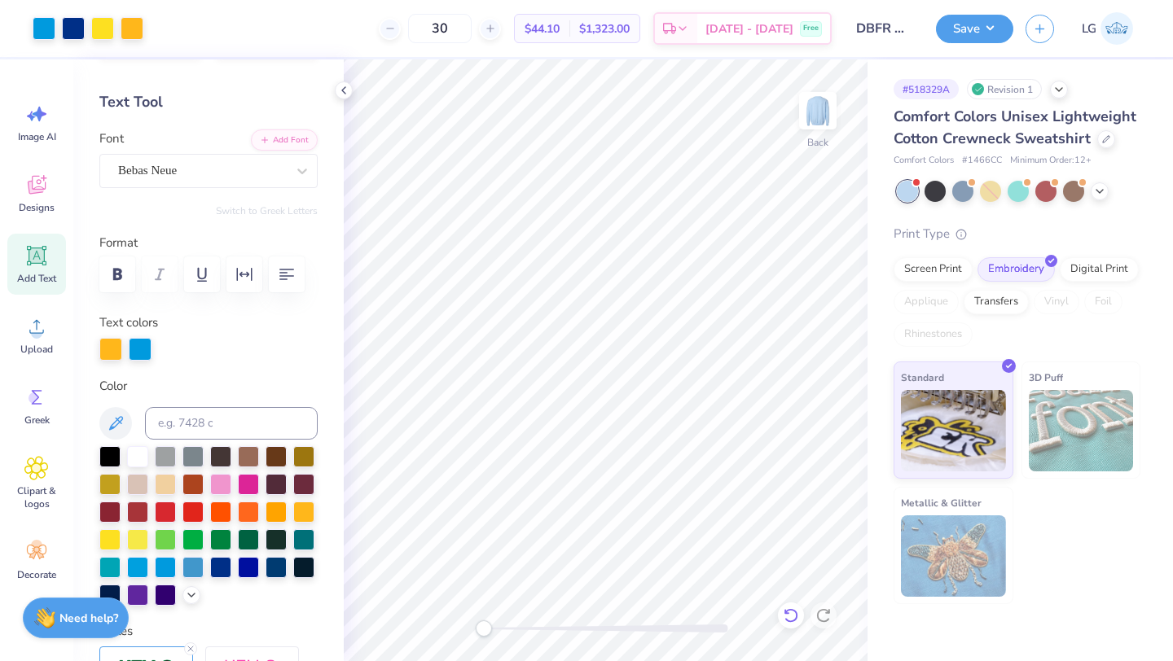
click at [793, 609] on icon at bounding box center [791, 616] width 16 height 16
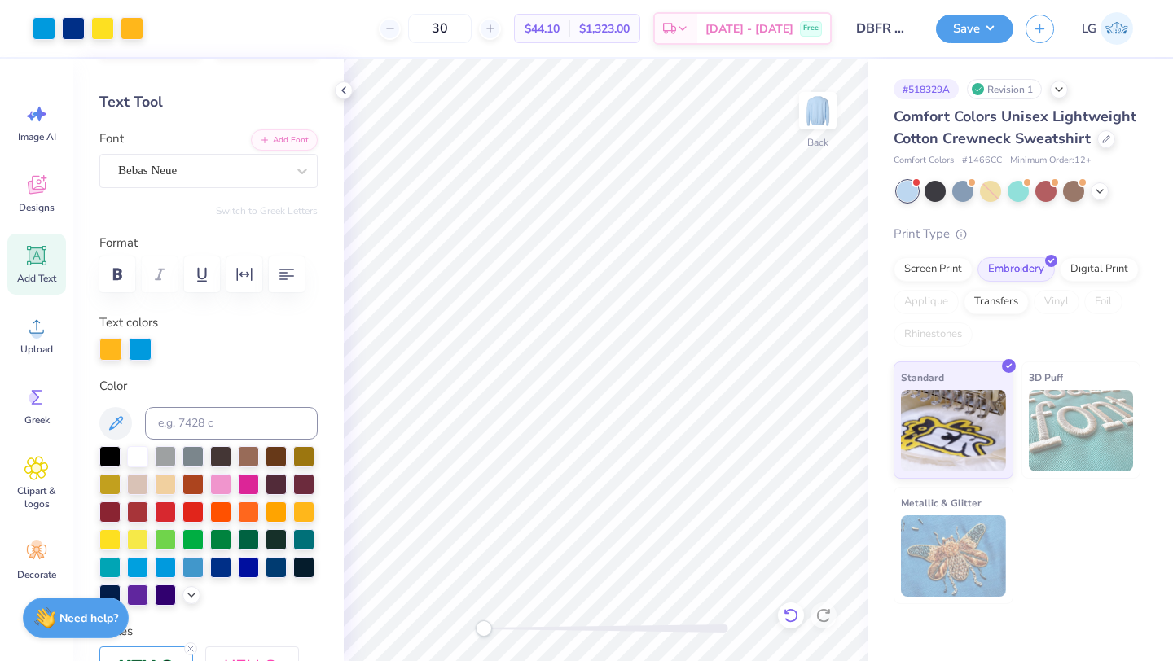
click at [793, 609] on icon at bounding box center [791, 616] width 16 height 16
click at [832, 620] on div at bounding box center [824, 616] width 26 height 26
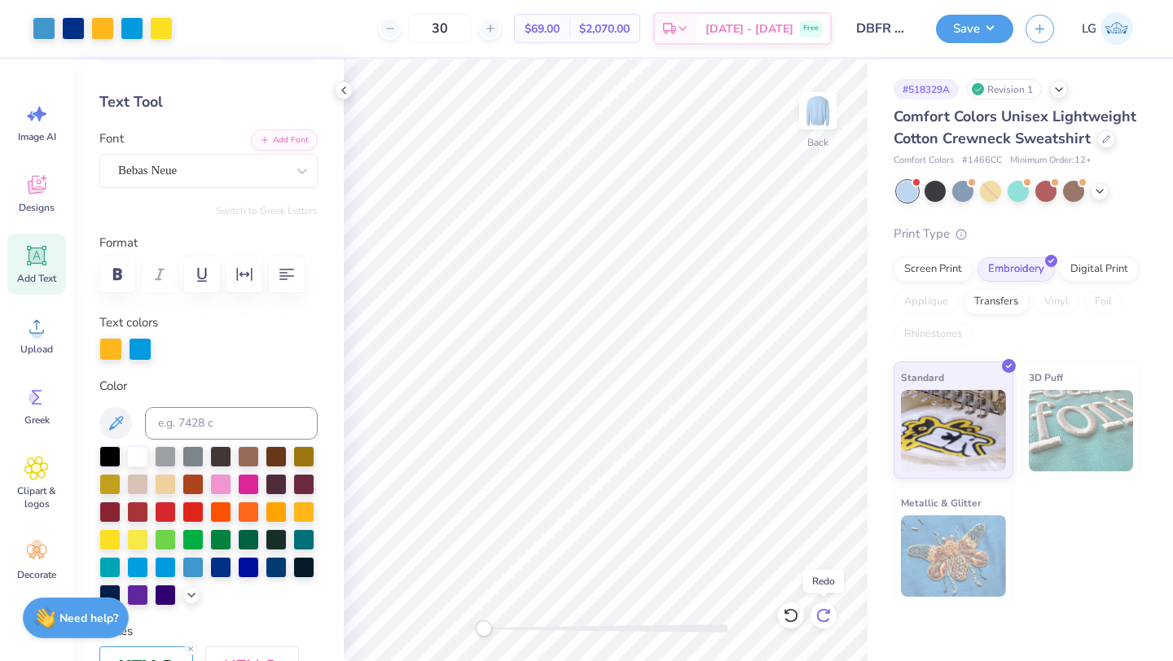
click at [832, 620] on div at bounding box center [824, 616] width 26 height 26
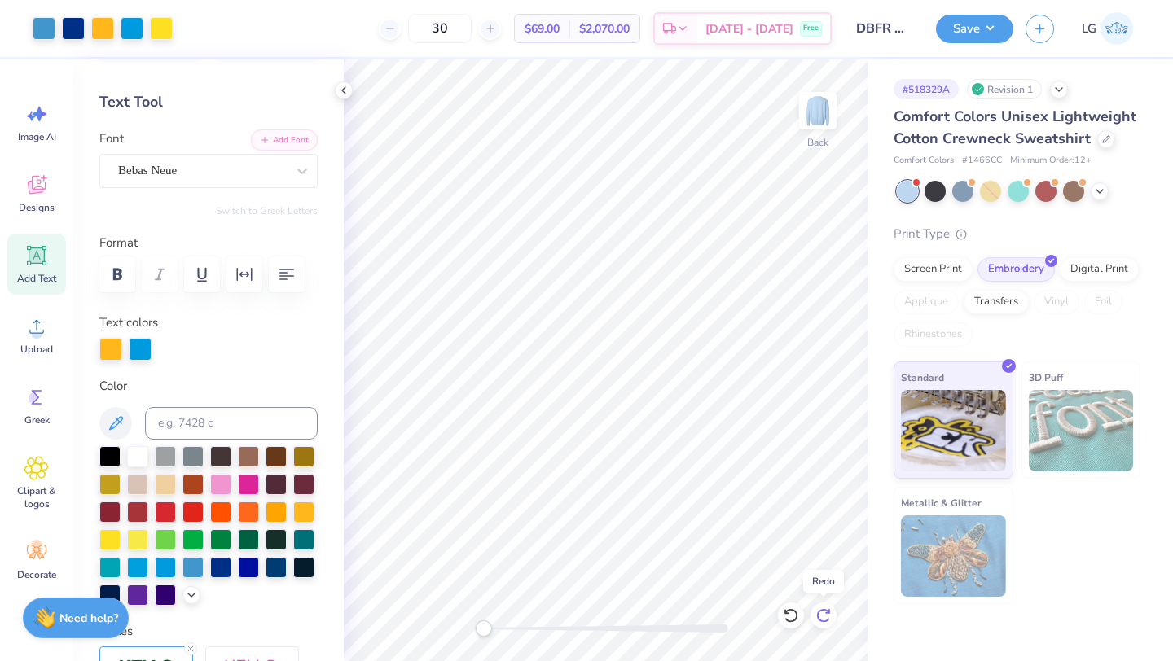
click at [832, 620] on div at bounding box center [824, 616] width 26 height 26
click at [47, 29] on div at bounding box center [44, 26] width 23 height 23
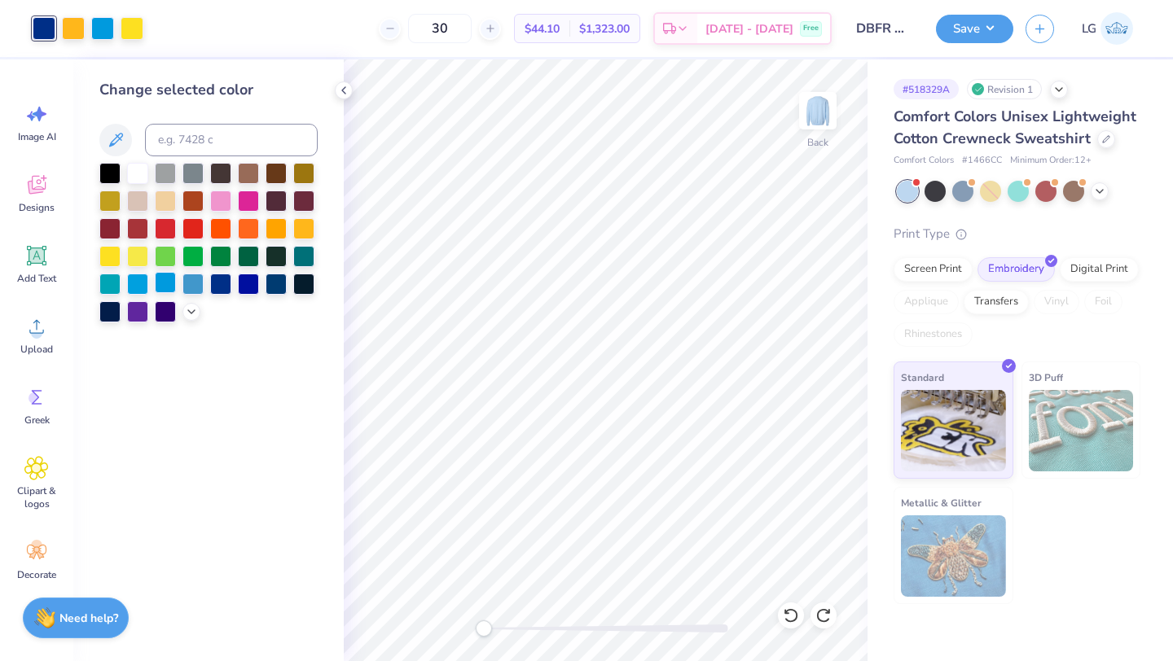
click at [174, 281] on div at bounding box center [165, 282] width 21 height 21
click at [107, 20] on div at bounding box center [102, 26] width 23 height 23
click at [296, 230] on div at bounding box center [303, 227] width 21 height 21
click at [195, 323] on div "Change selected color" at bounding box center [208, 360] width 270 height 602
click at [195, 314] on icon at bounding box center [191, 310] width 13 height 13
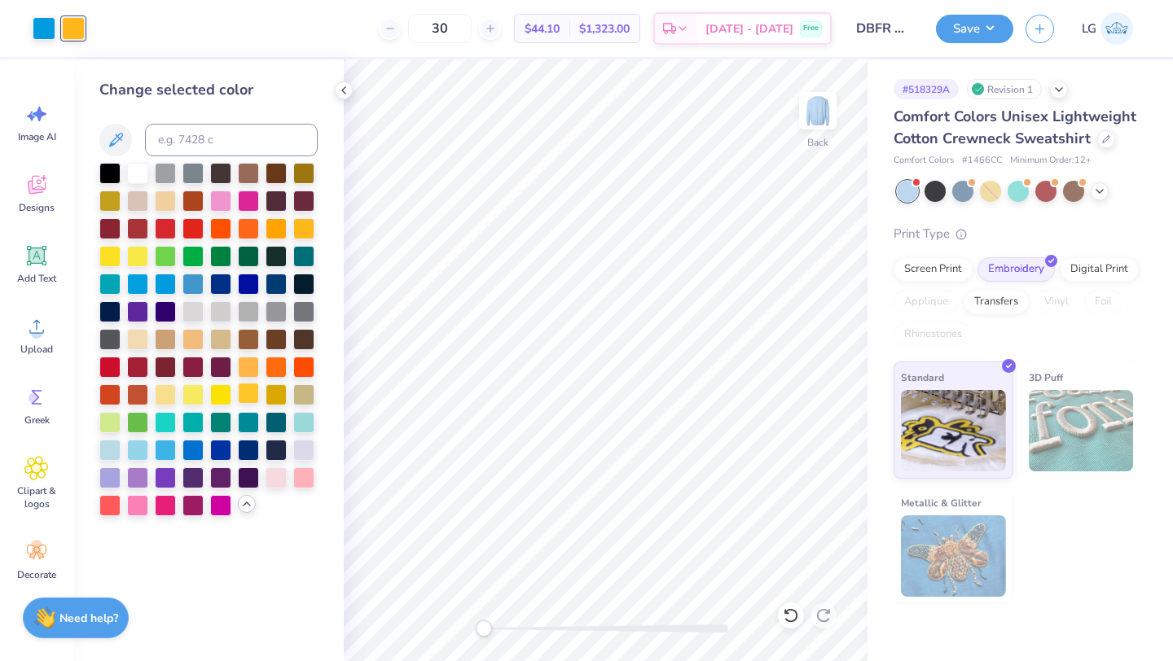
click at [249, 392] on div at bounding box center [248, 393] width 21 height 21
click at [217, 390] on div at bounding box center [220, 393] width 21 height 21
click at [187, 385] on div at bounding box center [192, 393] width 21 height 21
click at [175, 389] on div at bounding box center [165, 393] width 21 height 21
click at [50, 26] on div at bounding box center [44, 26] width 23 height 23
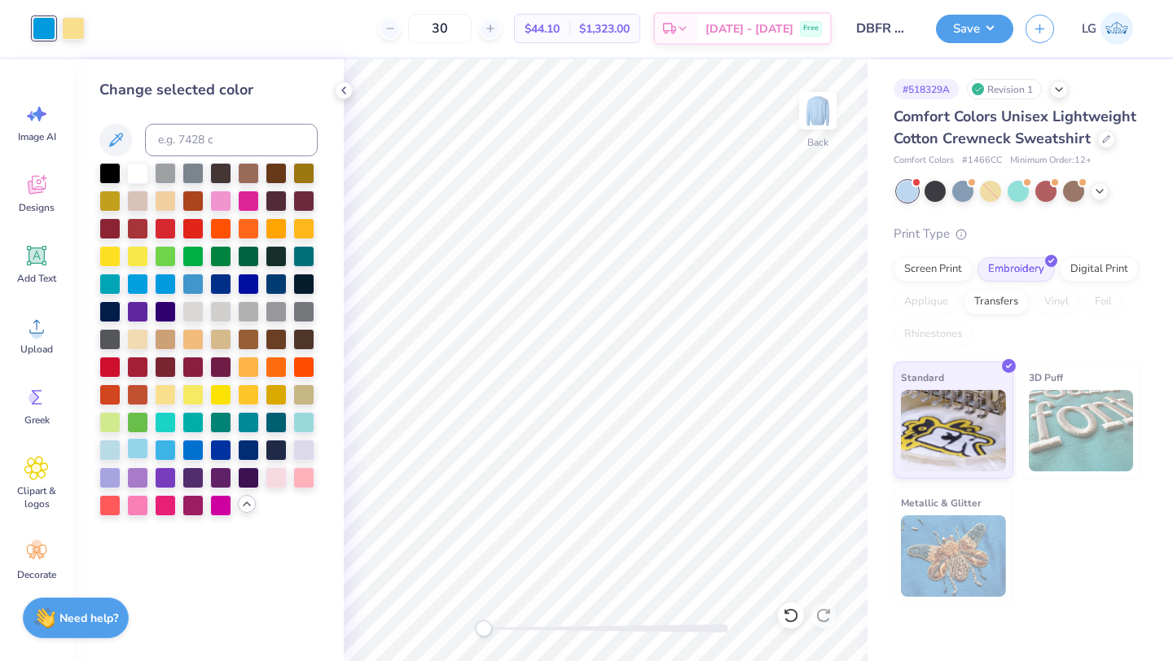
click at [134, 444] on div at bounding box center [137, 448] width 21 height 21
click at [174, 443] on div at bounding box center [165, 448] width 21 height 21
click at [66, 26] on div at bounding box center [73, 26] width 23 height 23
click at [110, 446] on div at bounding box center [109, 448] width 21 height 21
click at [199, 279] on div at bounding box center [192, 282] width 21 height 21
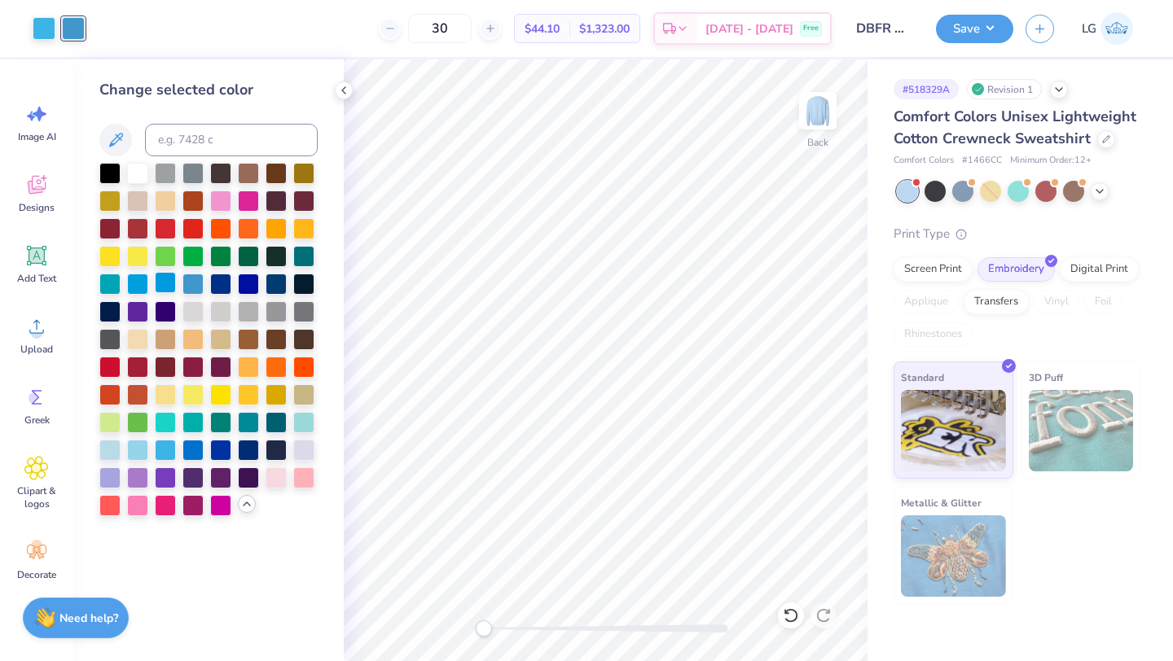
click at [169, 282] on div at bounding box center [165, 282] width 21 height 21
click at [138, 283] on div at bounding box center [137, 282] width 21 height 21
click at [112, 283] on div at bounding box center [109, 282] width 21 height 21
click at [138, 287] on div at bounding box center [137, 282] width 21 height 21
click at [195, 281] on div at bounding box center [192, 282] width 21 height 21
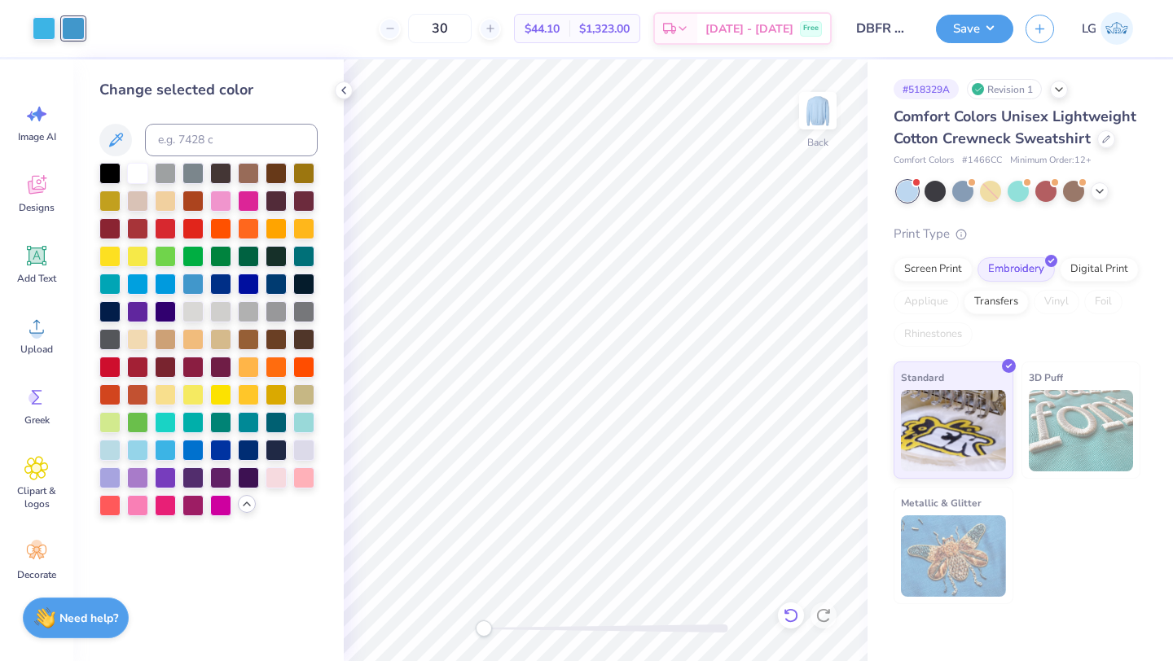
click at [800, 619] on div at bounding box center [791, 616] width 26 height 26
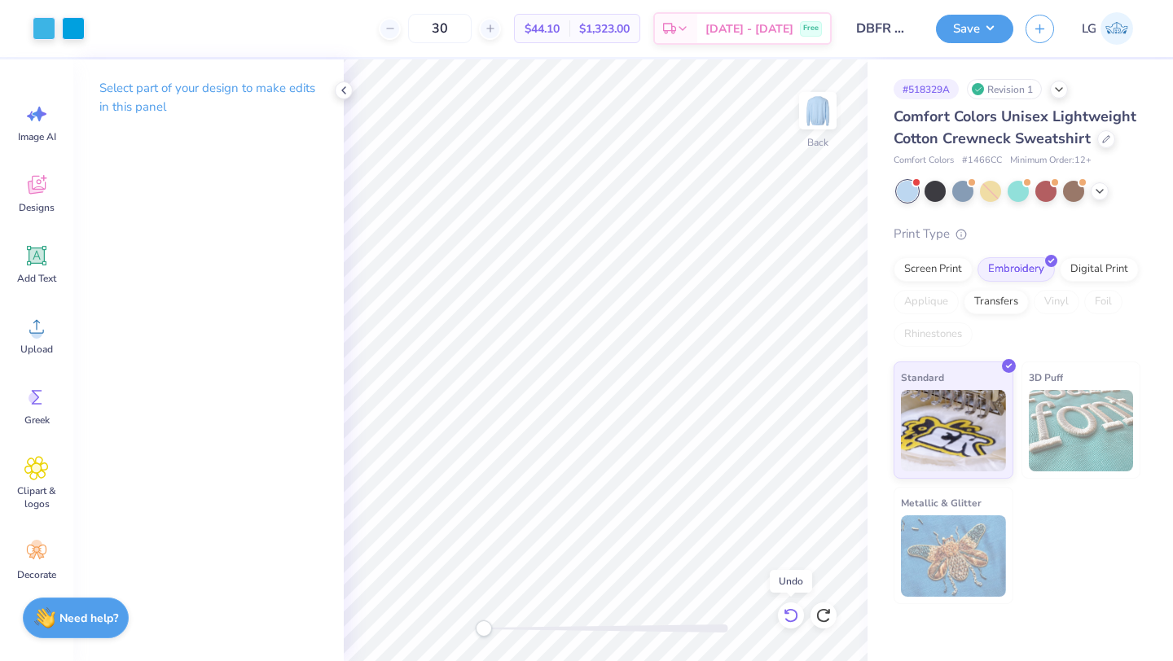
click at [800, 619] on div at bounding box center [791, 616] width 26 height 26
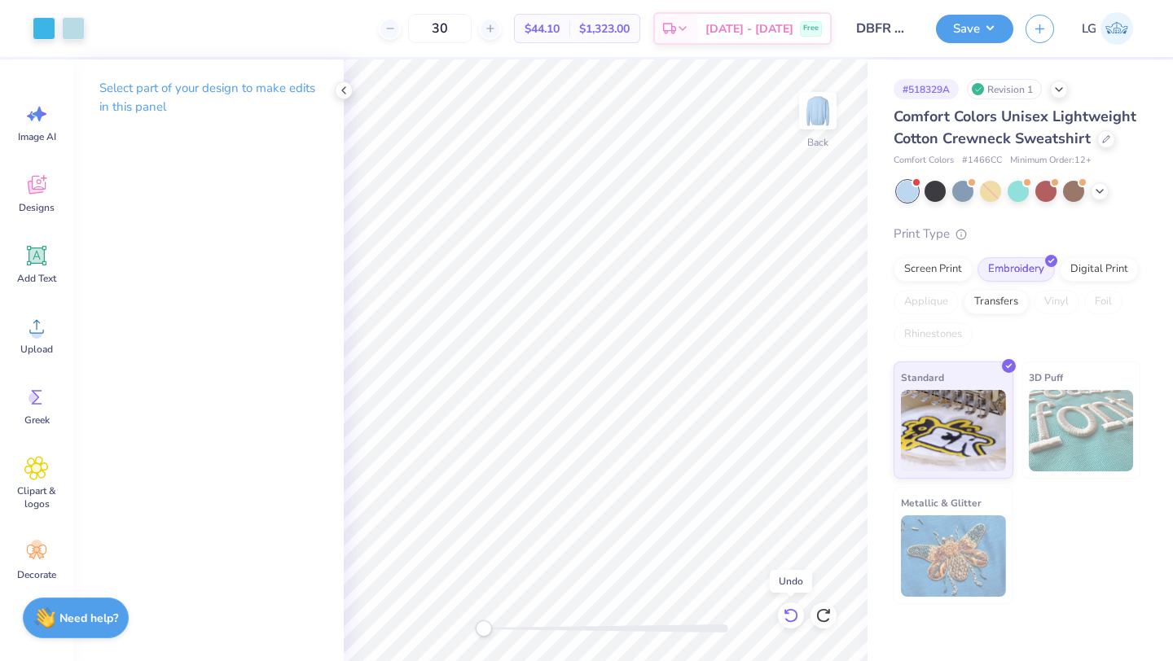
click at [800, 619] on div at bounding box center [791, 616] width 26 height 26
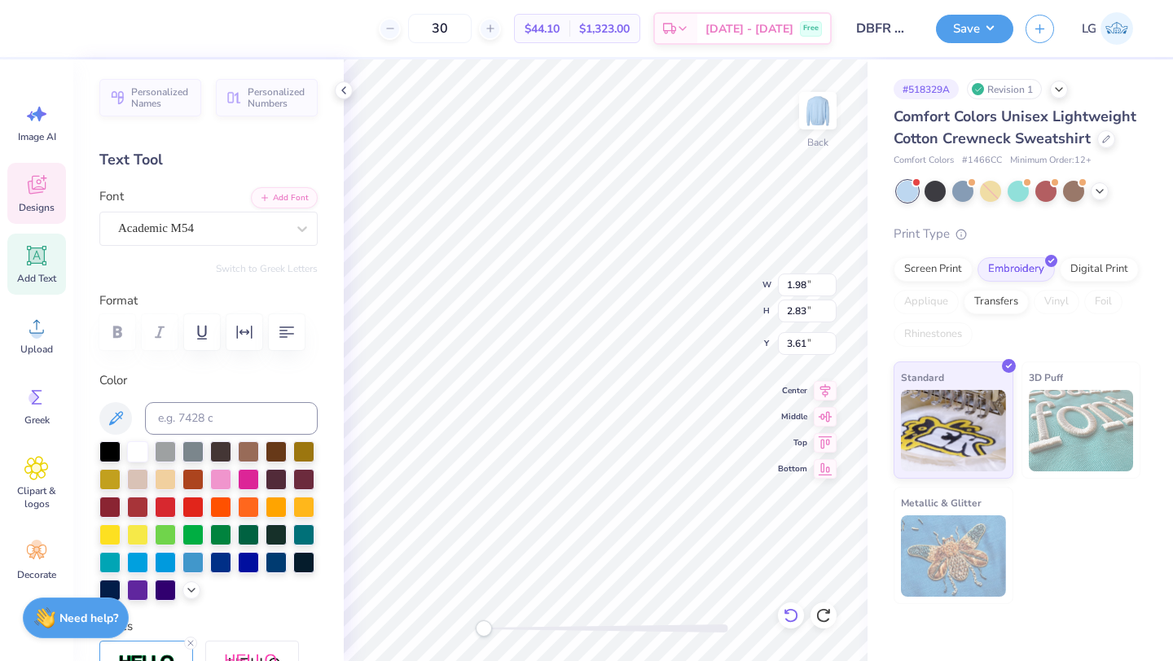
click at [788, 616] on icon at bounding box center [791, 616] width 16 height 16
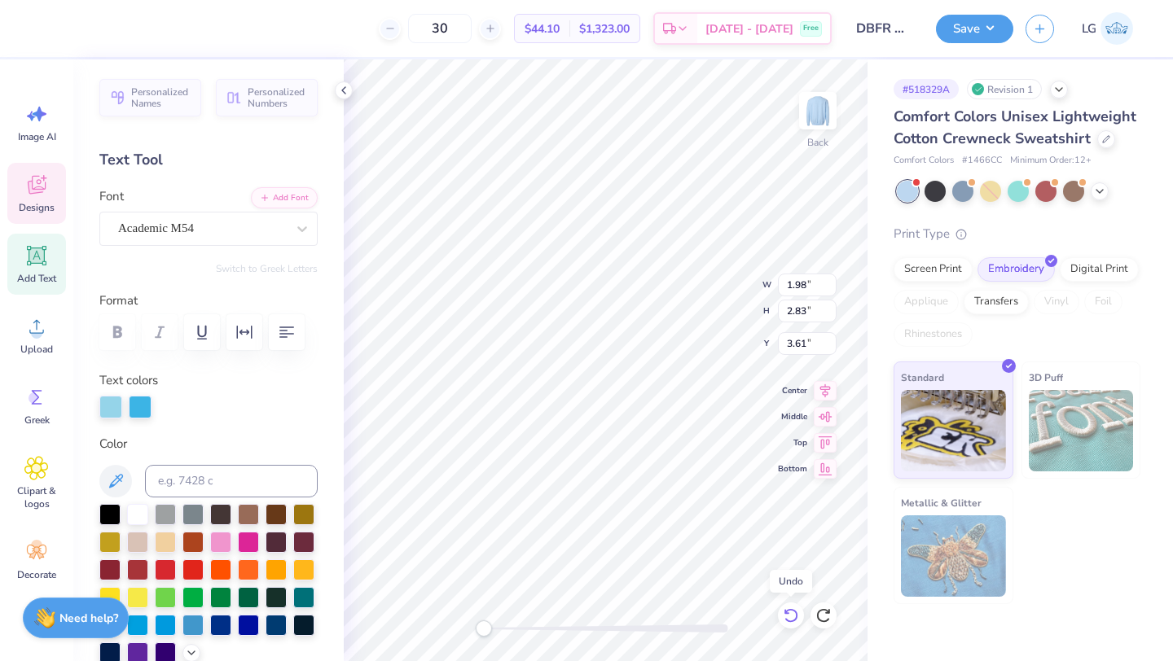
click at [788, 616] on icon at bounding box center [791, 616] width 16 height 16
click at [822, 616] on icon at bounding box center [823, 616] width 16 height 16
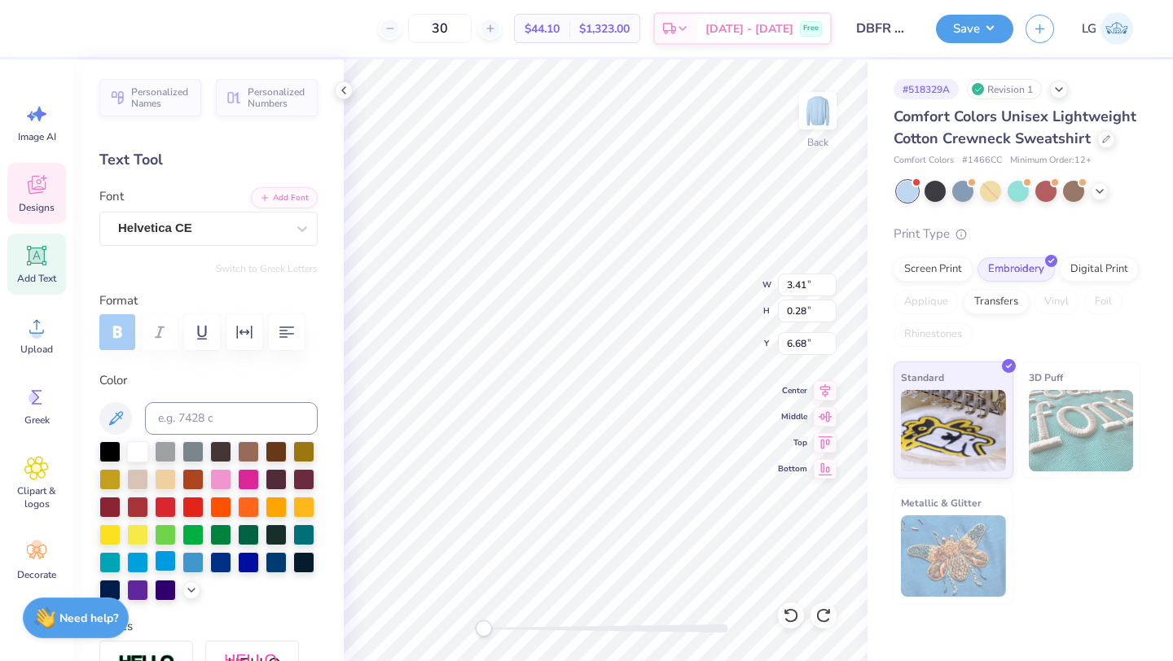
click at [164, 559] on div at bounding box center [165, 561] width 21 height 21
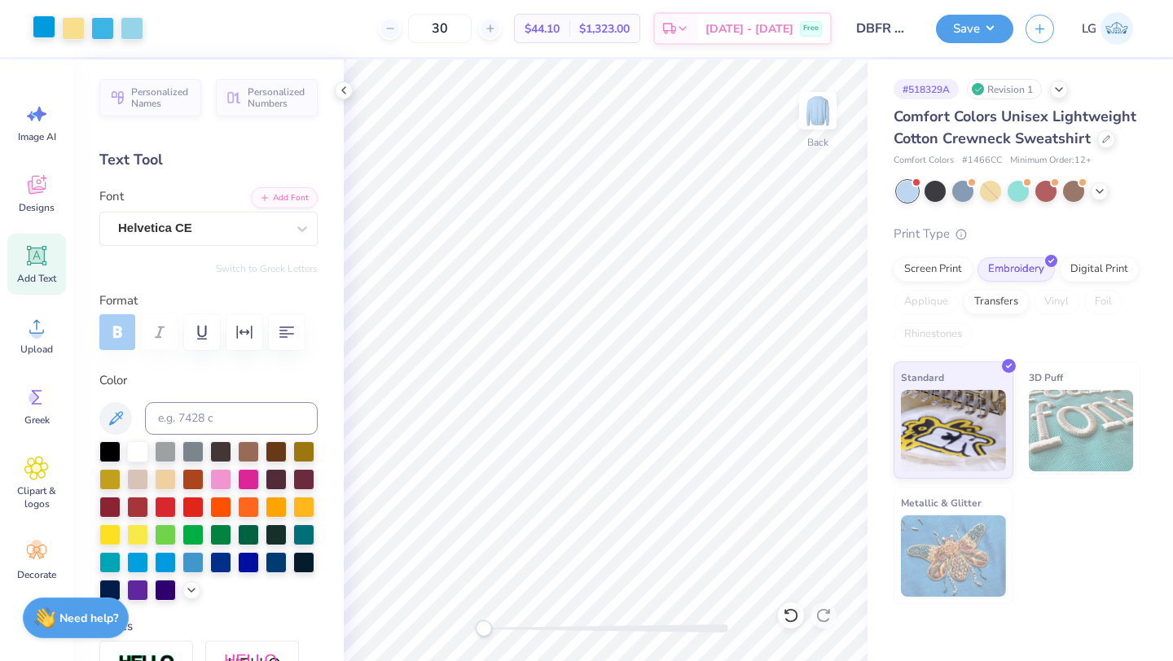
click at [46, 28] on div at bounding box center [44, 26] width 23 height 23
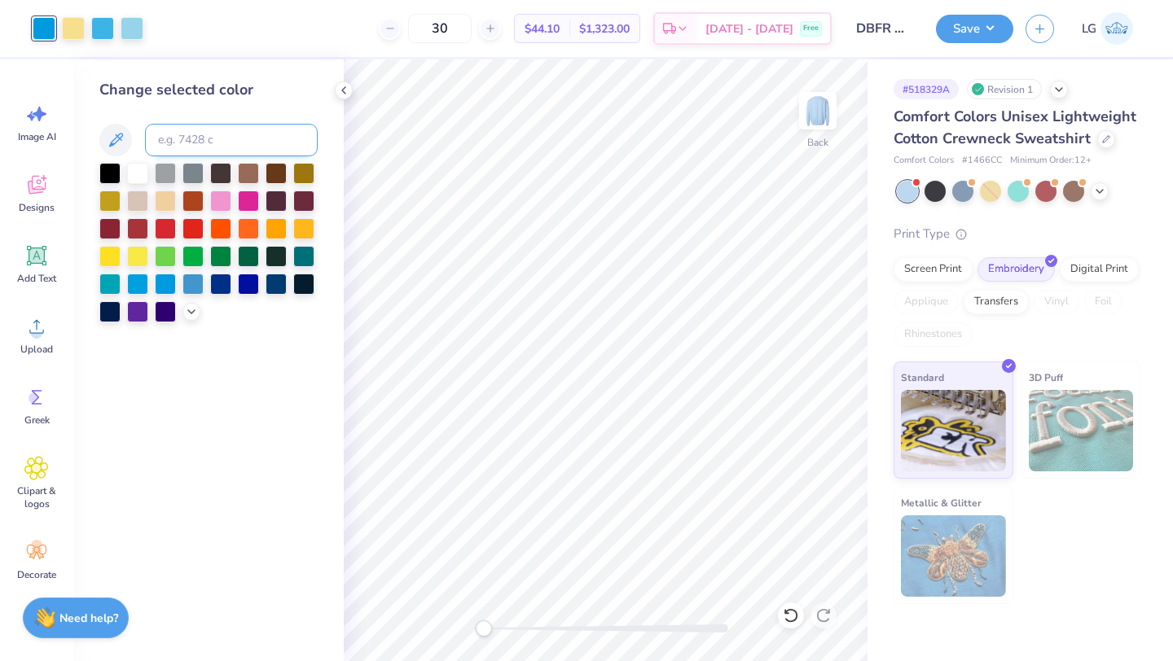
click at [216, 139] on input at bounding box center [231, 140] width 173 height 33
type input "298"
click at [966, 38] on button "Save" at bounding box center [974, 26] width 77 height 29
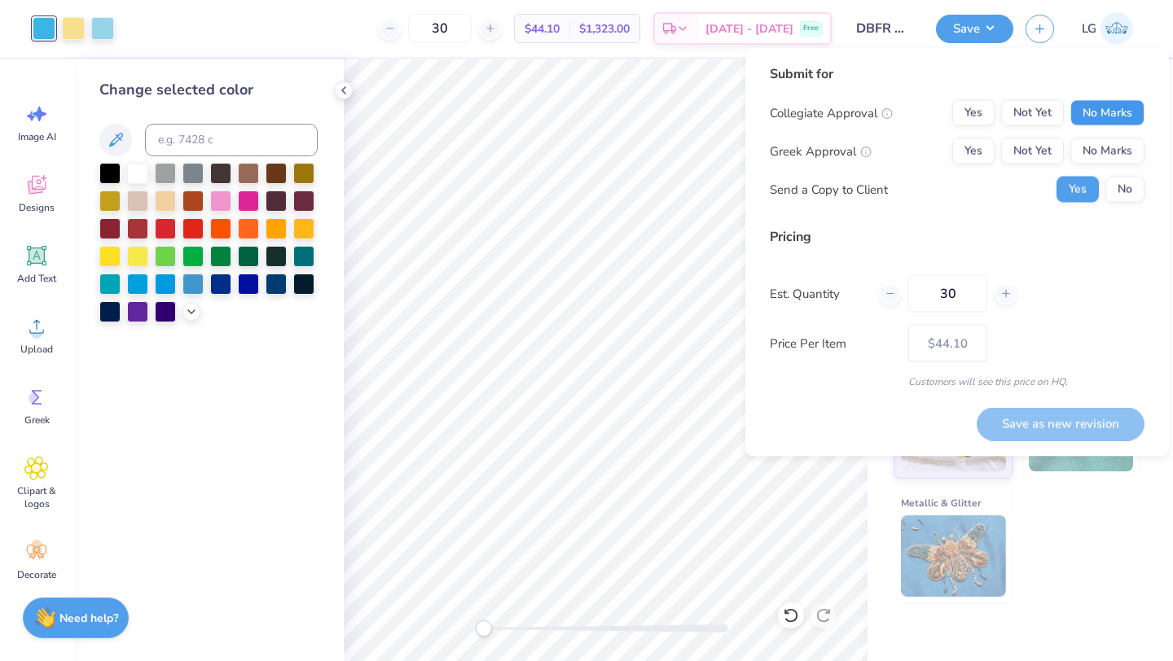
click at [1105, 120] on button "No Marks" at bounding box center [1107, 113] width 74 height 26
click at [1102, 144] on button "No Marks" at bounding box center [1107, 151] width 74 height 26
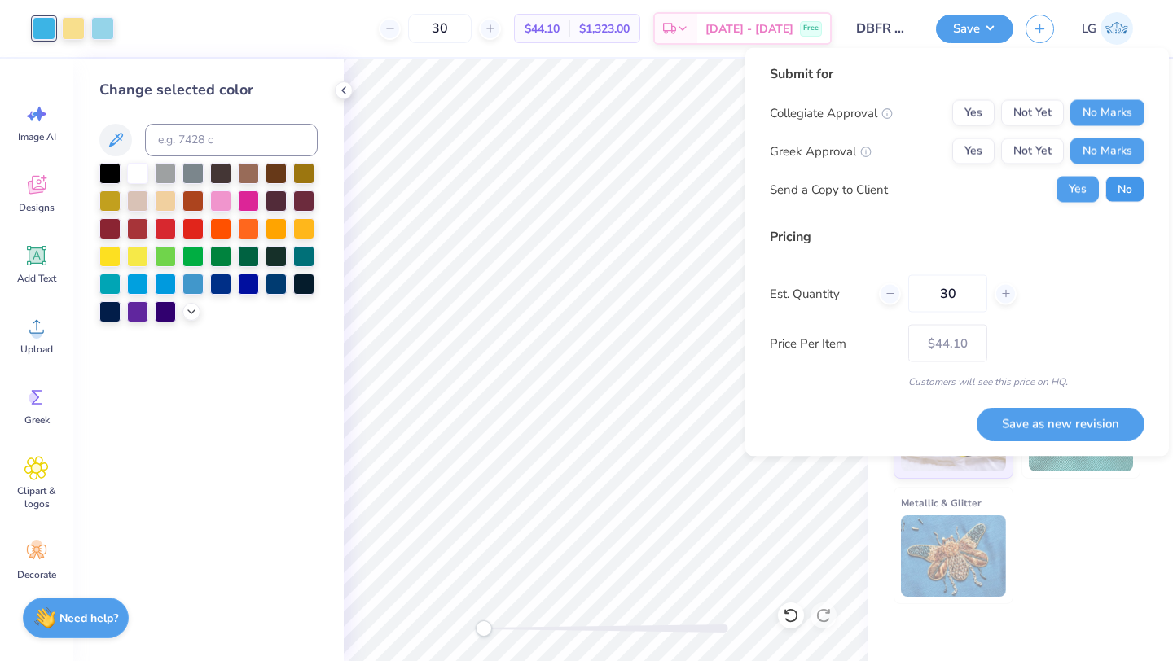
click at [1118, 190] on button "No" at bounding box center [1124, 190] width 39 height 26
click at [1053, 425] on button "Save as new revision" at bounding box center [1061, 423] width 168 height 33
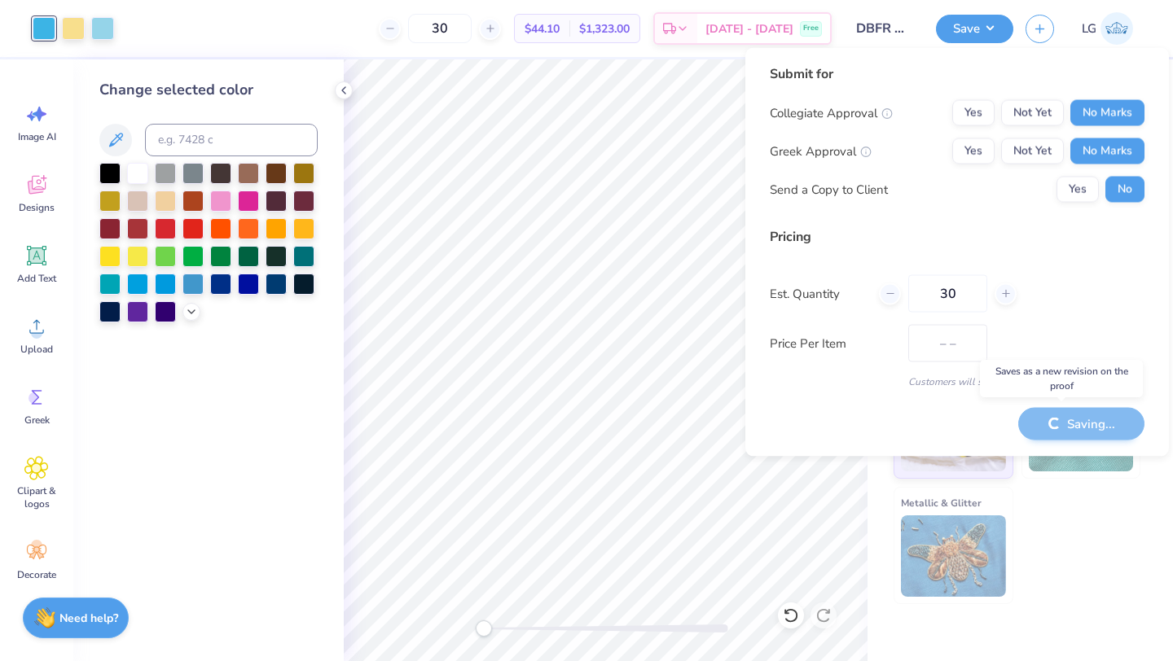
type input "$44.10"
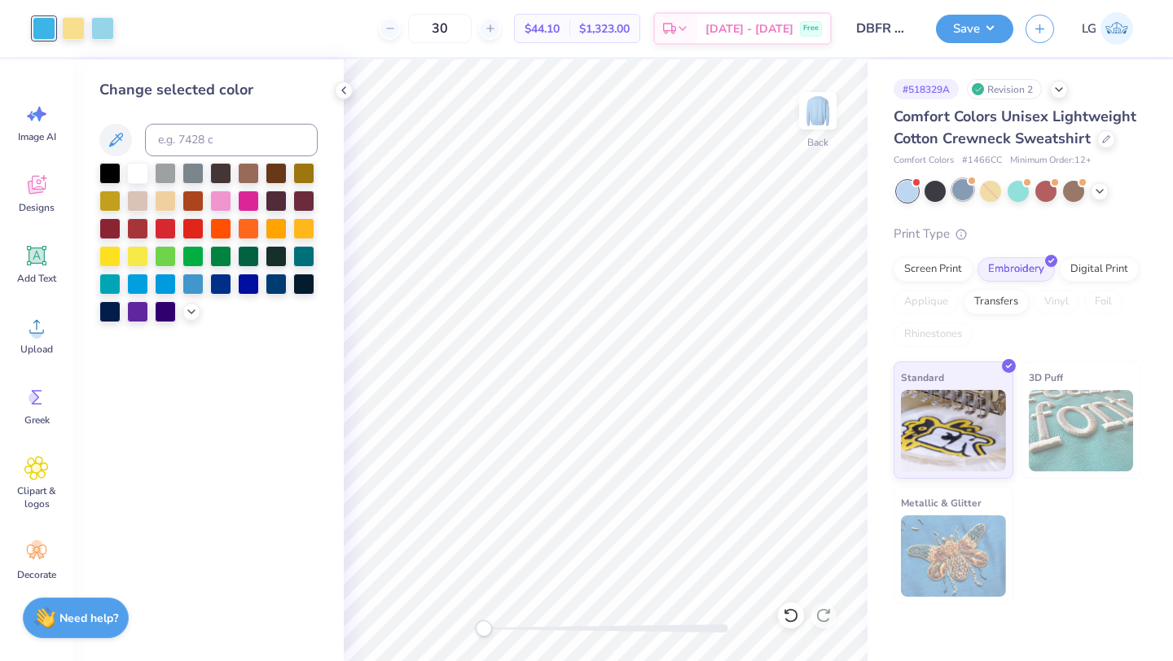
click at [967, 188] on div at bounding box center [962, 189] width 21 height 21
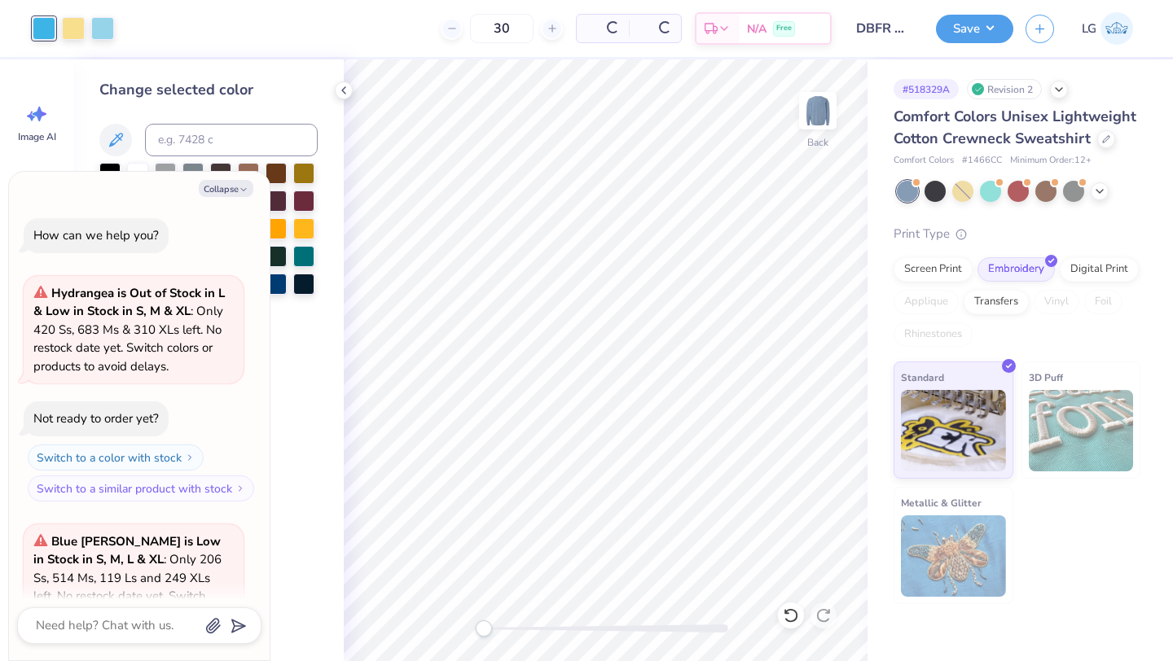
scroll to position [163, 0]
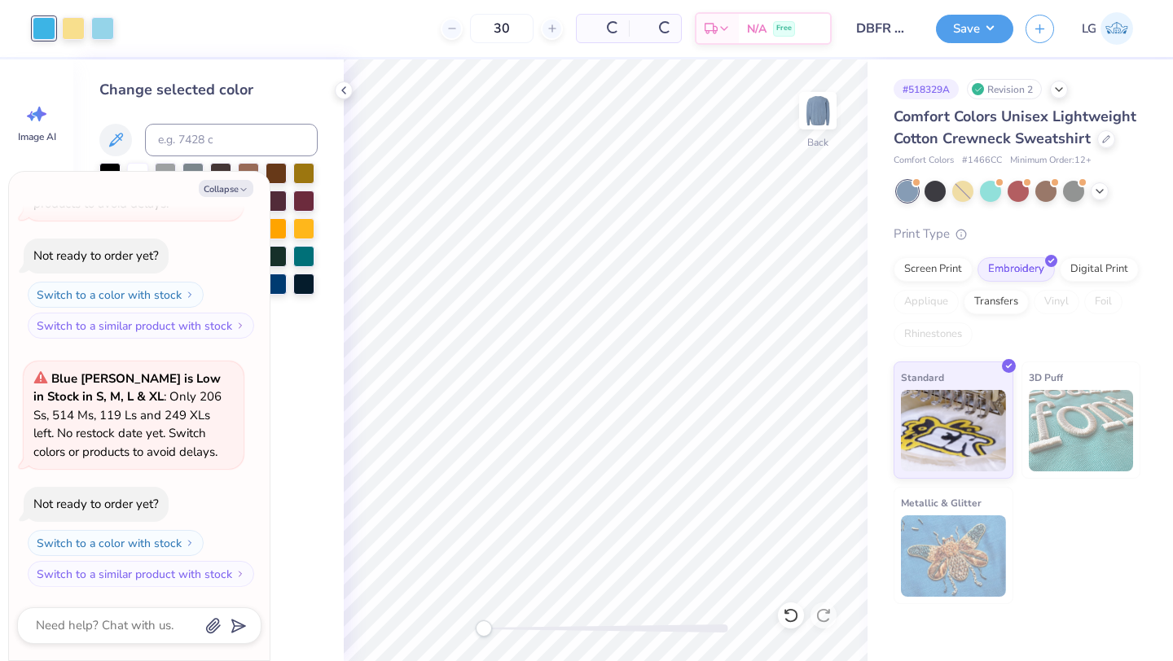
type textarea "x"
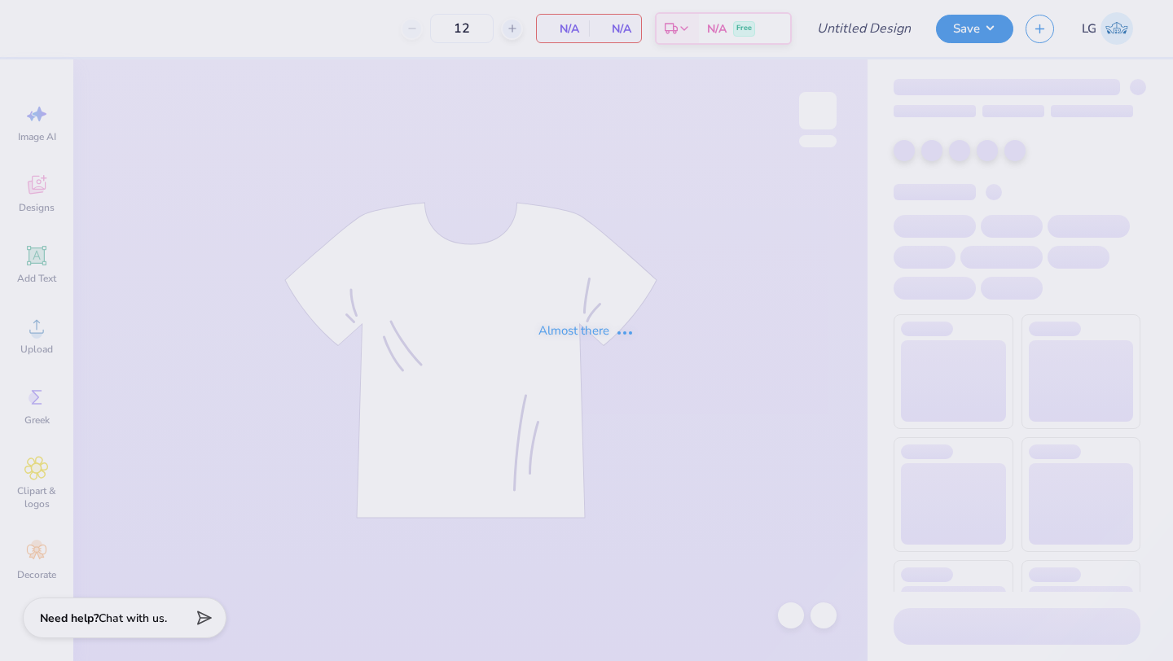
type input "DBFR Merch"
type input "30"
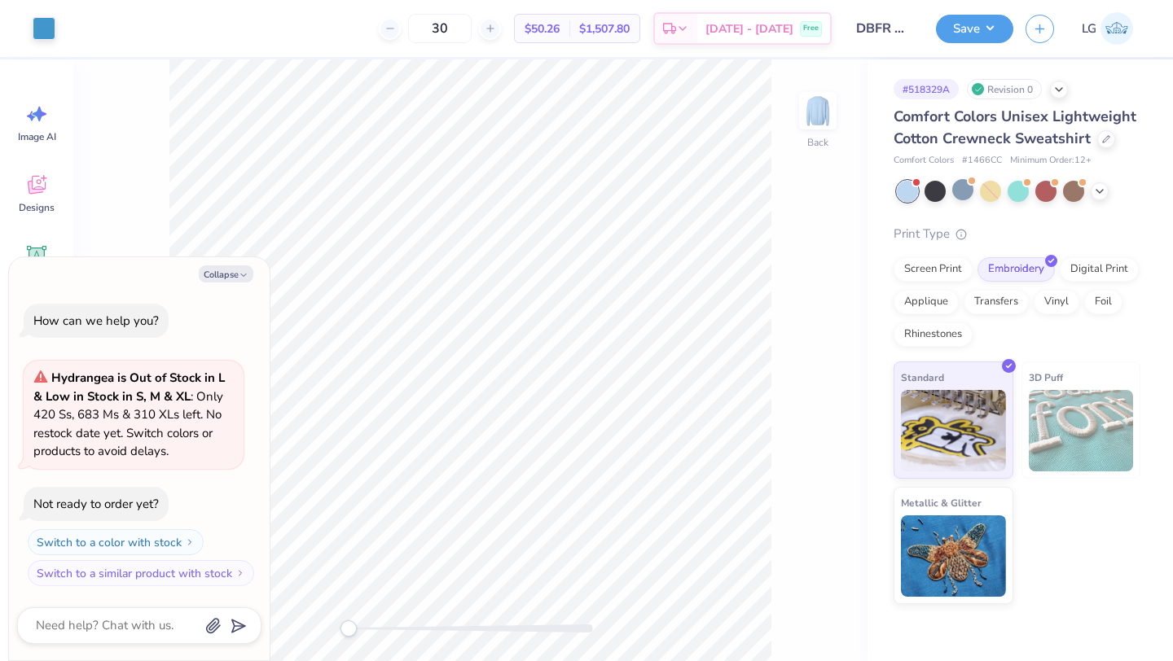
click at [973, 200] on div at bounding box center [962, 189] width 21 height 21
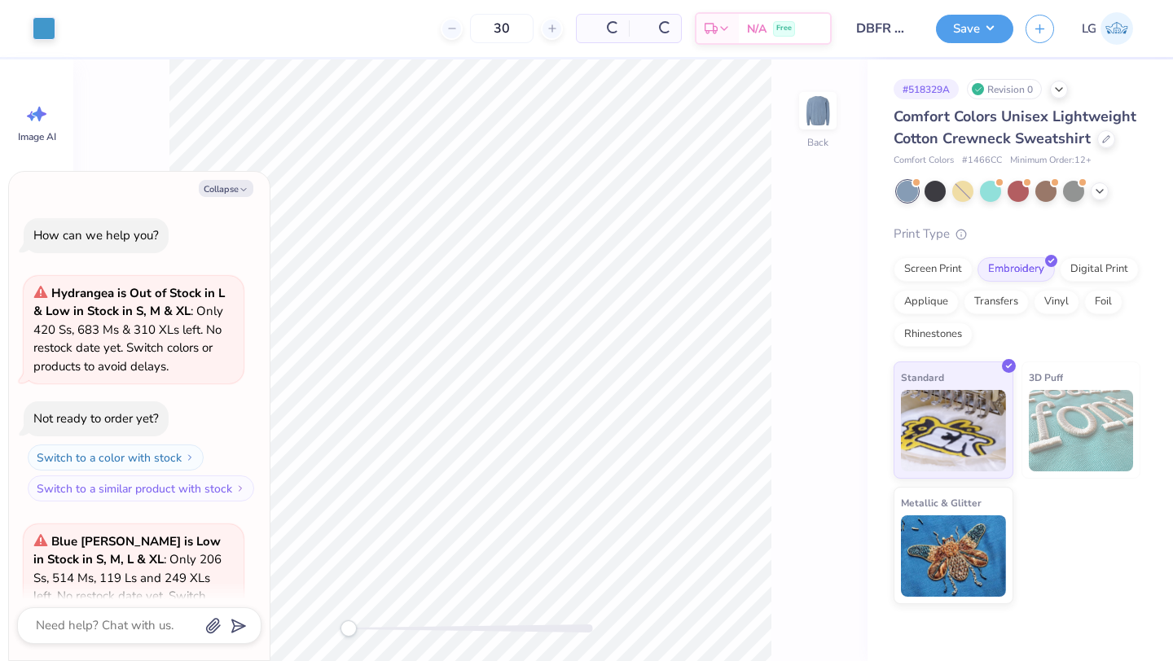
scroll to position [163, 0]
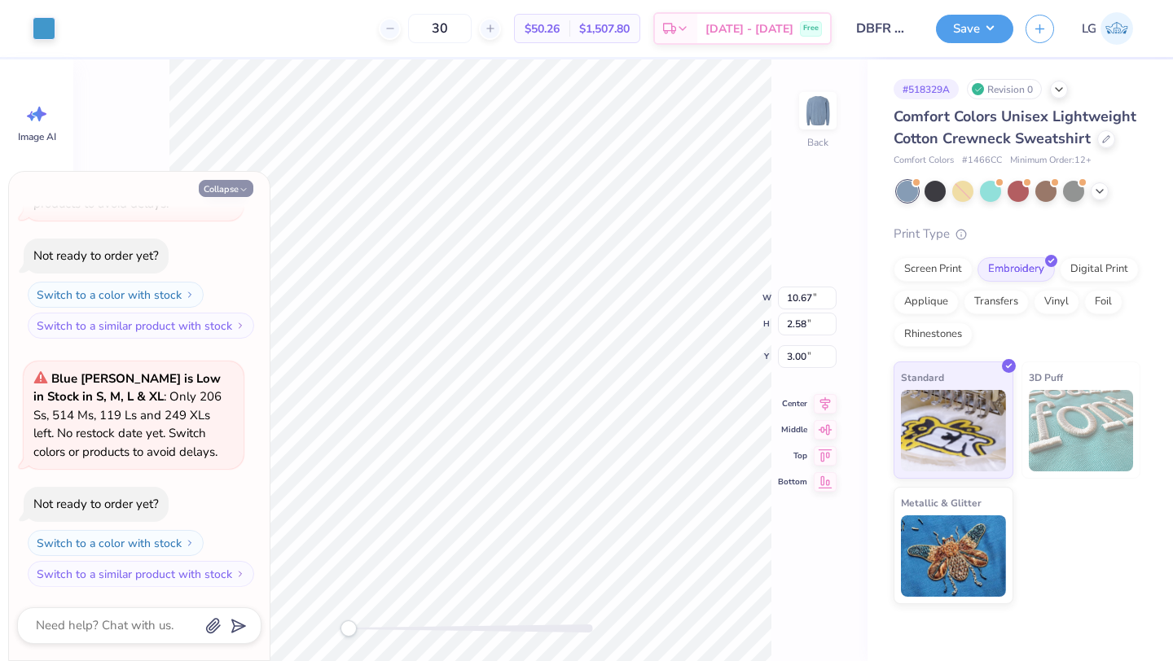
click at [248, 191] on icon "button" at bounding box center [244, 190] width 10 height 10
type textarea "x"
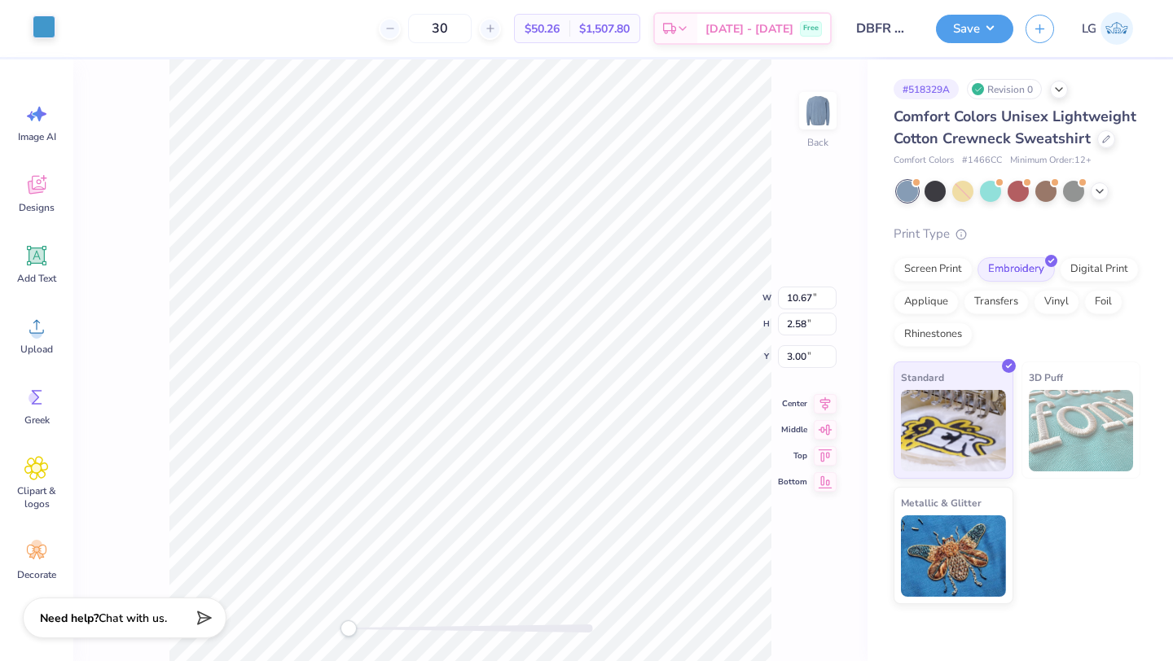
click at [48, 21] on div at bounding box center [44, 26] width 23 height 23
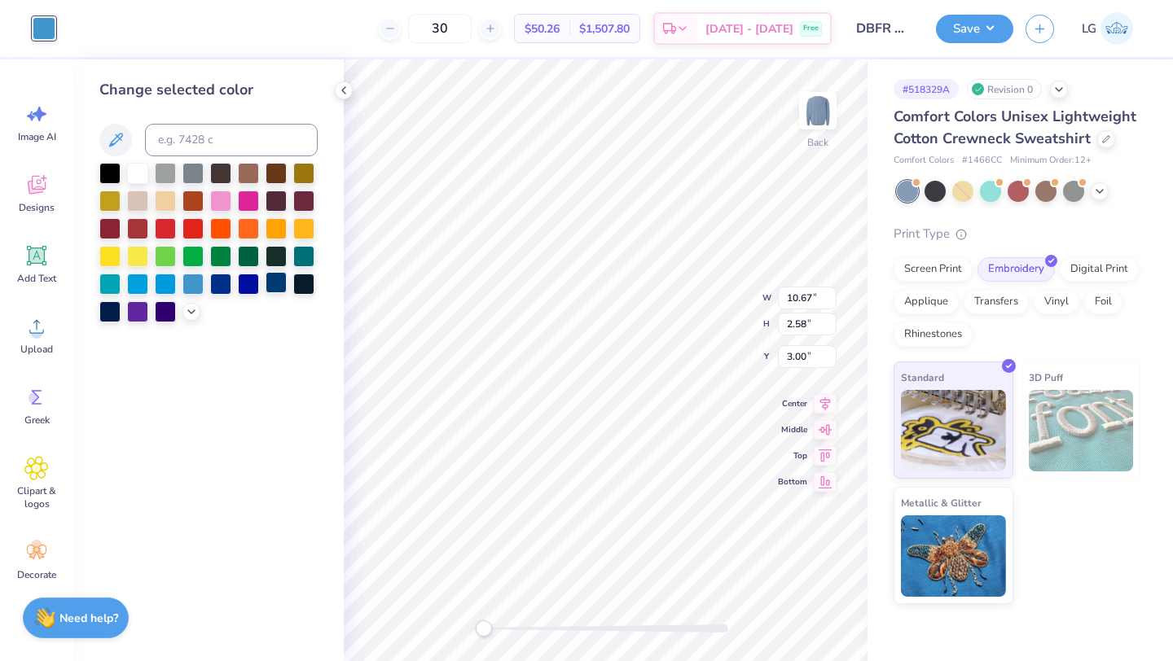
click at [280, 281] on div at bounding box center [276, 282] width 21 height 21
click at [198, 308] on div at bounding box center [191, 310] width 18 height 18
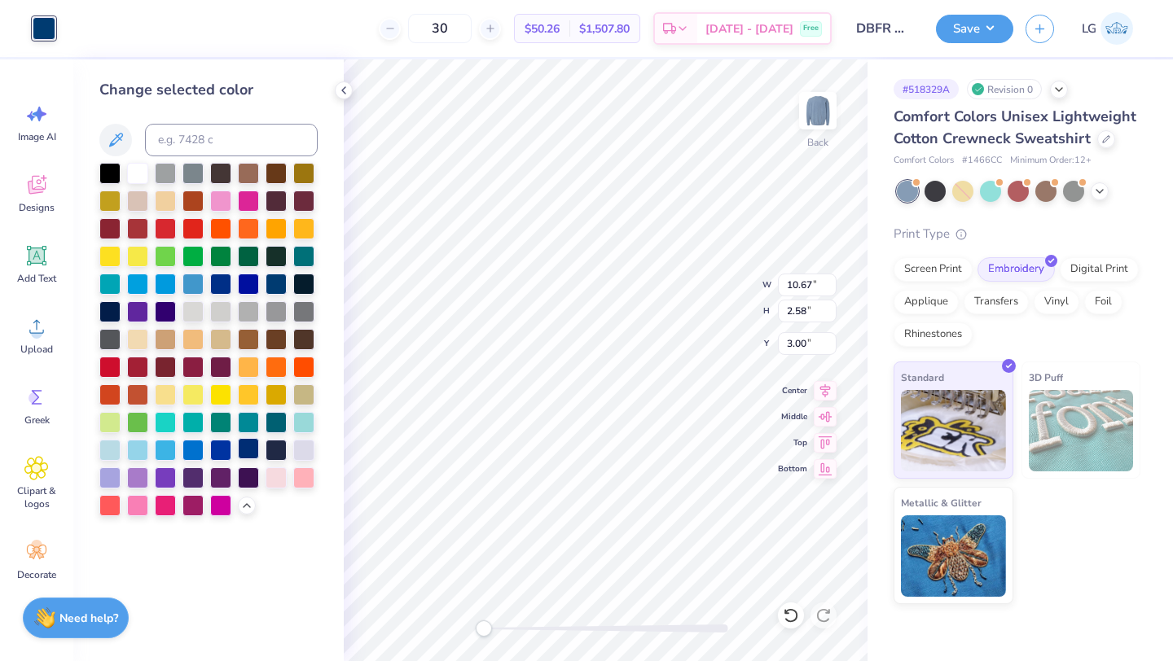
click at [251, 446] on div at bounding box center [248, 448] width 21 height 21
click at [252, 449] on div at bounding box center [248, 448] width 21 height 21
click at [244, 448] on div at bounding box center [248, 448] width 21 height 21
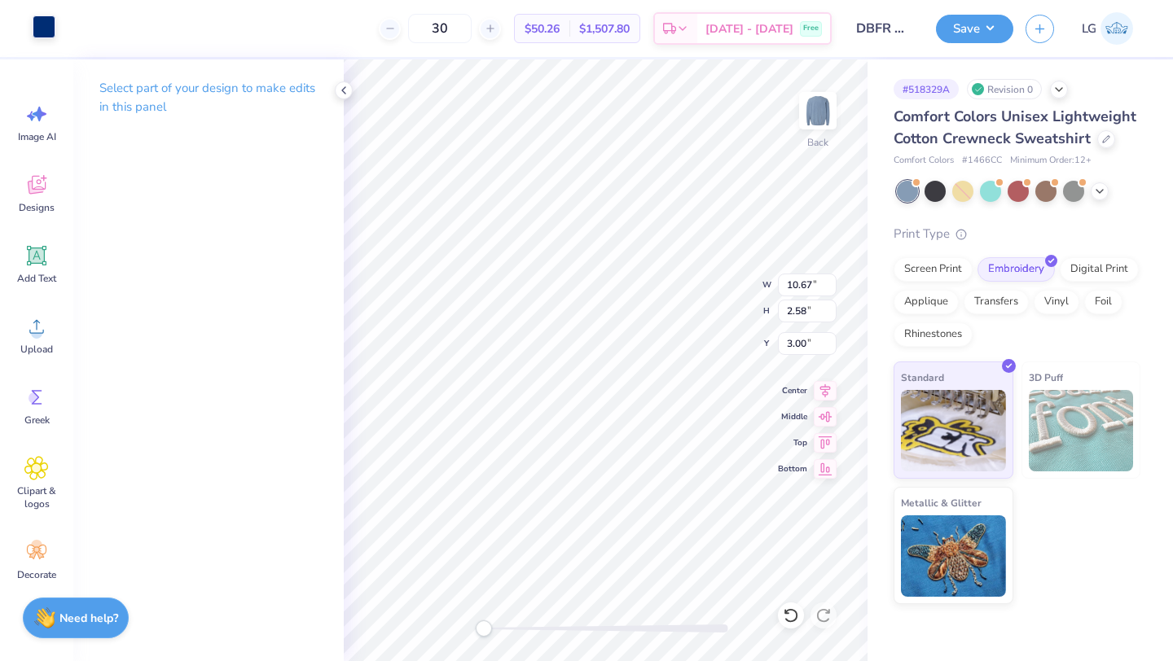
click at [51, 24] on div at bounding box center [44, 26] width 23 height 23
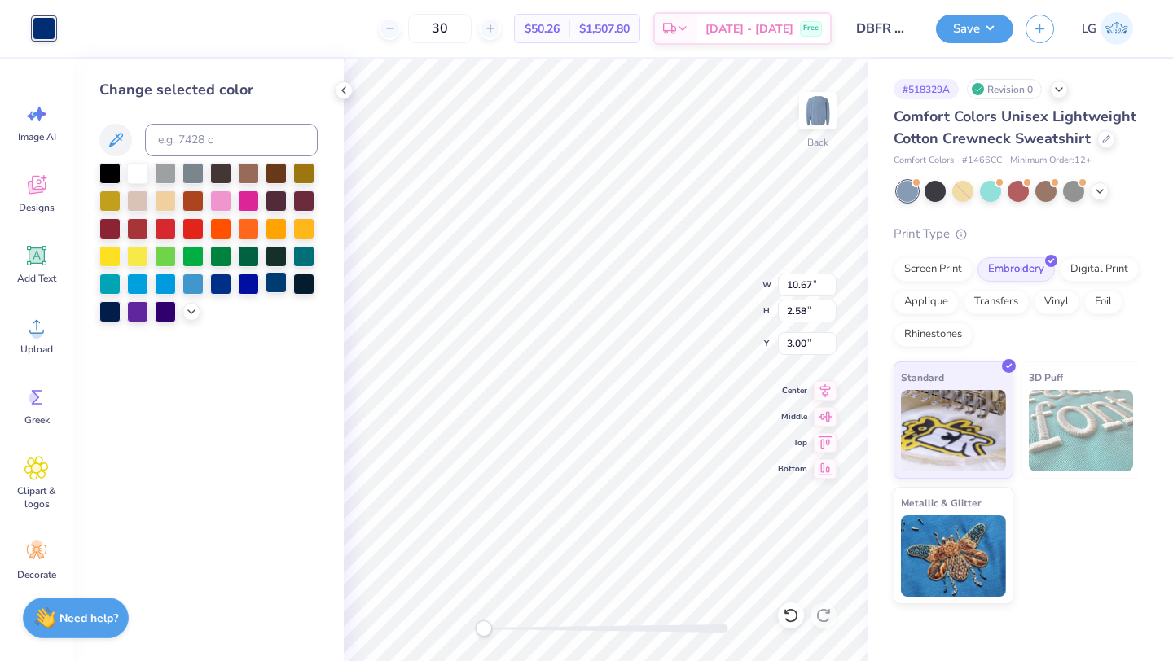
click at [276, 276] on div at bounding box center [276, 282] width 21 height 21
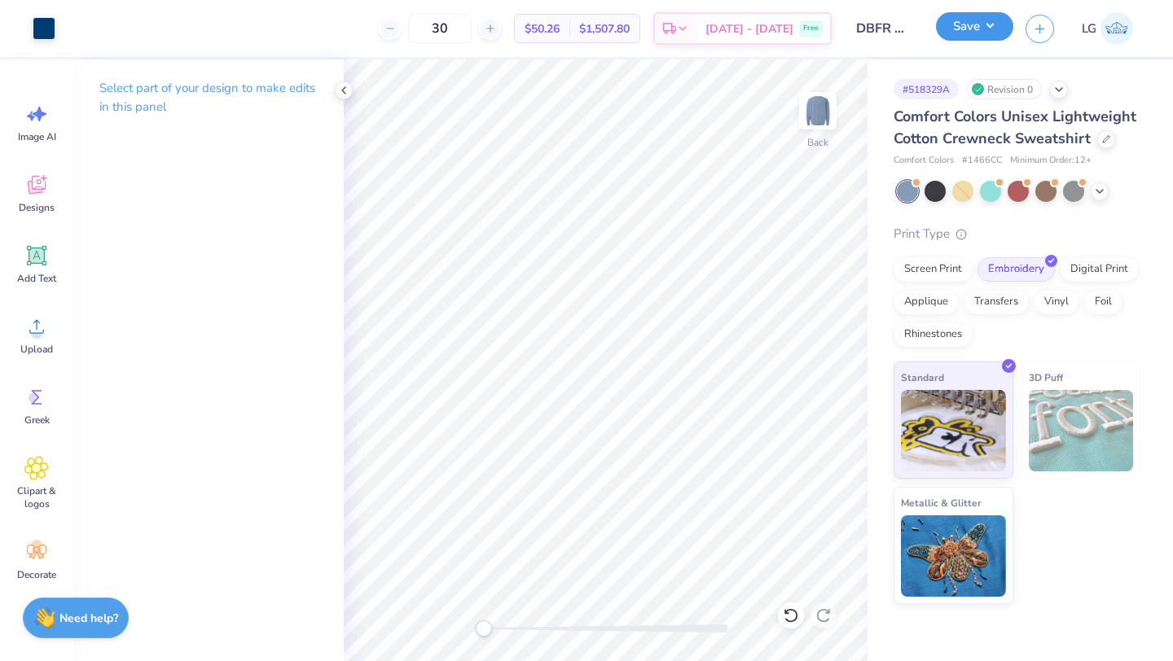
click at [976, 31] on button "Save" at bounding box center [974, 26] width 77 height 29
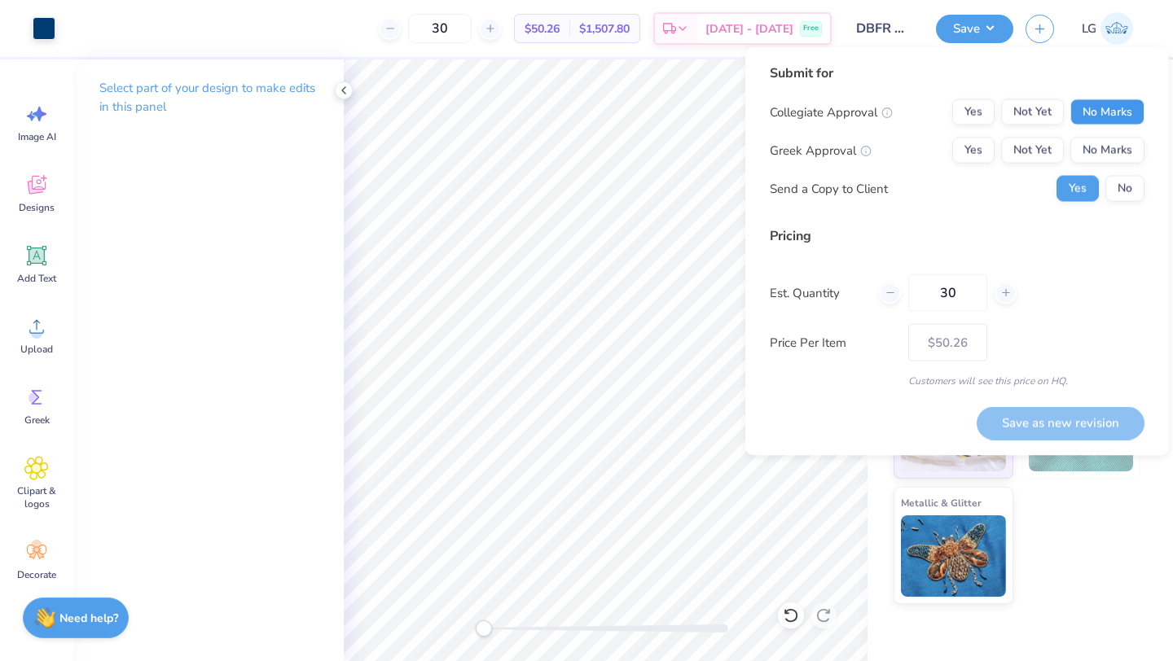
click at [1101, 108] on button "No Marks" at bounding box center [1107, 112] width 74 height 26
click at [1100, 149] on button "No Marks" at bounding box center [1107, 151] width 74 height 26
click at [1068, 410] on button "Save as new revision" at bounding box center [1061, 422] width 168 height 33
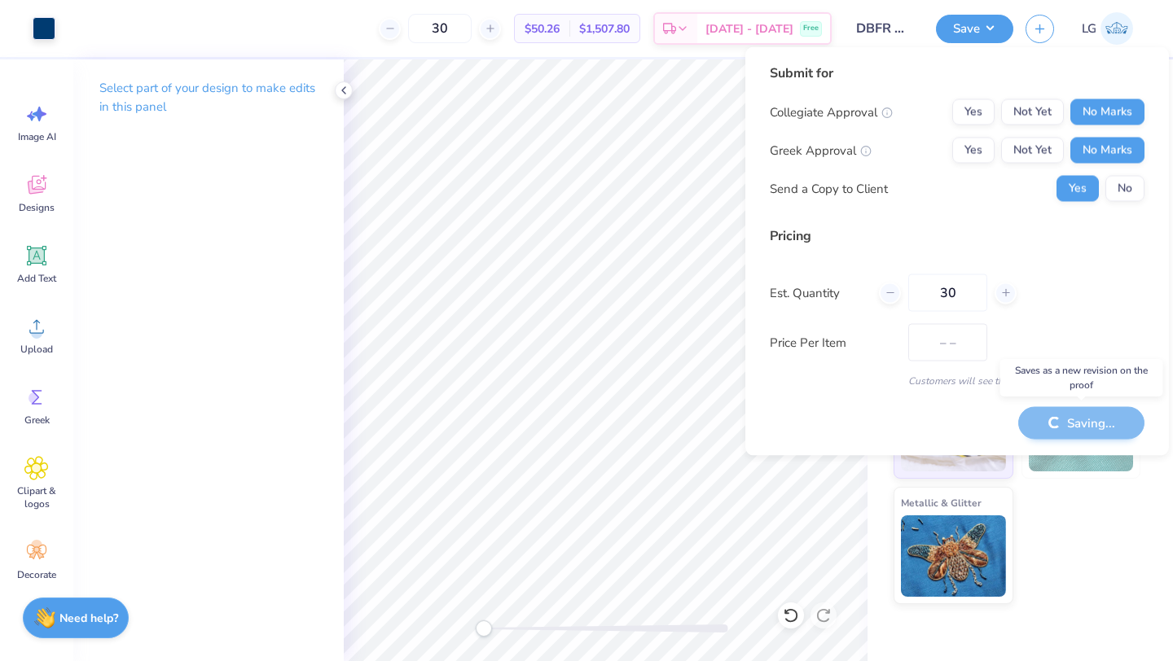
type input "$50.26"
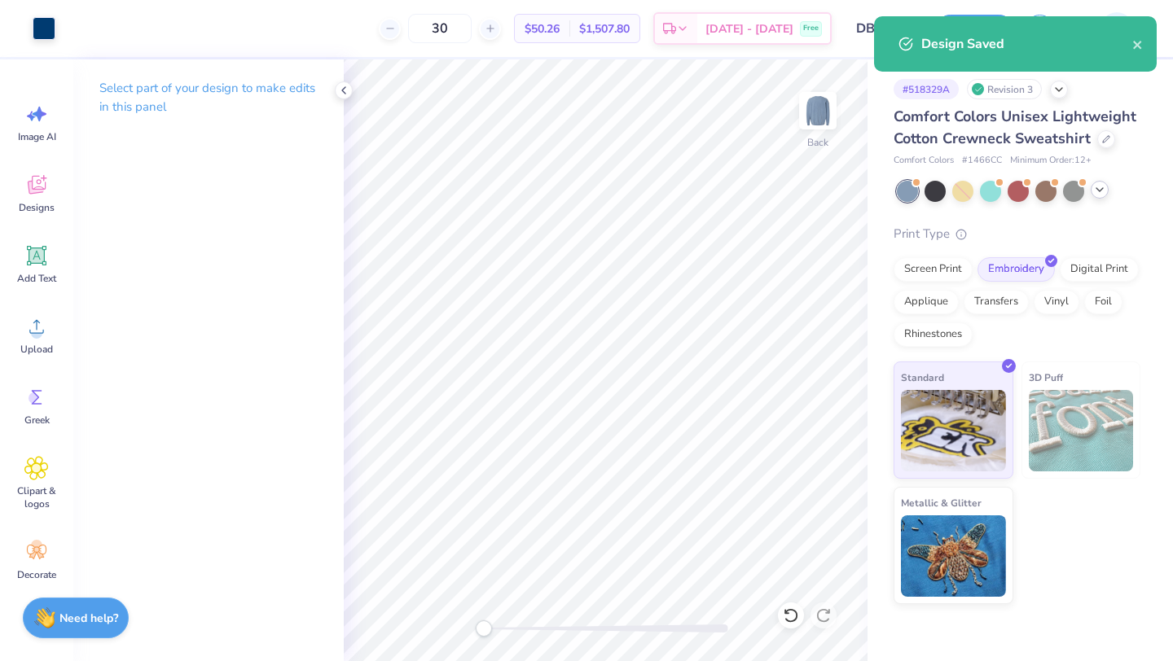
click at [1100, 194] on icon at bounding box center [1099, 189] width 13 height 13
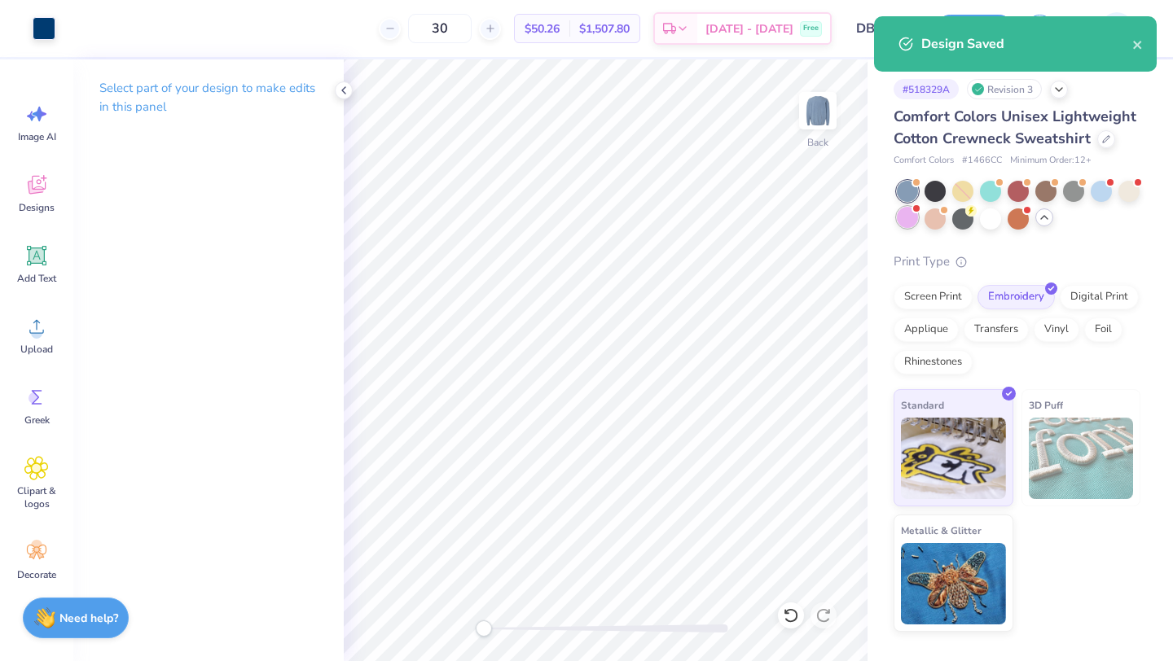
click at [904, 224] on div at bounding box center [907, 217] width 21 height 21
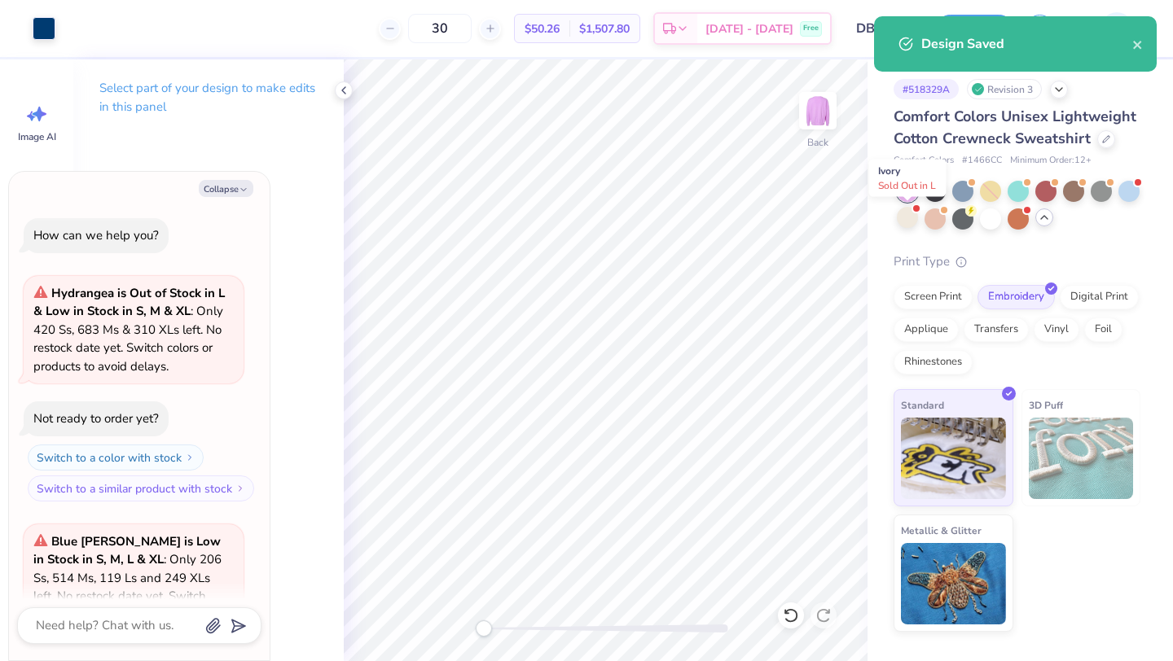
scroll to position [411, 0]
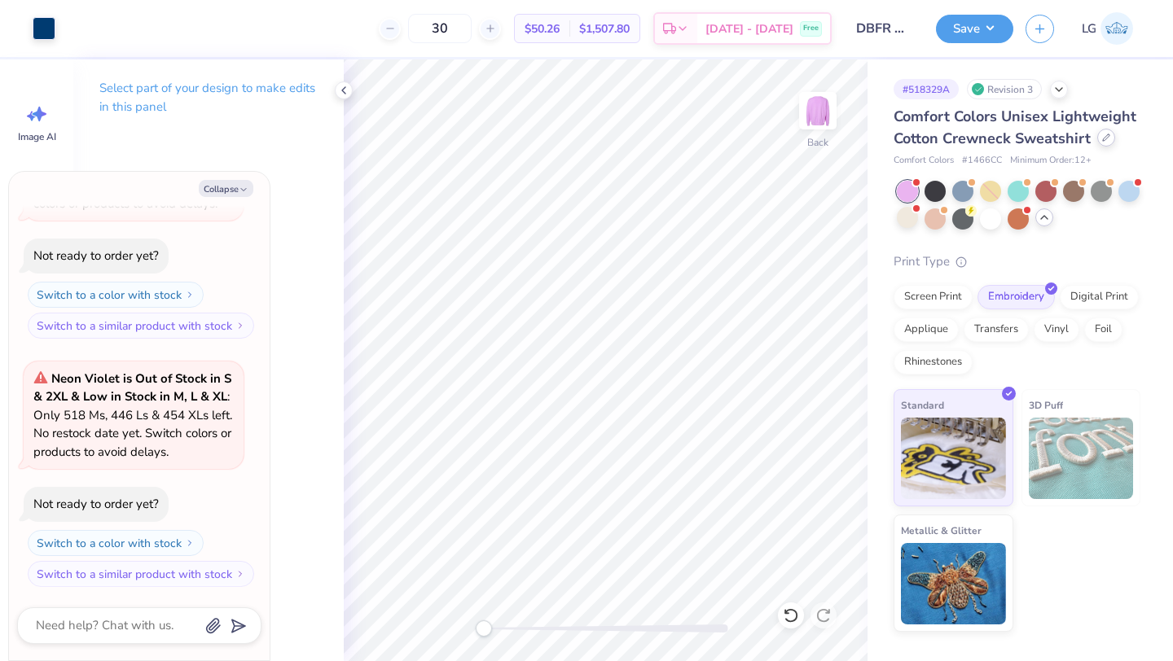
click at [1097, 137] on div at bounding box center [1106, 138] width 18 height 18
type textarea "x"
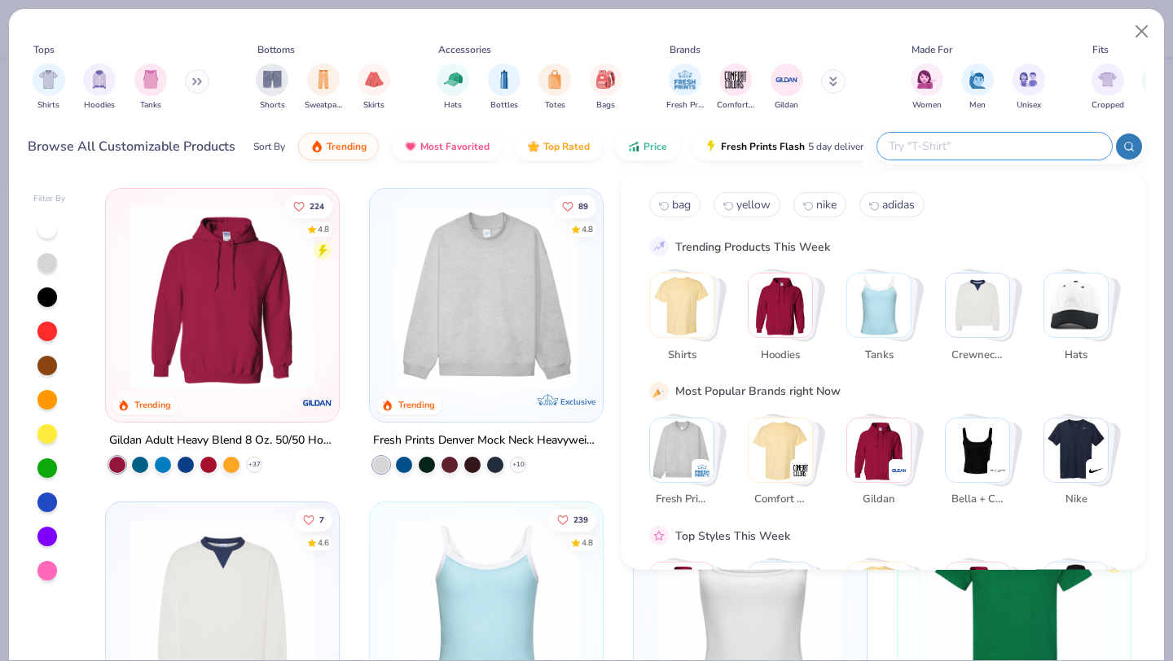
click at [1002, 144] on input "text" at bounding box center [993, 146] width 213 height 19
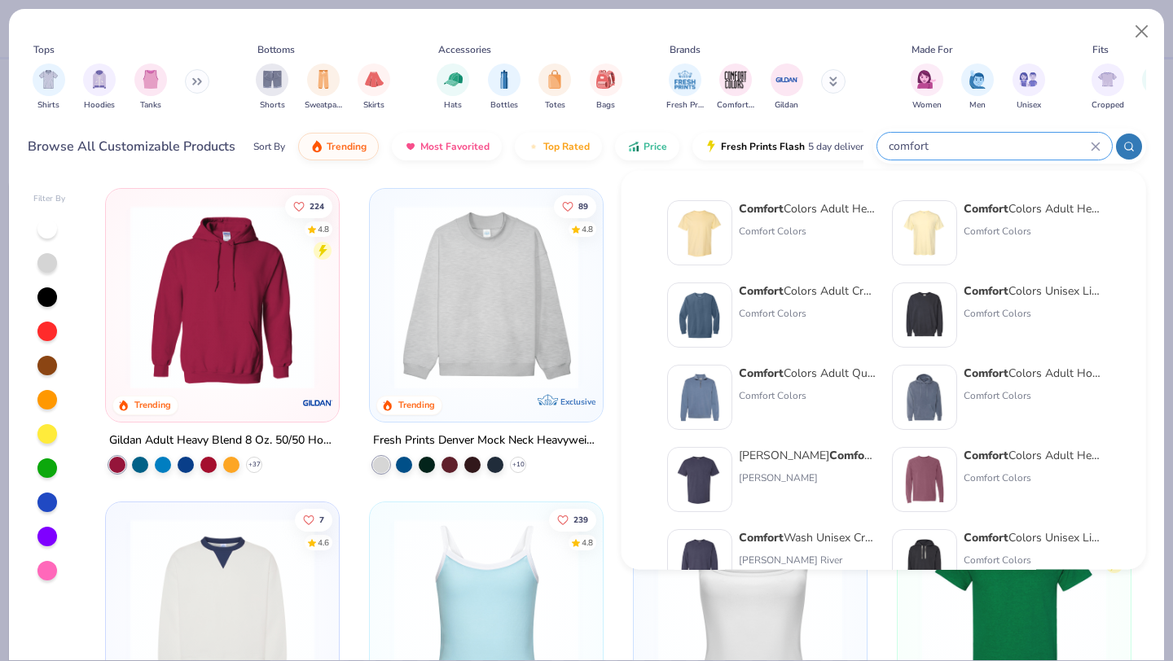
type input "comfort"
click at [828, 298] on div "Comfort Colors Adult Crewneck Sweatshirt" at bounding box center [807, 291] width 137 height 17
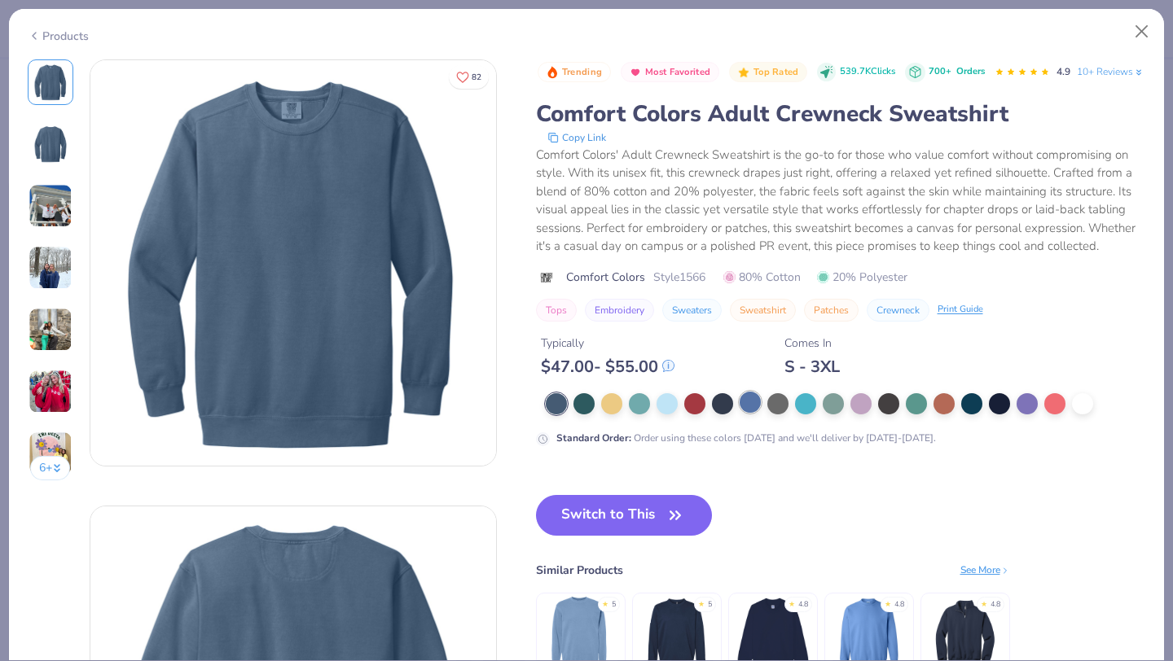
click at [753, 413] on div at bounding box center [750, 402] width 21 height 21
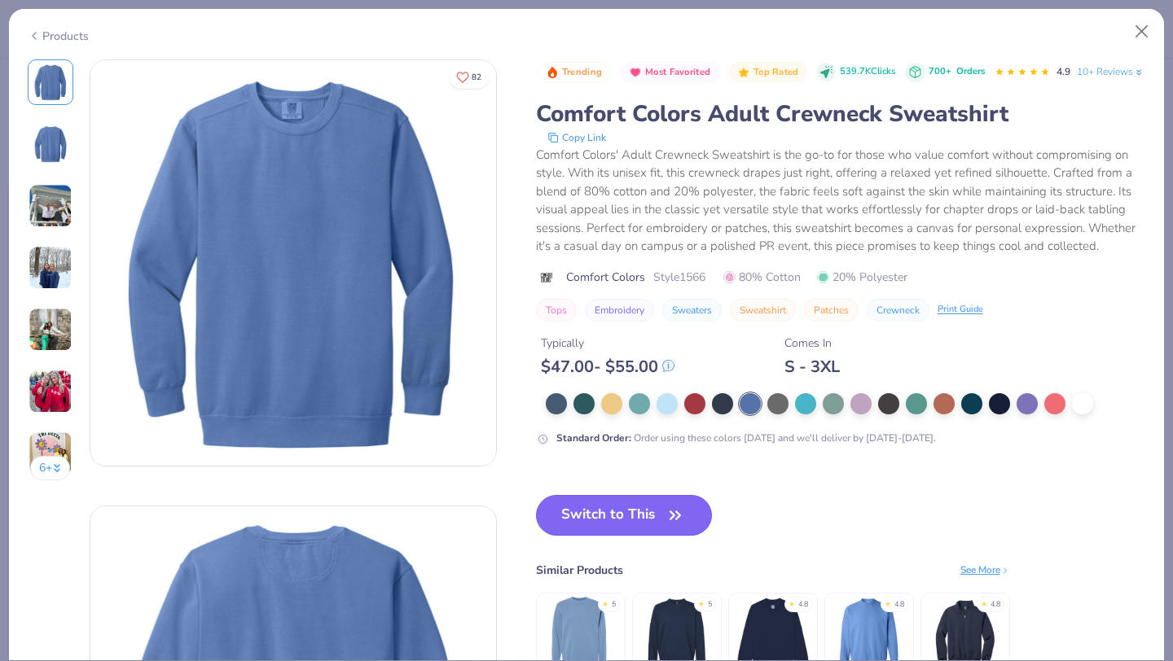
click at [637, 536] on button "Switch to This" at bounding box center [624, 515] width 177 height 41
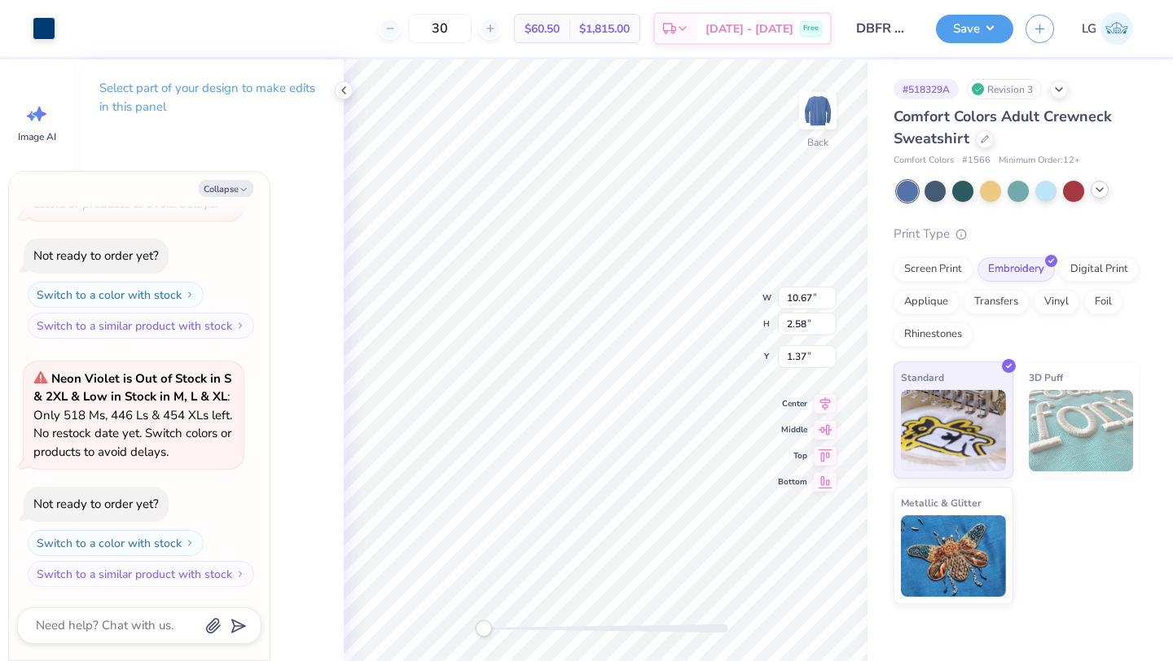
type textarea "x"
type input "3.00"
click at [42, 30] on div at bounding box center [44, 26] width 23 height 23
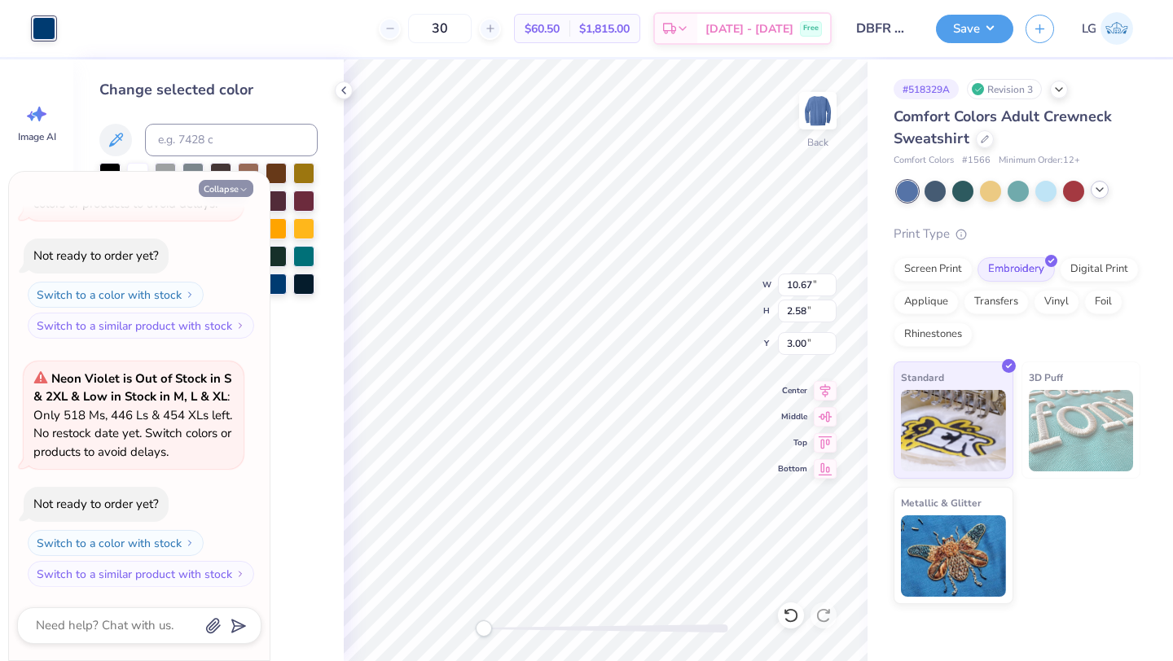
click at [221, 184] on button "Collapse" at bounding box center [226, 188] width 55 height 17
type textarea "x"
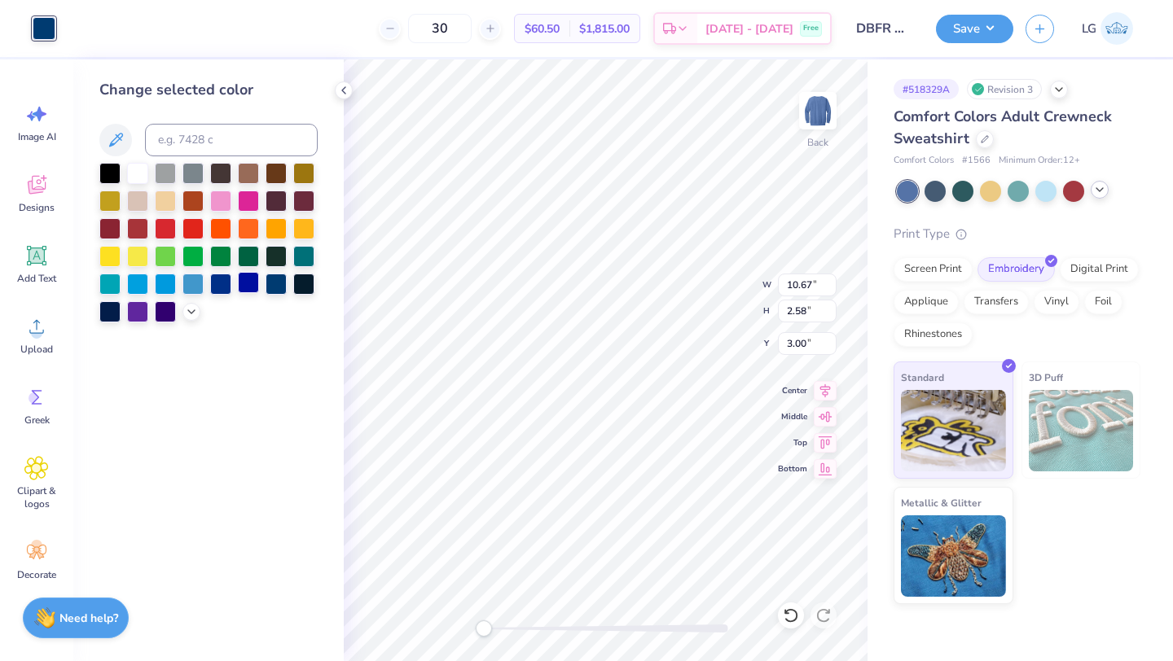
click at [251, 281] on div at bounding box center [248, 282] width 21 height 21
click at [192, 314] on icon at bounding box center [191, 310] width 13 height 13
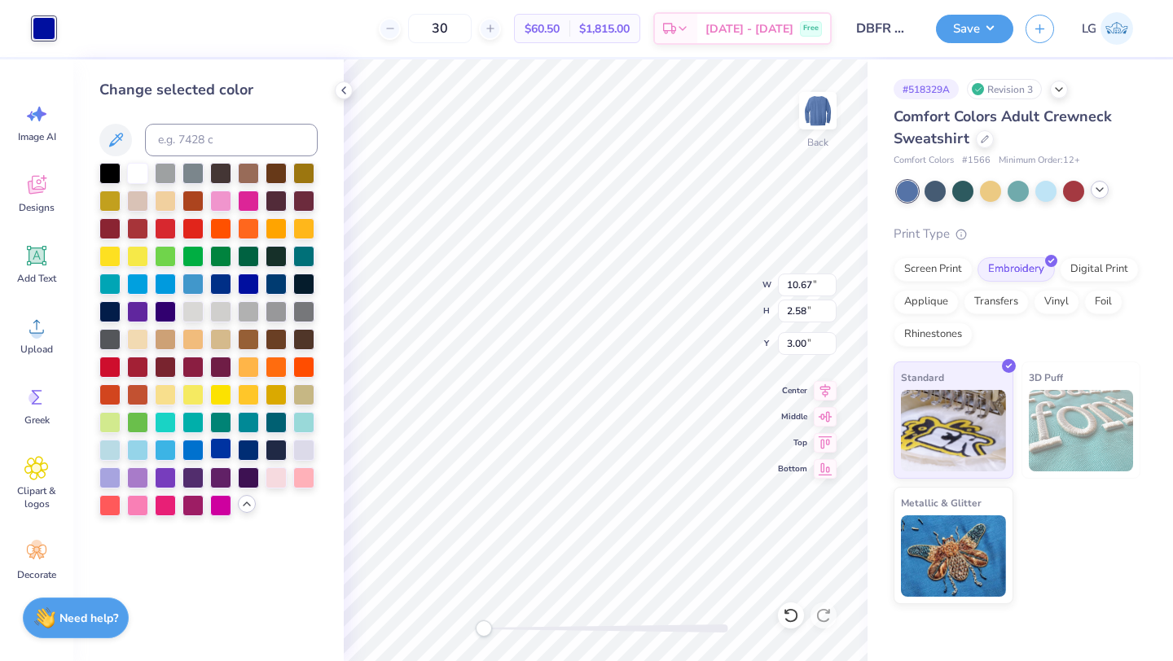
click at [222, 450] on div at bounding box center [220, 448] width 21 height 21
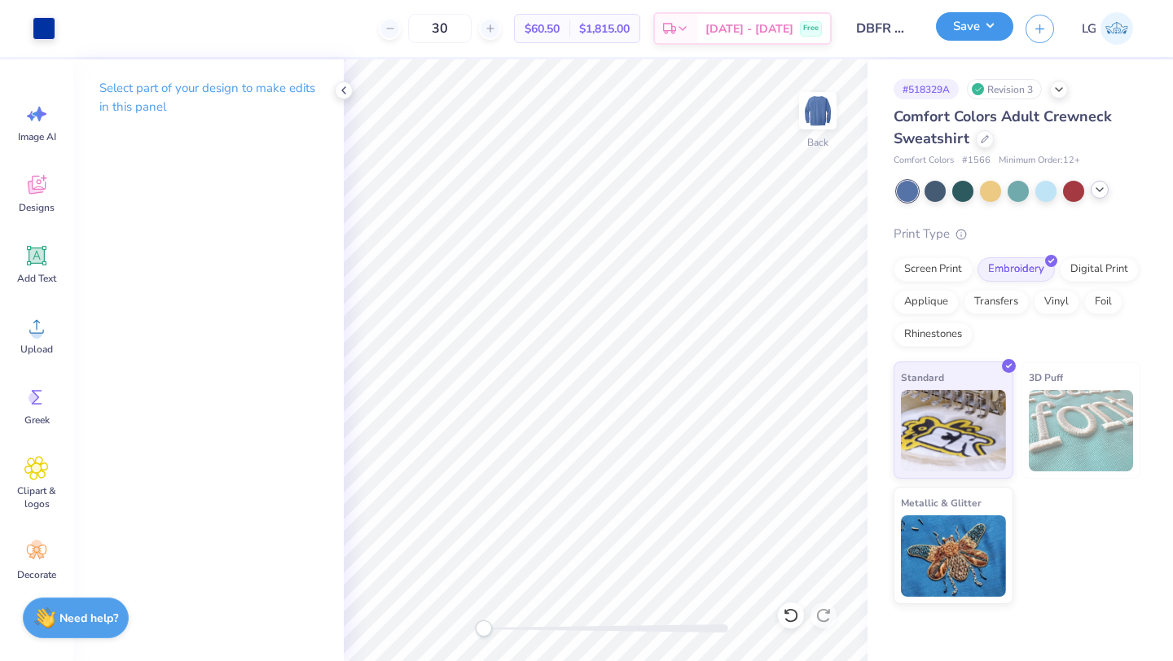
click at [990, 33] on button "Save" at bounding box center [974, 26] width 77 height 29
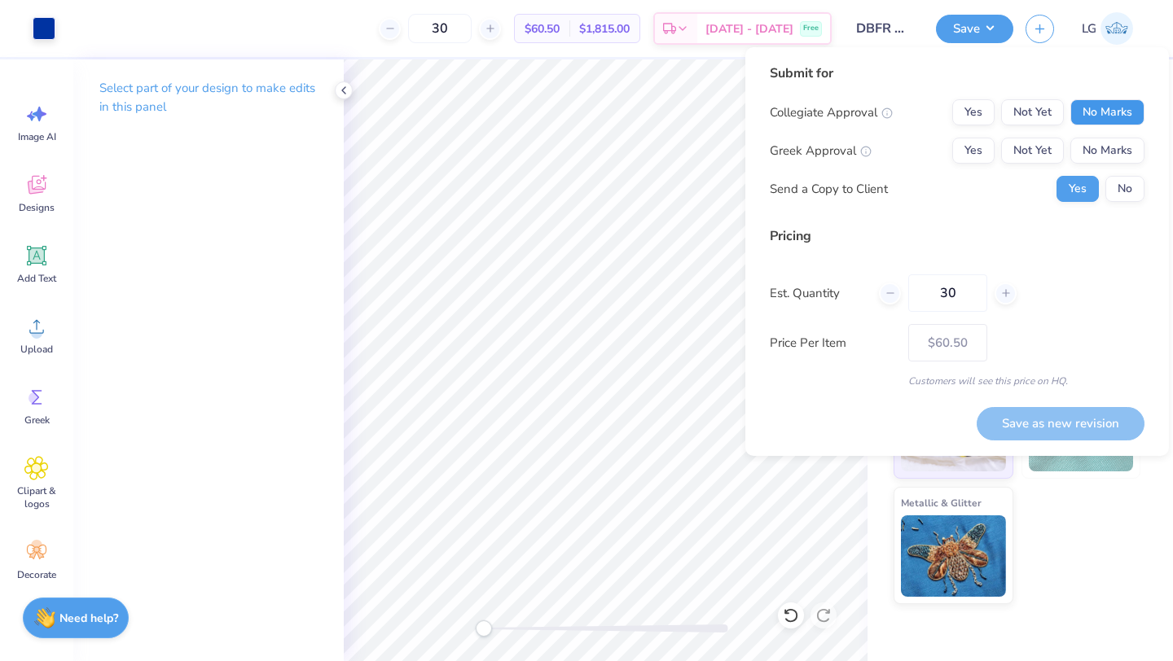
click at [1109, 109] on button "No Marks" at bounding box center [1107, 112] width 74 height 26
click at [1109, 149] on button "No Marks" at bounding box center [1107, 151] width 74 height 26
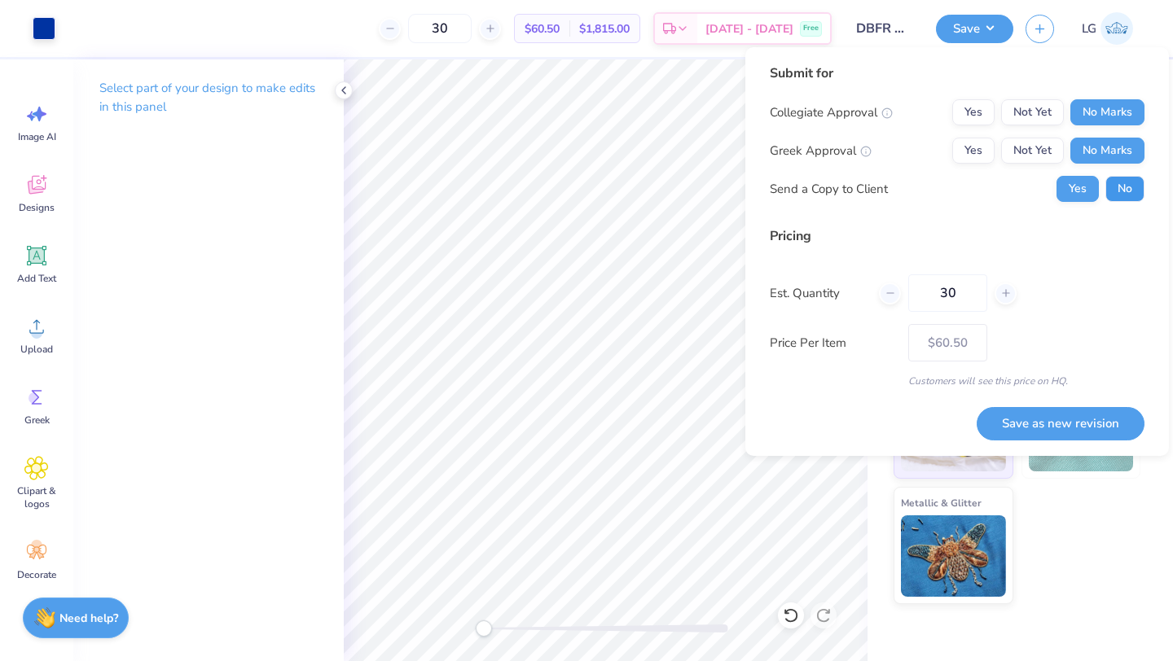
click at [1118, 188] on button "No" at bounding box center [1124, 189] width 39 height 26
click at [1067, 417] on button "Save as new revision" at bounding box center [1061, 423] width 168 height 33
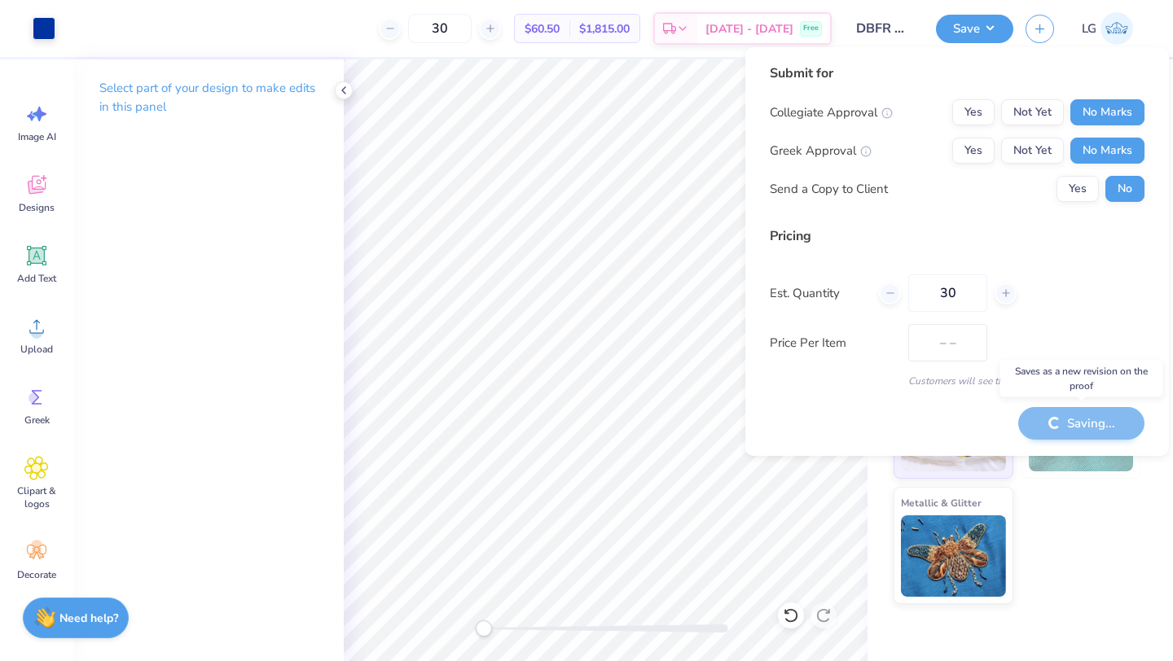
type input "$60.50"
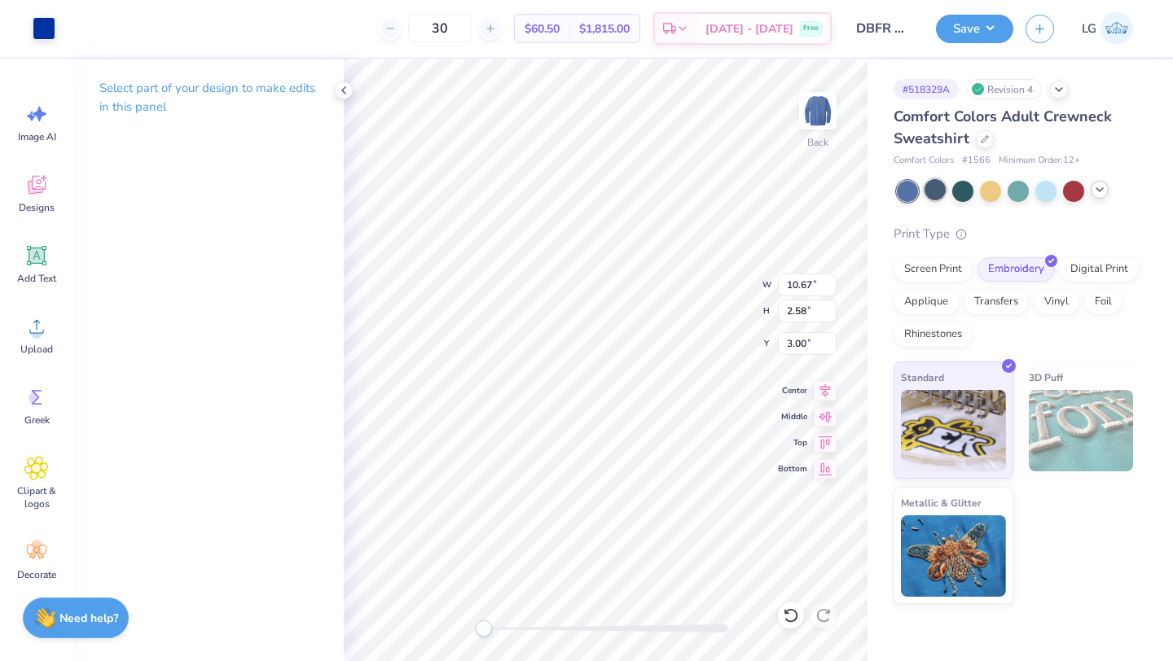
type input "8.17"
type input "1.98"
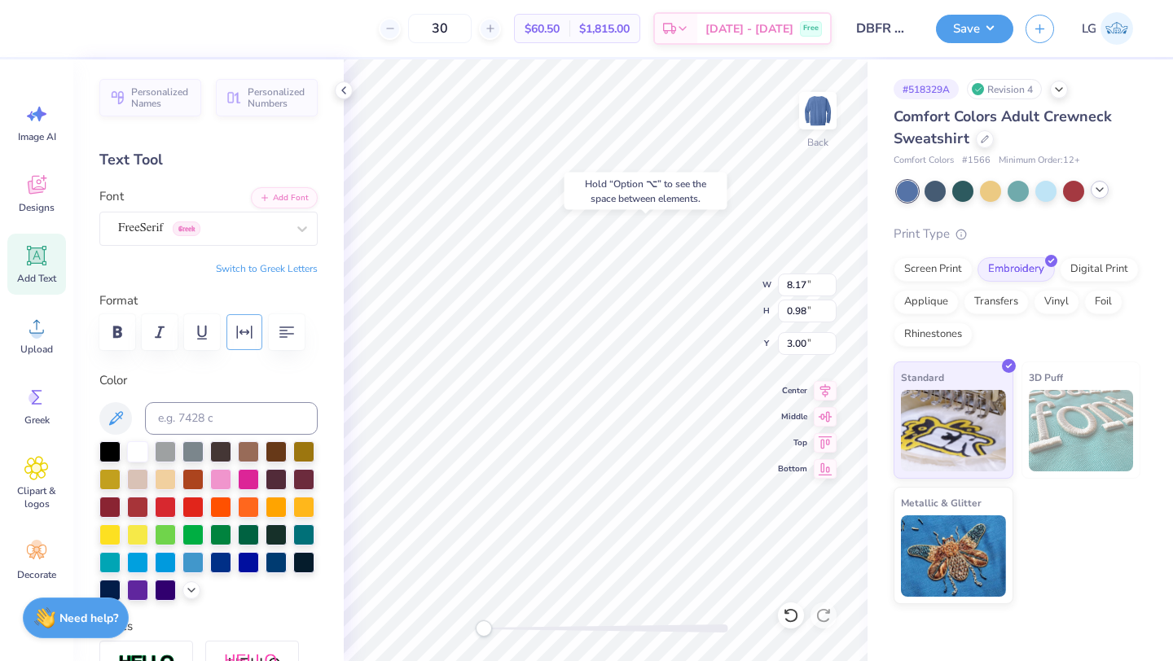
click at [256, 316] on button "button" at bounding box center [244, 332] width 36 height 36
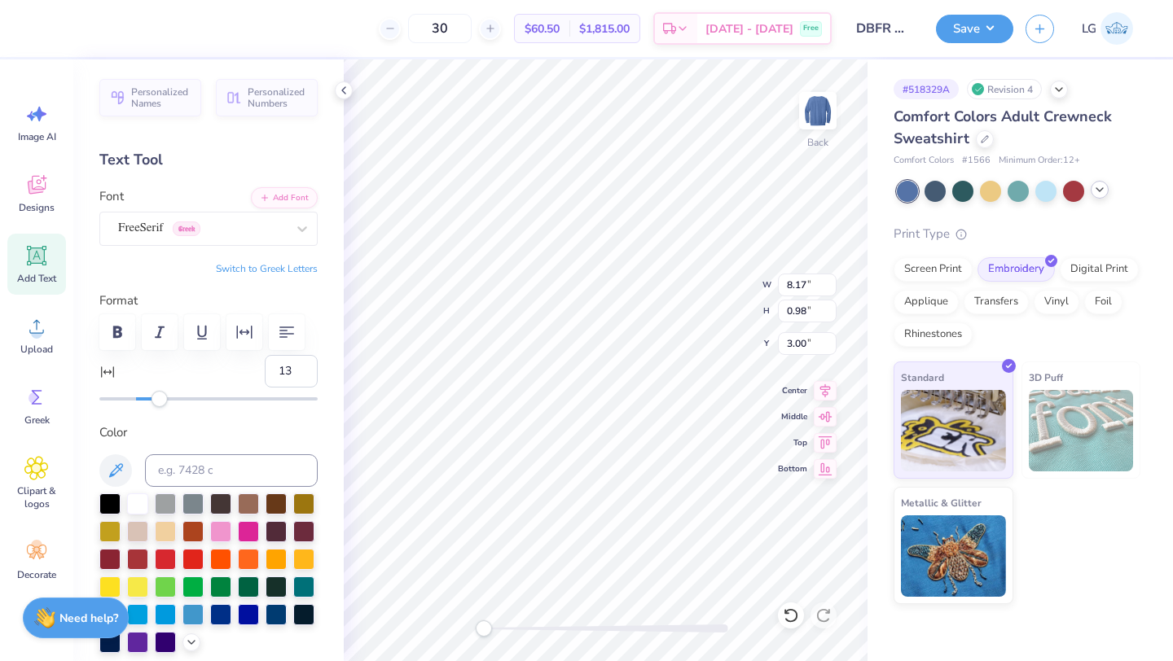
type input "12"
drag, startPoint x: 147, startPoint y: 398, endPoint x: 157, endPoint y: 398, distance: 10.6
click at [157, 398] on div at bounding box center [208, 399] width 218 height 3
type input "8"
click at [151, 398] on div "Accessibility label" at bounding box center [151, 399] width 16 height 16
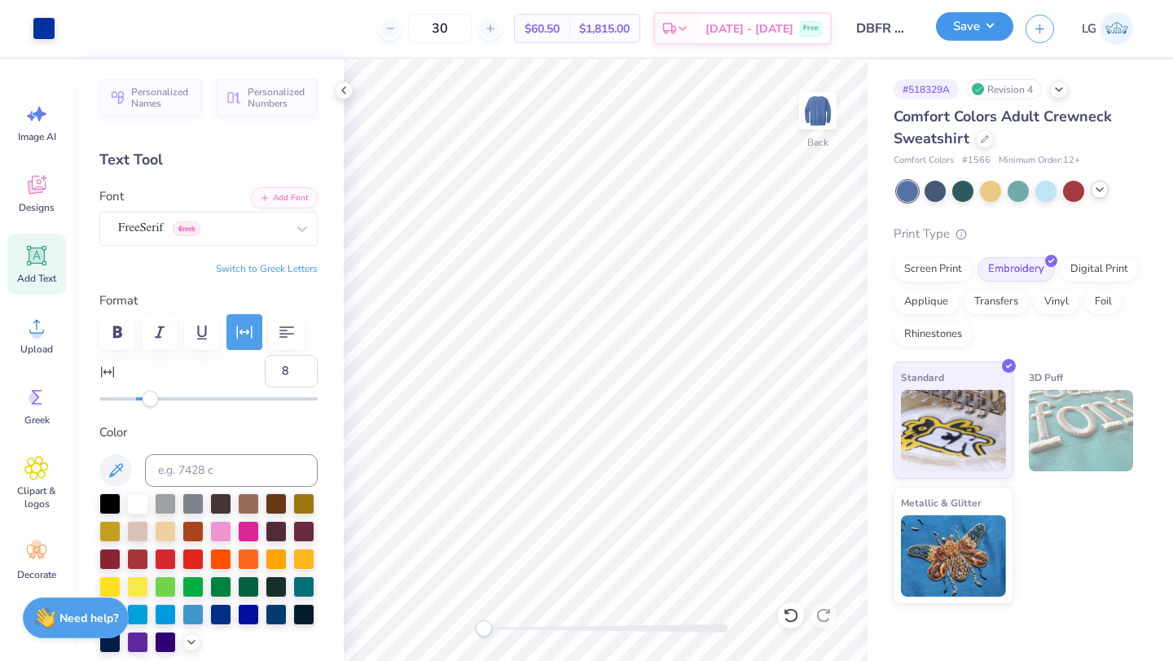
click at [990, 29] on button "Save" at bounding box center [974, 26] width 77 height 29
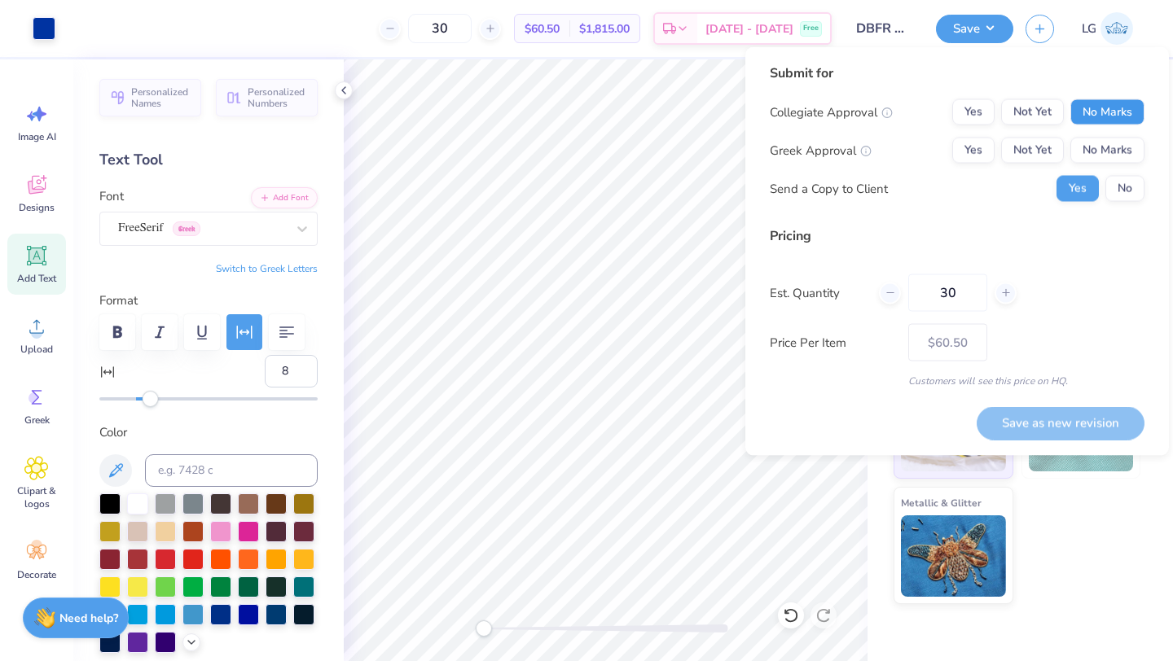
click at [1088, 114] on button "No Marks" at bounding box center [1107, 112] width 74 height 26
click at [1092, 152] on button "No Marks" at bounding box center [1107, 151] width 74 height 26
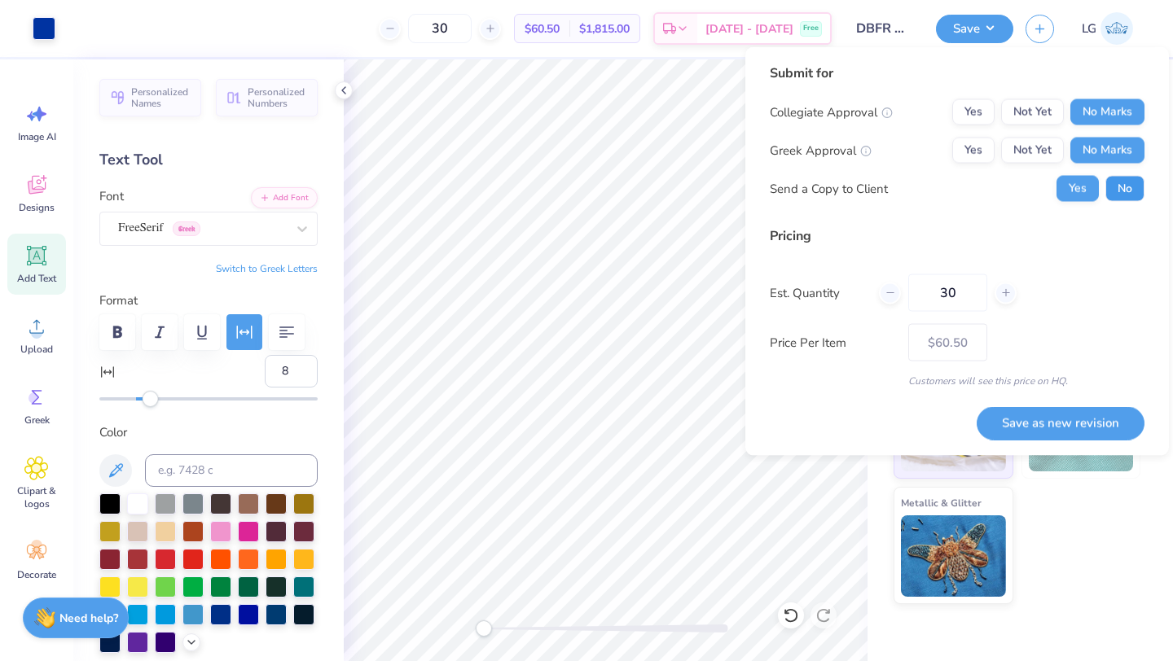
click at [1123, 195] on button "No" at bounding box center [1124, 189] width 39 height 26
